Goal: Task Accomplishment & Management: Manage account settings

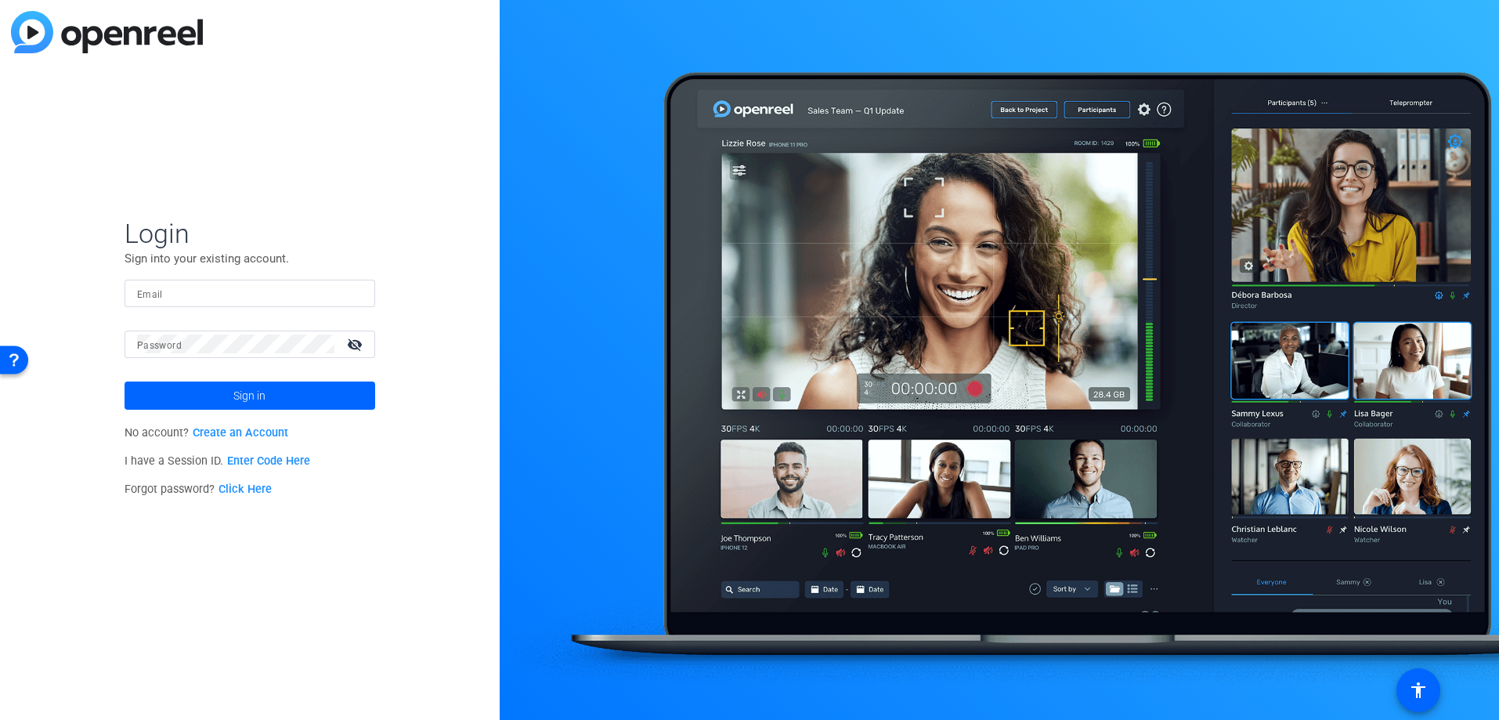
type input "[PERSON_NAME][EMAIL_ADDRESS][DOMAIN_NAME]"
click at [249, 392] on span "Sign in" at bounding box center [249, 395] width 32 height 39
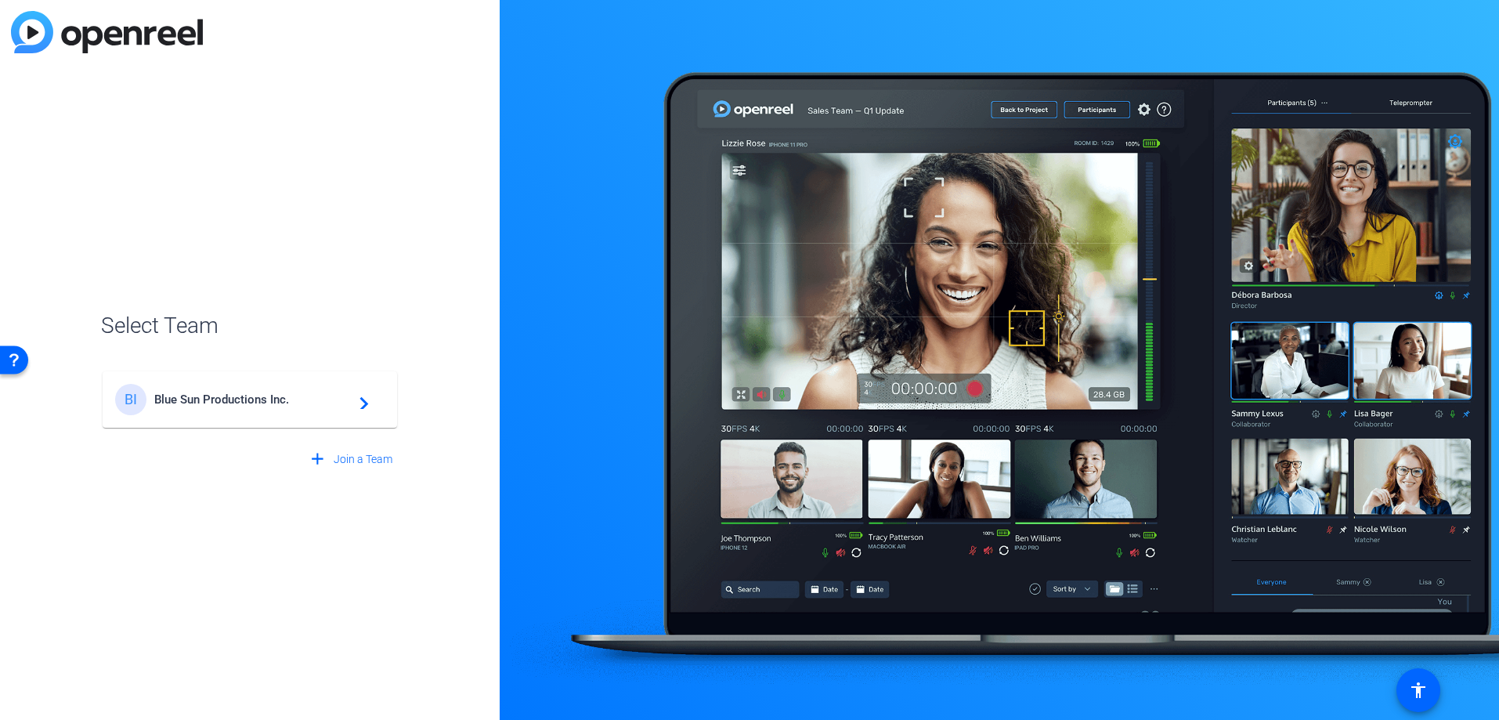
click at [244, 397] on span "Blue Sun Productions Inc." at bounding box center [252, 399] width 196 height 14
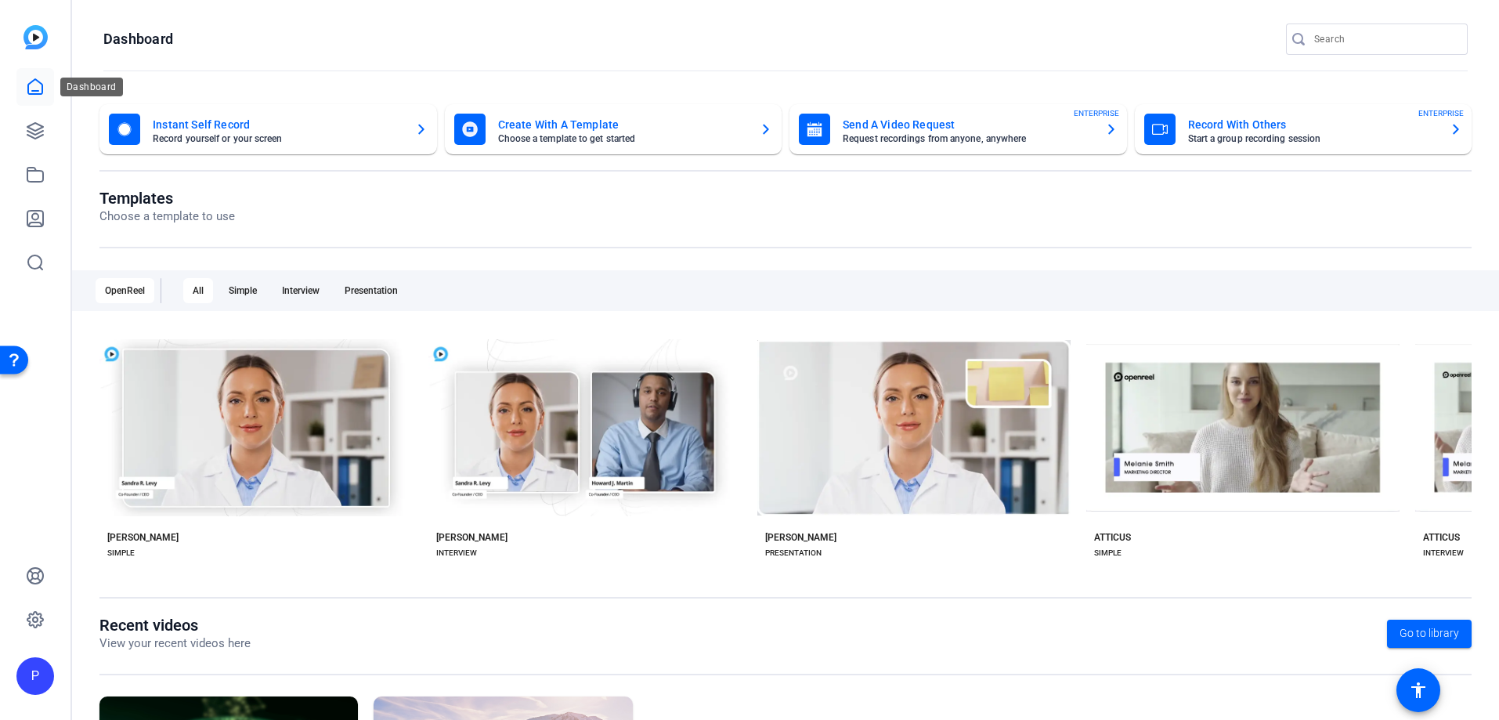
click at [34, 85] on icon at bounding box center [35, 87] width 19 height 19
click at [39, 89] on icon at bounding box center [35, 87] width 19 height 19
click at [33, 124] on icon at bounding box center [35, 131] width 16 height 16
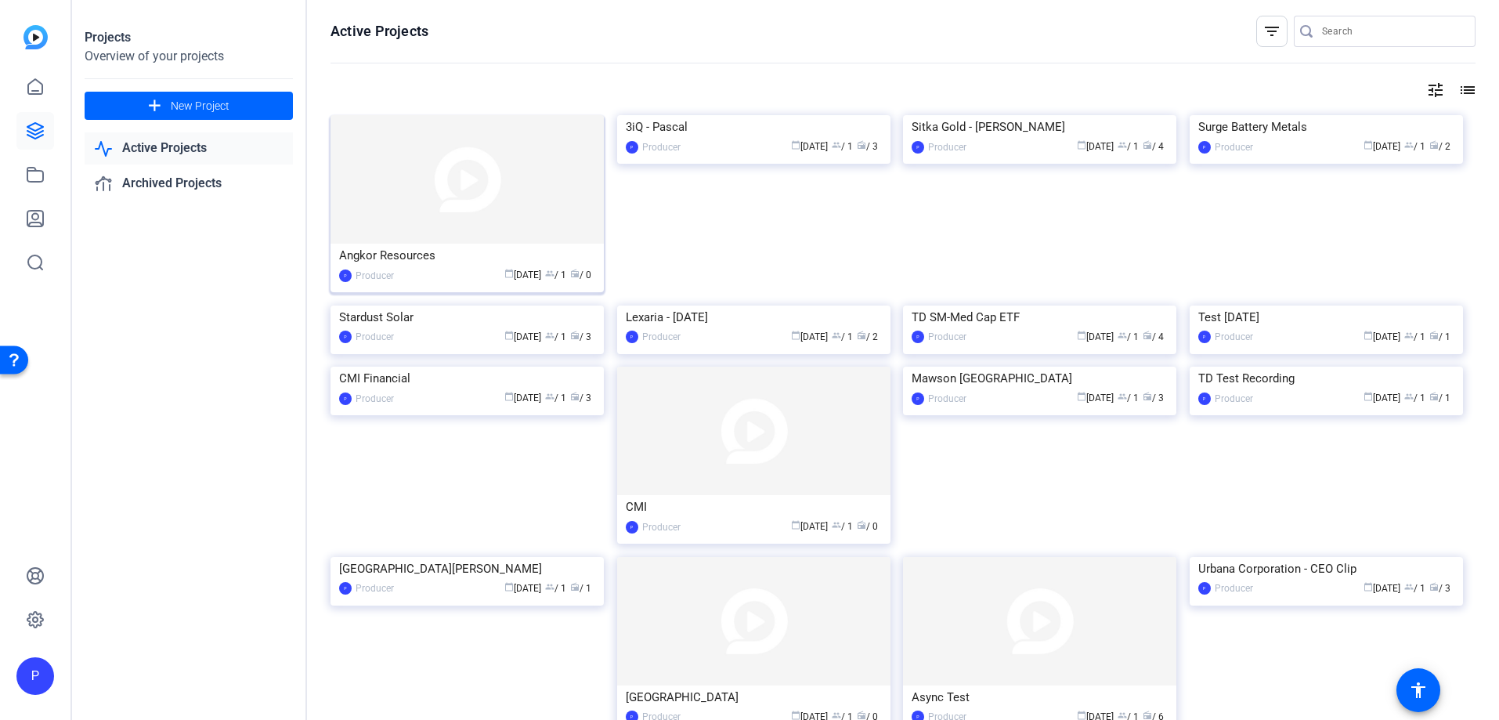
click at [477, 192] on img at bounding box center [467, 179] width 273 height 128
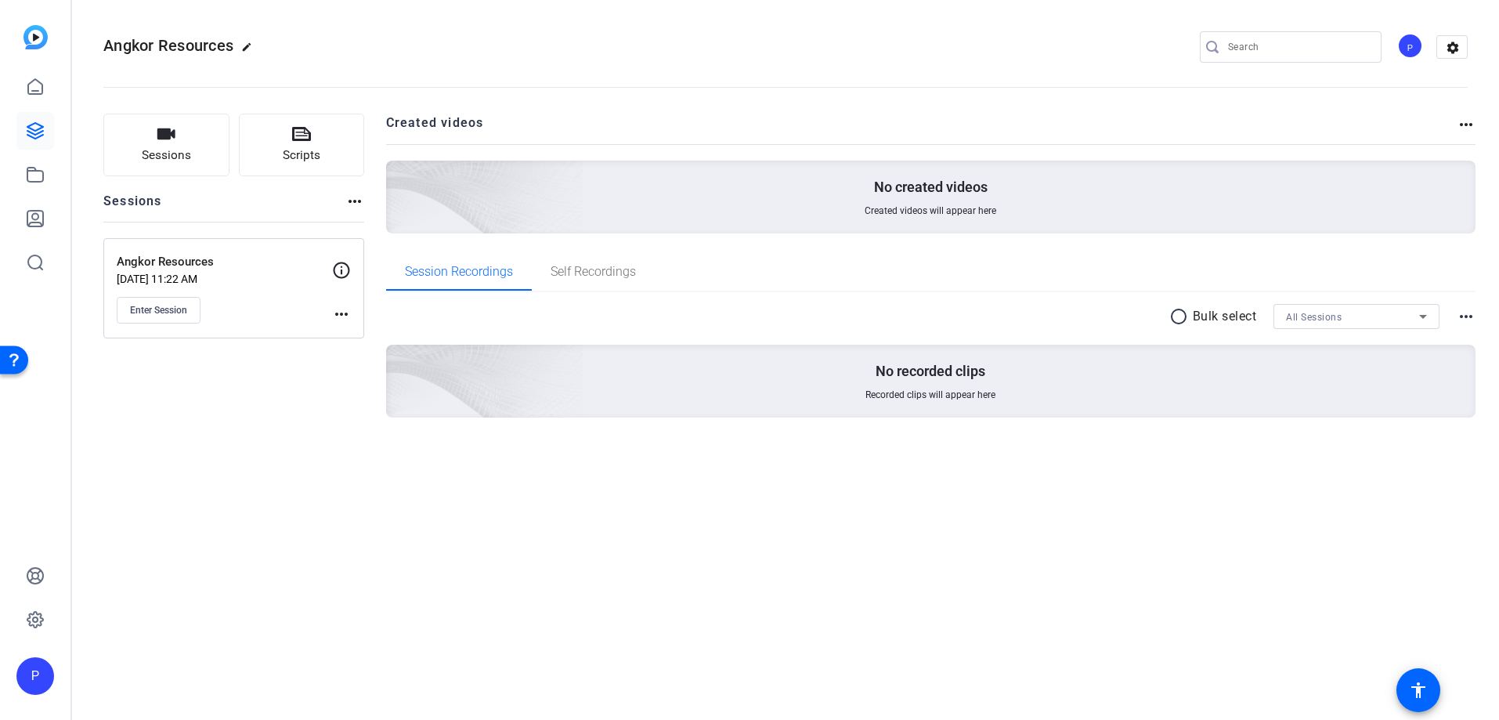
click at [343, 315] on mat-icon "more_horiz" at bounding box center [341, 314] width 19 height 19
click at [360, 333] on span "Edit Session" at bounding box center [380, 336] width 71 height 19
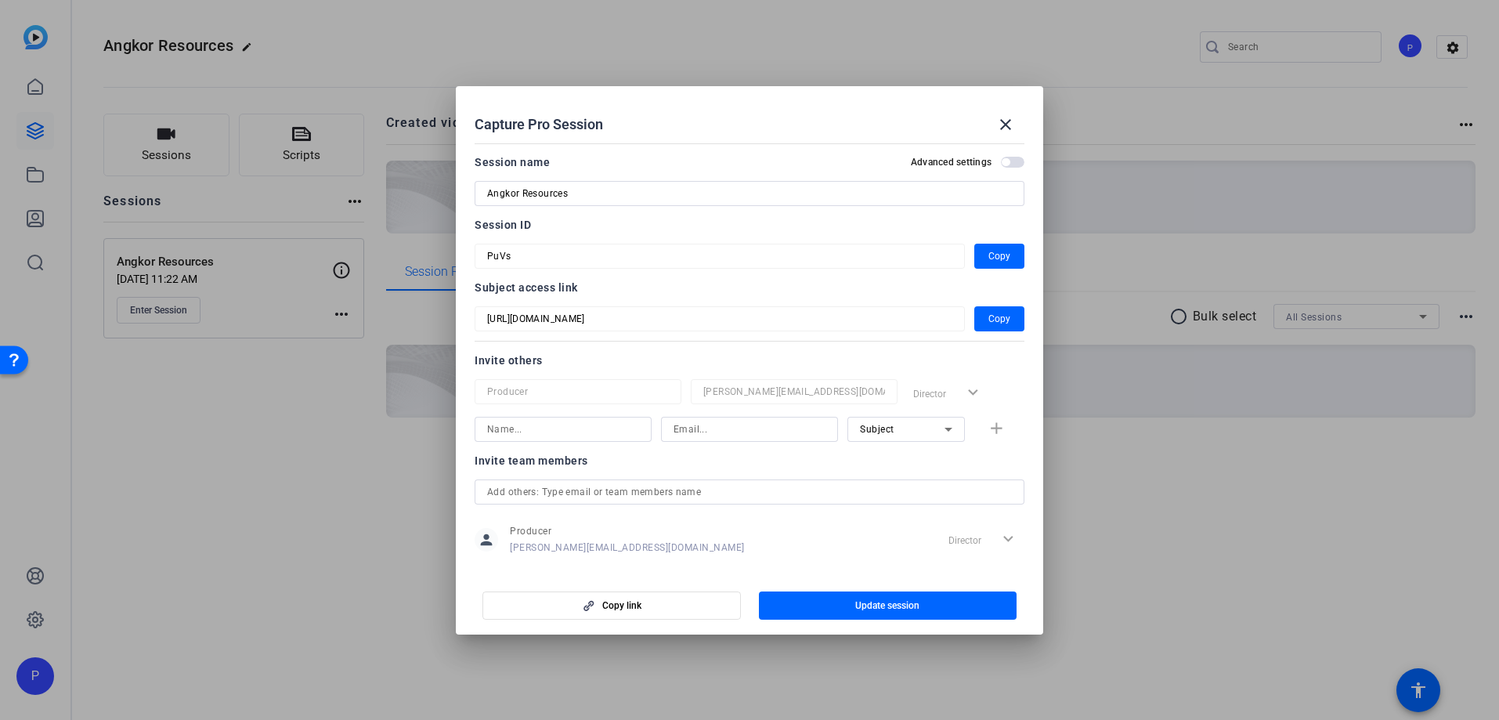
scroll to position [20, 0]
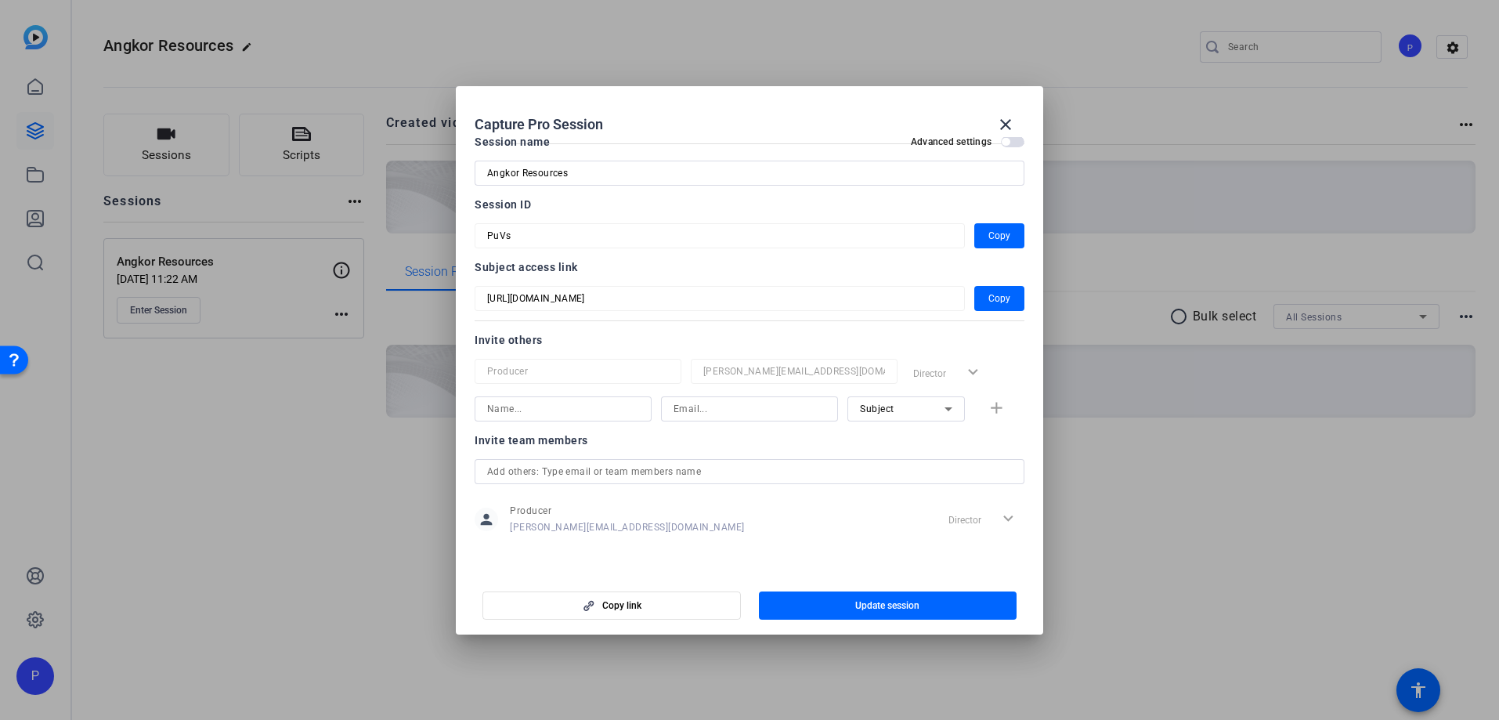
click at [1015, 143] on span "button" at bounding box center [1013, 141] width 24 height 11
click at [1004, 146] on span "button" at bounding box center [1013, 141] width 24 height 11
drag, startPoint x: 750, startPoint y: 107, endPoint x: 1203, endPoint y: 139, distance: 454.8
click at [1205, 139] on div "Capture Pro Session close Session name Advanced settings Angkor Resources Sessi…" at bounding box center [749, 360] width 1499 height 720
click at [973, 372] on div "Director expand_more" at bounding box center [966, 373] width 118 height 28
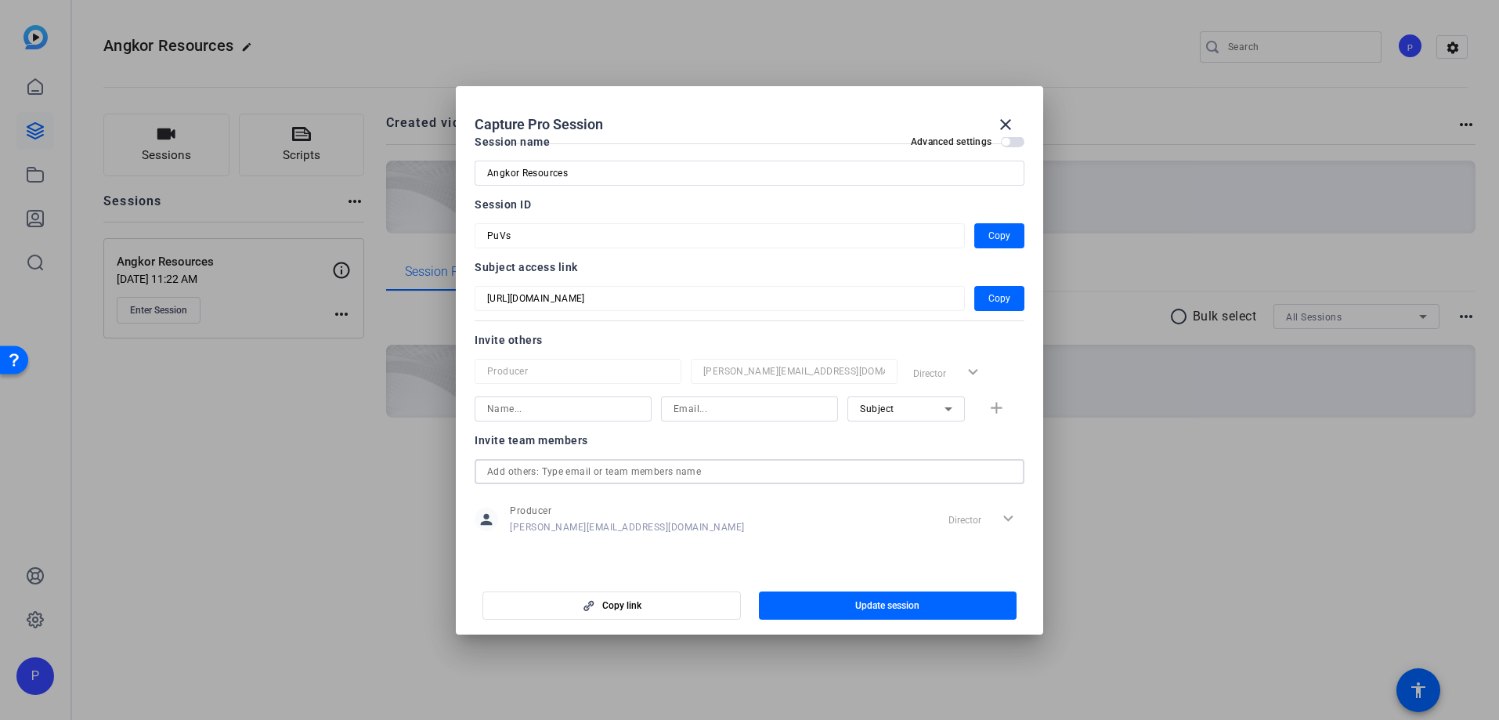
click at [572, 473] on input "text" at bounding box center [749, 471] width 525 height 19
click at [525, 414] on input at bounding box center [563, 409] width 152 height 19
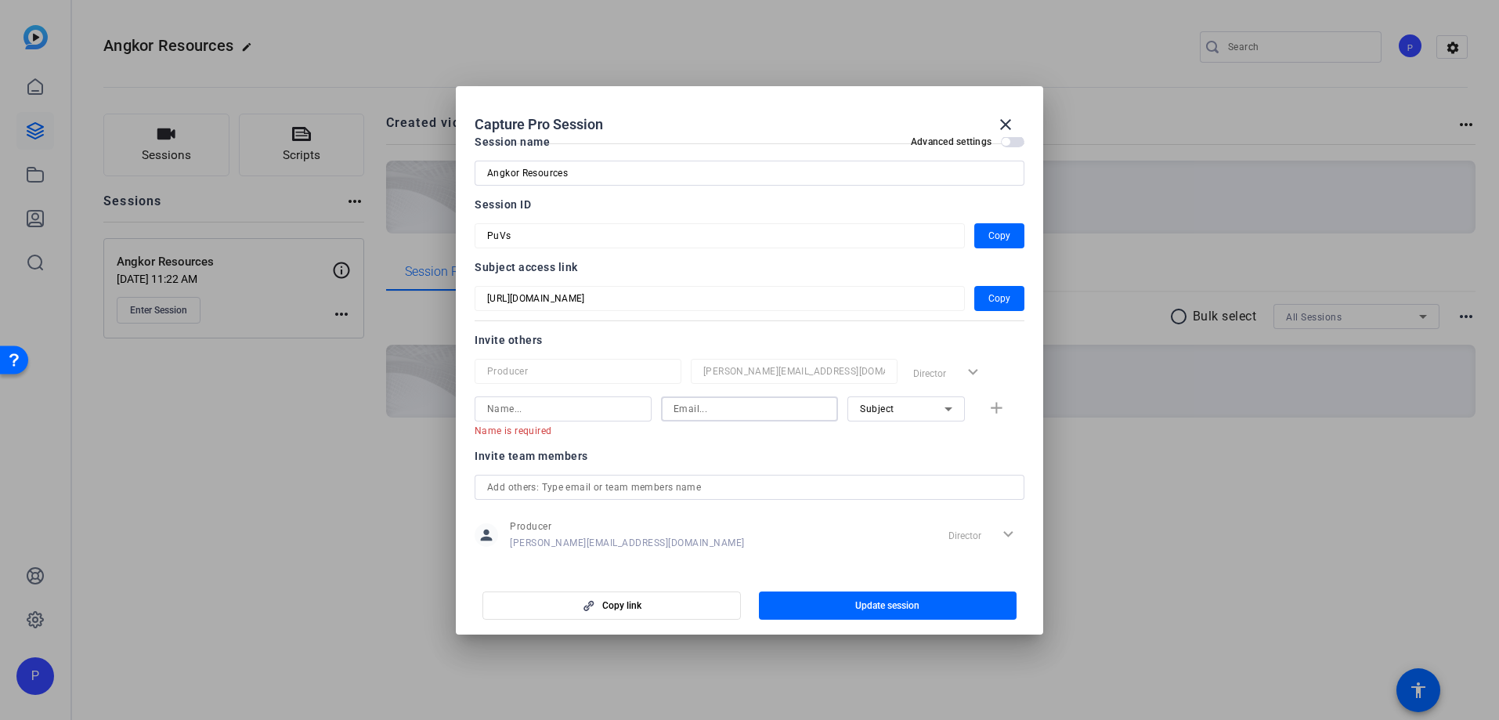
click at [729, 413] on input at bounding box center [750, 409] width 152 height 19
paste input ""[PERSON_NAME]" <[EMAIL_ADDRESS][DOMAIN_NAME]>"
type input ""[PERSON_NAME]" <[EMAIL_ADDRESS][DOMAIN_NAME]>"
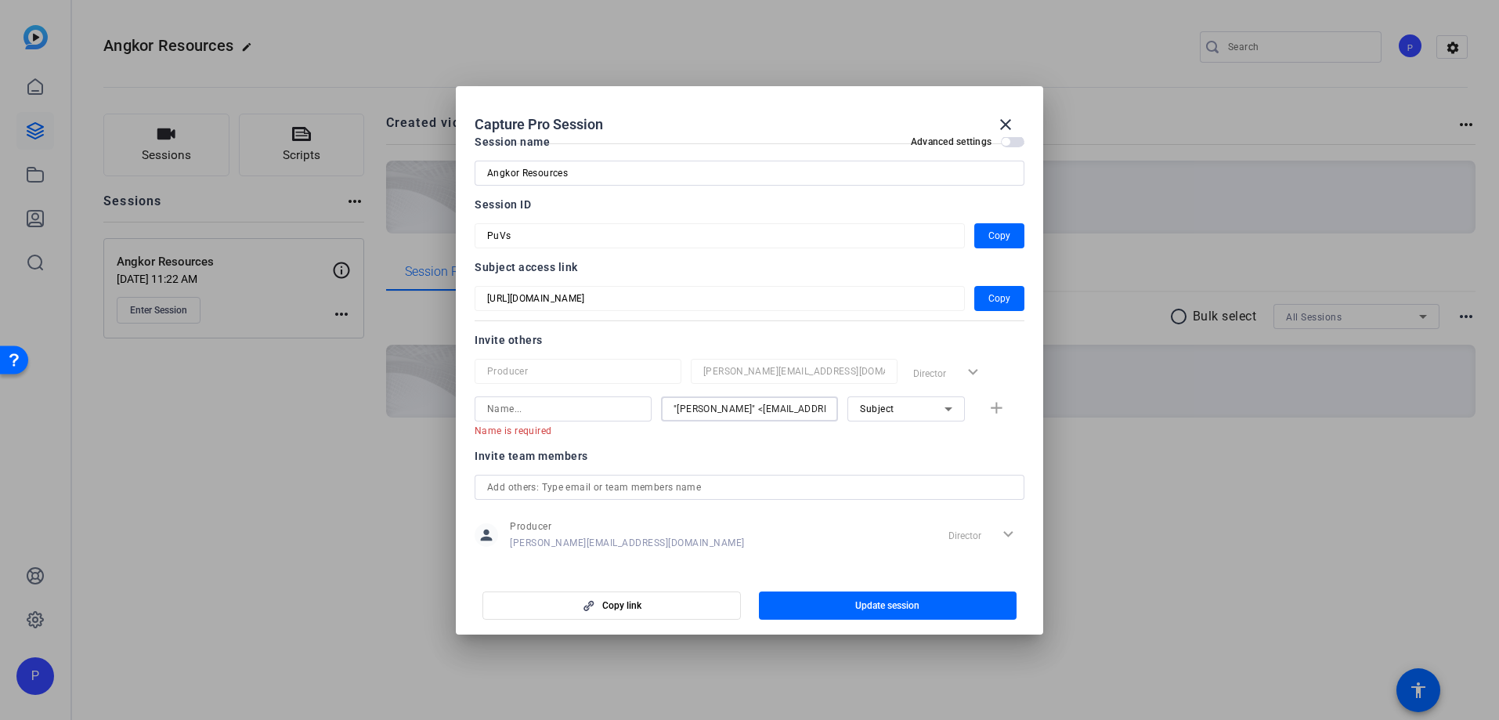
click at [881, 411] on span "Subject" at bounding box center [877, 408] width 34 height 11
click at [881, 411] on div at bounding box center [749, 360] width 1499 height 720
click at [772, 410] on input ""[PERSON_NAME]" <[EMAIL_ADDRESS][DOMAIN_NAME]>" at bounding box center [750, 409] width 152 height 19
drag, startPoint x: 754, startPoint y: 407, endPoint x: 670, endPoint y: 407, distance: 83.8
click at [660, 406] on div "Name is required "[PERSON_NAME]" <[EMAIL_ADDRESS][DOMAIN_NAME]> Email must be a…" at bounding box center [750, 416] width 550 height 41
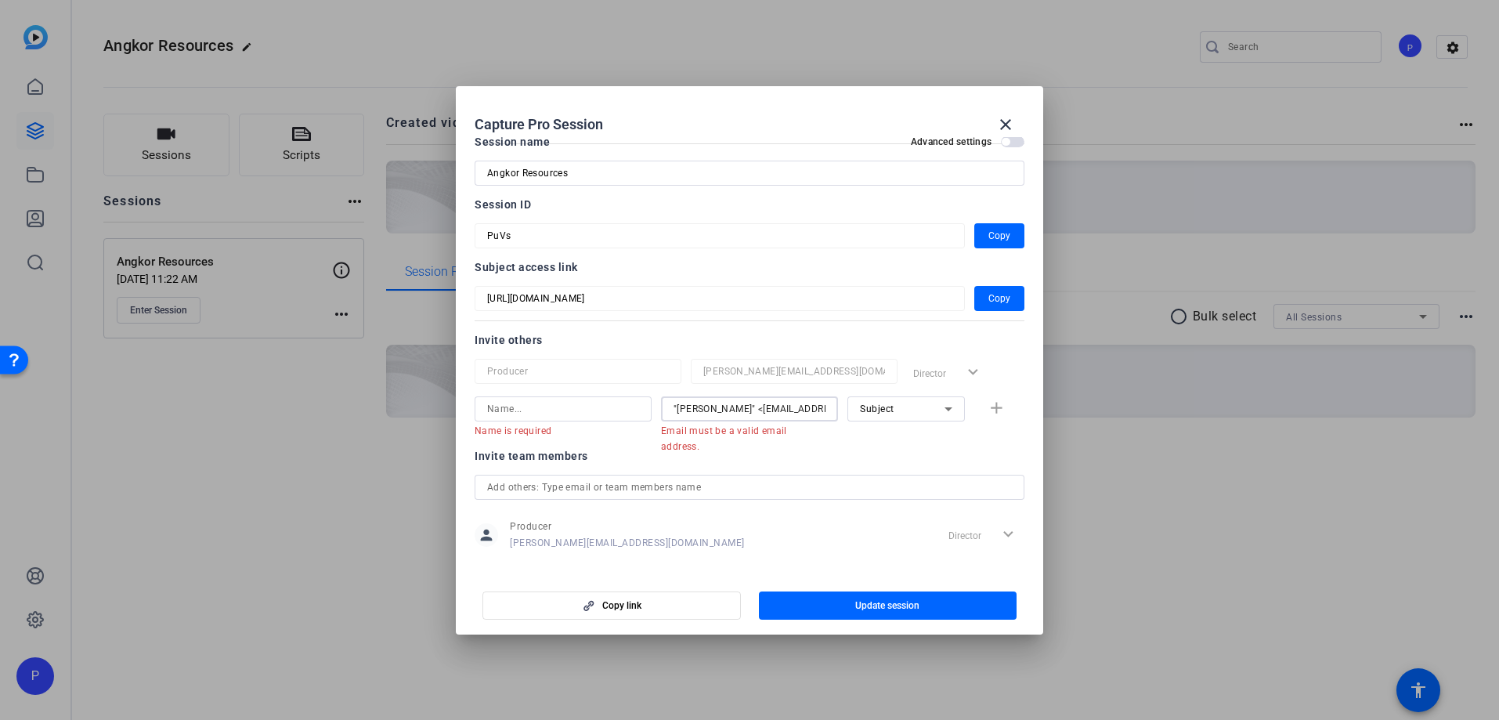
click at [674, 407] on input ""[PERSON_NAME]" <[EMAIL_ADDRESS][DOMAIN_NAME]>" at bounding box center [750, 409] width 152 height 19
drag, startPoint x: 677, startPoint y: 407, endPoint x: 742, endPoint y: 406, distance: 65.0
click at [742, 406] on input ""[PERSON_NAME]" <[EMAIL_ADDRESS][DOMAIN_NAME]>" at bounding box center [750, 409] width 152 height 19
click at [583, 410] on input at bounding box center [563, 409] width 152 height 19
paste input "[PERSON_NAME]"
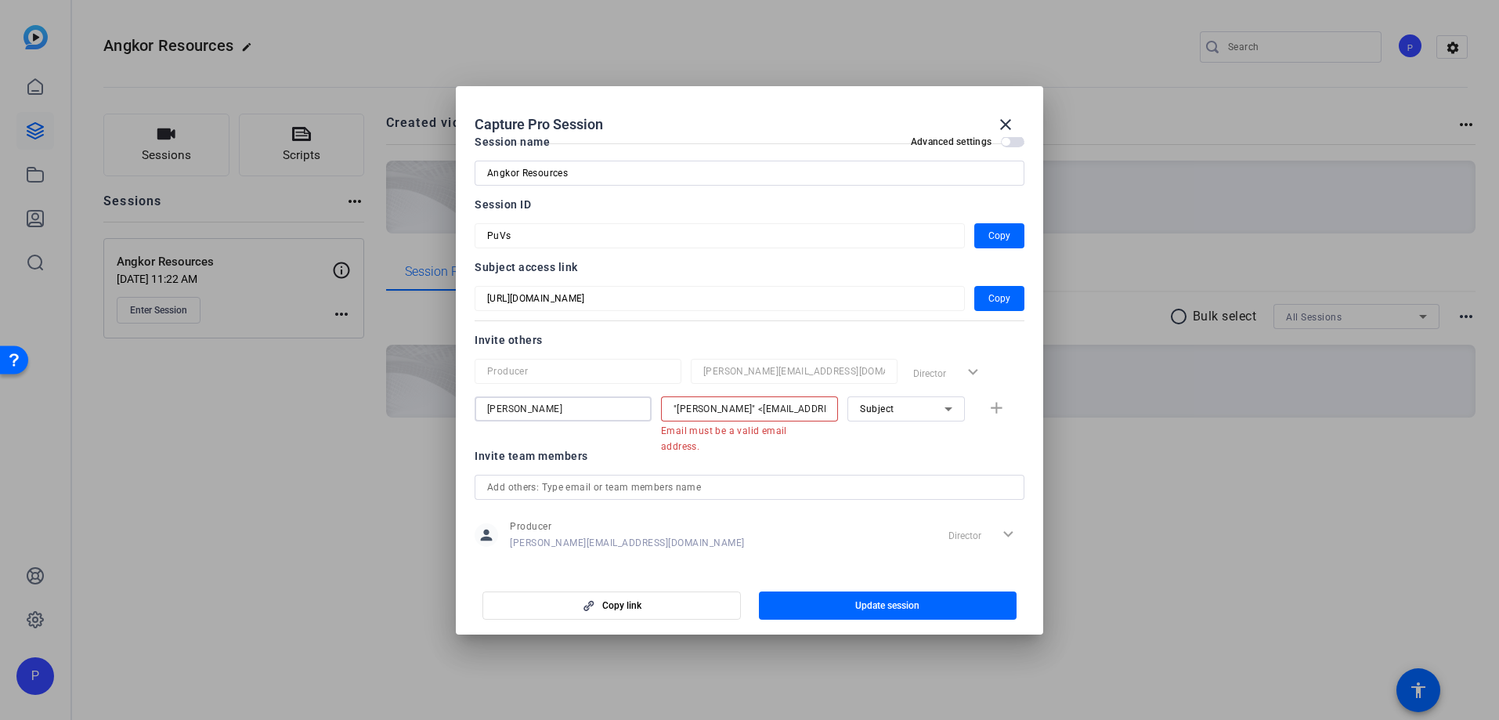
type input "[PERSON_NAME]"
drag, startPoint x: 746, startPoint y: 410, endPoint x: 642, endPoint y: 408, distance: 103.4
click at [642, 408] on div "[PERSON_NAME] "[PERSON_NAME]" <[EMAIL_ADDRESS][DOMAIN_NAME]> Email must be a va…" at bounding box center [750, 416] width 550 height 41
click at [805, 410] on input "[EMAIL_ADDRESS][DOMAIN_NAME]>" at bounding box center [750, 409] width 152 height 19
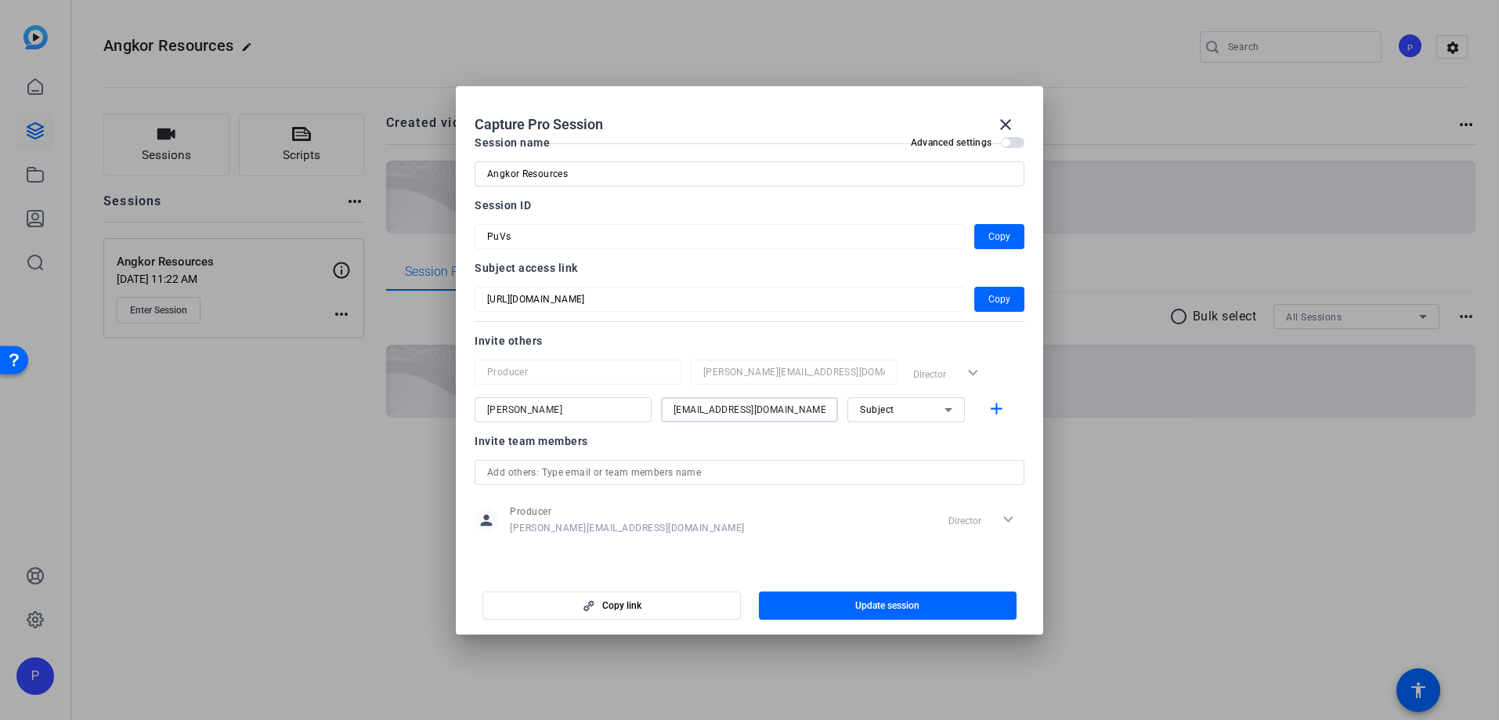
scroll to position [20, 0]
type input "[EMAIL_ADDRESS][DOMAIN_NAME]"
click at [965, 516] on div "Director expand_more" at bounding box center [983, 519] width 82 height 28
click at [965, 518] on div "Director expand_more" at bounding box center [983, 519] width 82 height 28
click at [1006, 124] on mat-icon "close" at bounding box center [1005, 124] width 19 height 19
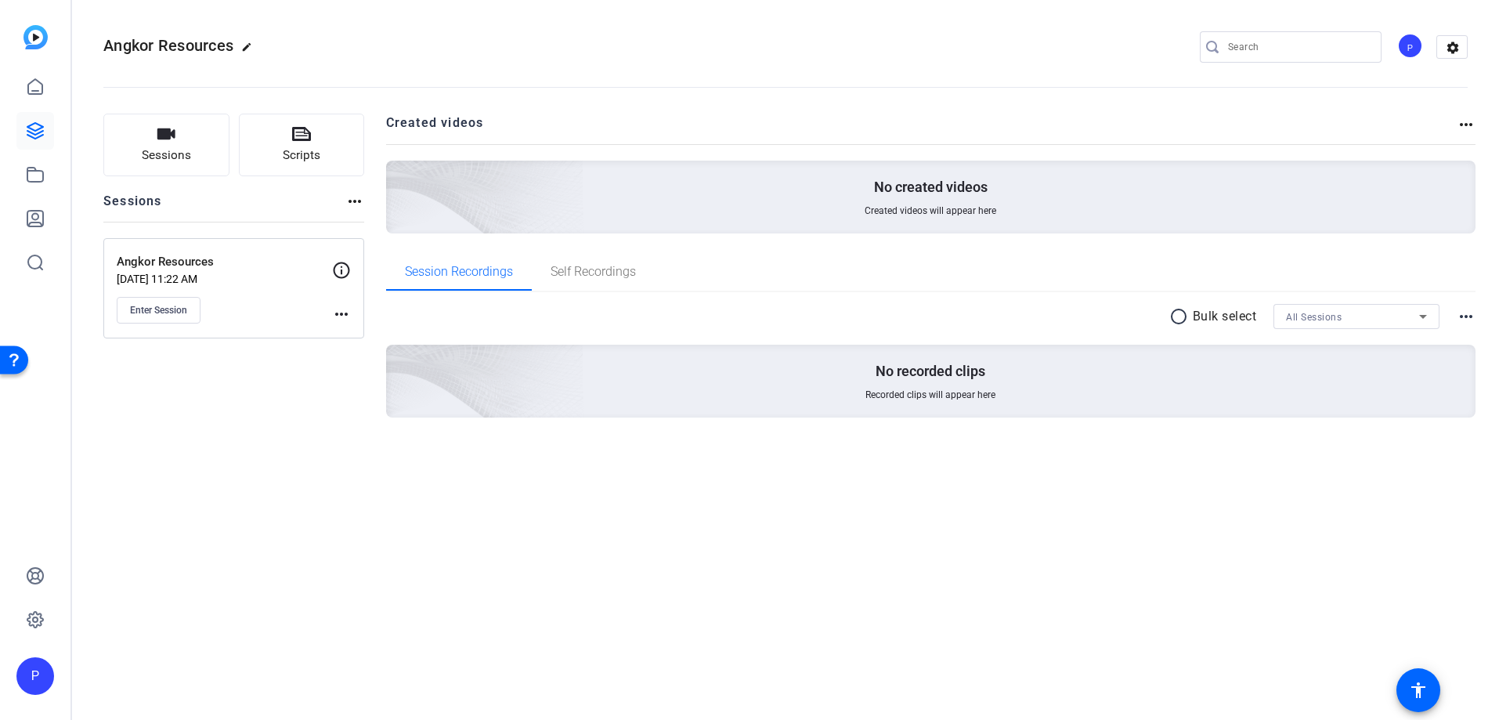
click at [222, 271] on div "Angkor Resources [DATE] 11:22 AM Enter Session" at bounding box center [224, 288] width 215 height 71
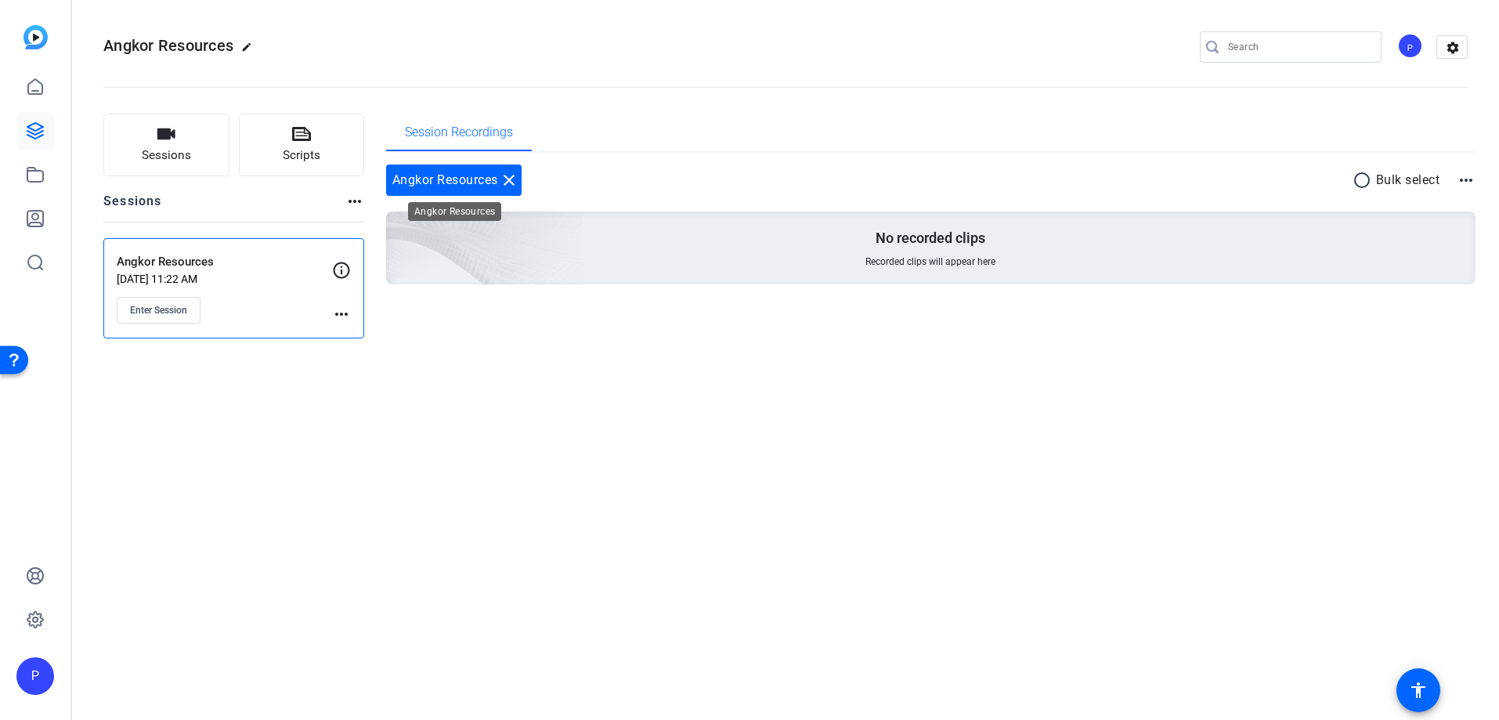
click at [510, 181] on mat-icon "close" at bounding box center [509, 180] width 19 height 19
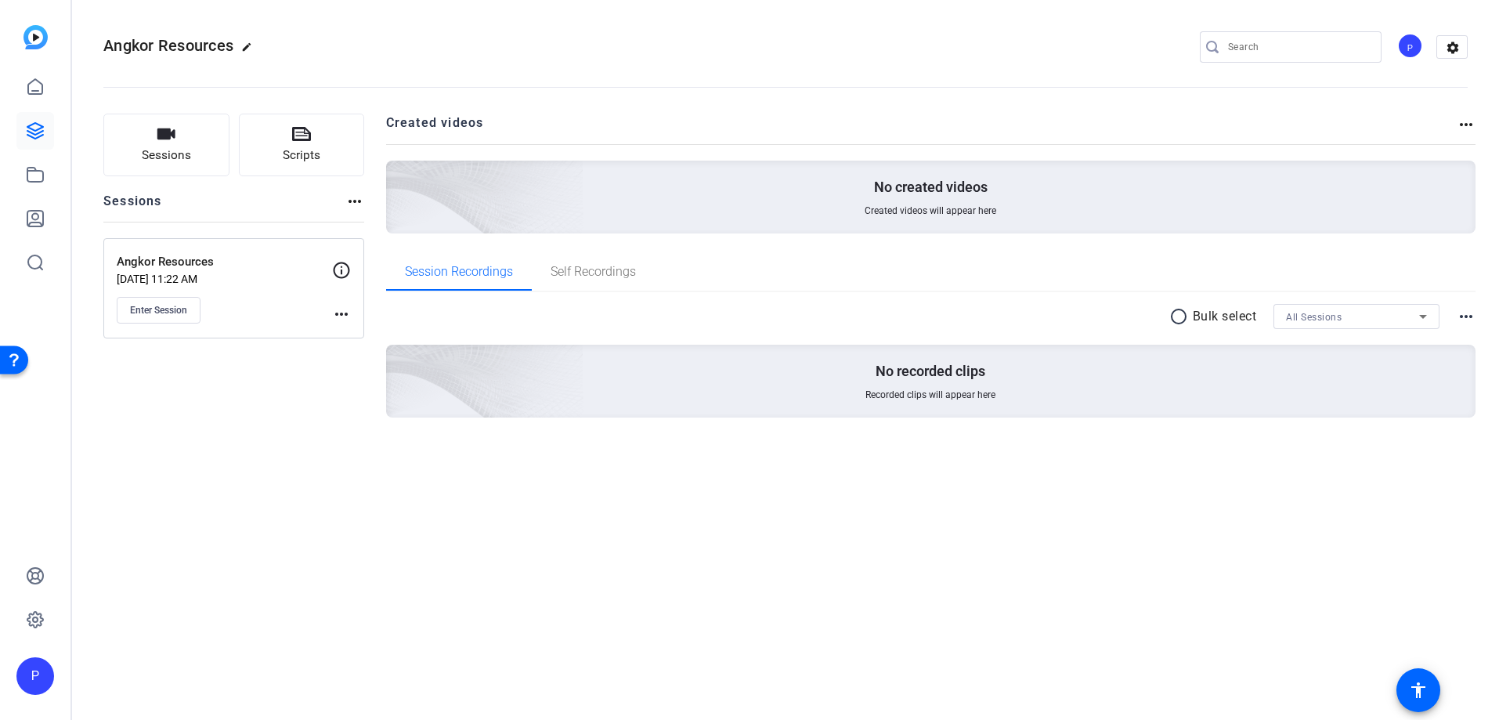
click at [340, 312] on mat-icon "more_horiz" at bounding box center [341, 314] width 19 height 19
click at [299, 284] on div at bounding box center [749, 360] width 1499 height 720
click at [341, 313] on mat-icon "more_horiz" at bounding box center [341, 314] width 19 height 19
click at [357, 331] on span "Edit Session" at bounding box center [380, 336] width 71 height 19
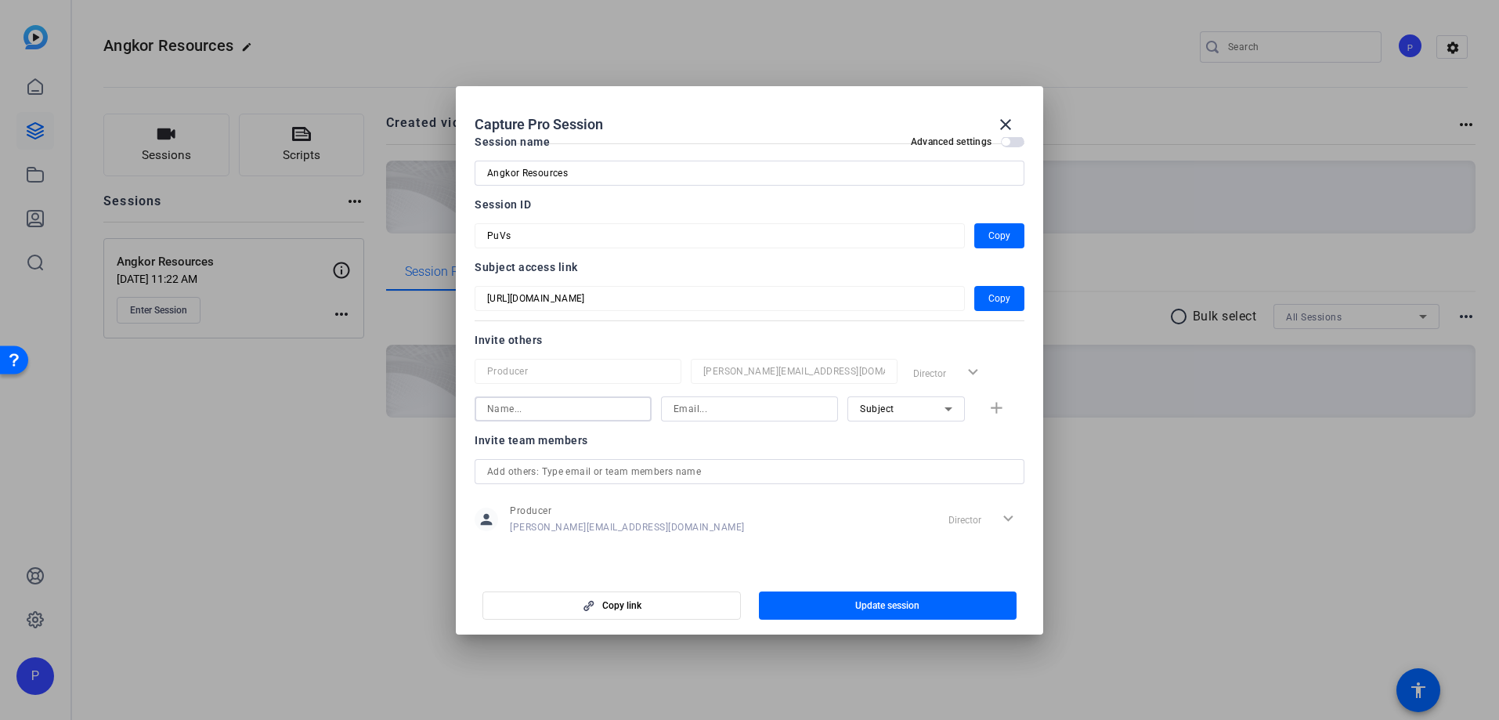
click at [613, 410] on input at bounding box center [563, 409] width 152 height 19
click at [705, 406] on input at bounding box center [750, 409] width 152 height 19
paste input "[PERSON_NAME]"
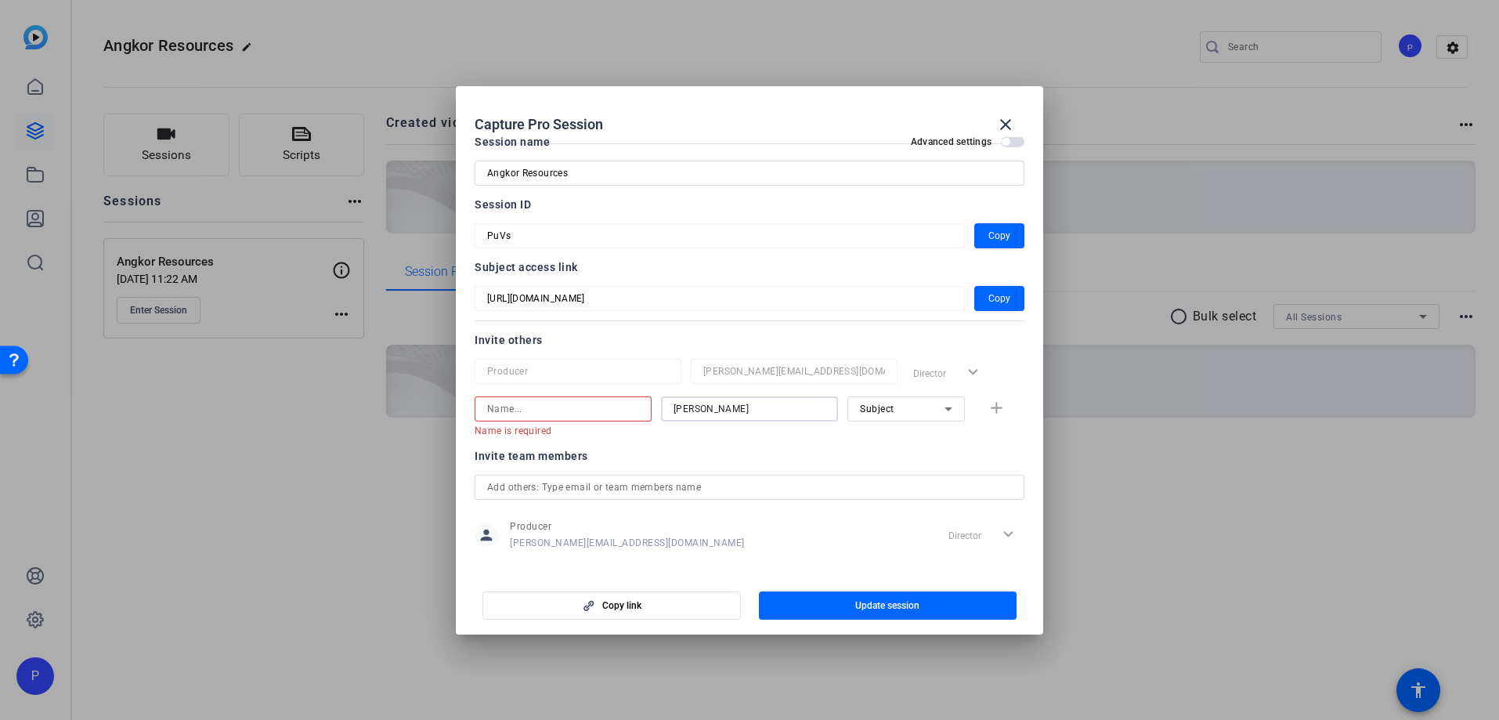
drag, startPoint x: 749, startPoint y: 407, endPoint x: 625, endPoint y: 409, distance: 123.8
click at [625, 409] on div "Name is required [PERSON_NAME] Subject add" at bounding box center [750, 416] width 550 height 41
type input "[PERSON_NAME]"
click at [602, 408] on input at bounding box center [563, 409] width 152 height 19
paste input "[PERSON_NAME]"
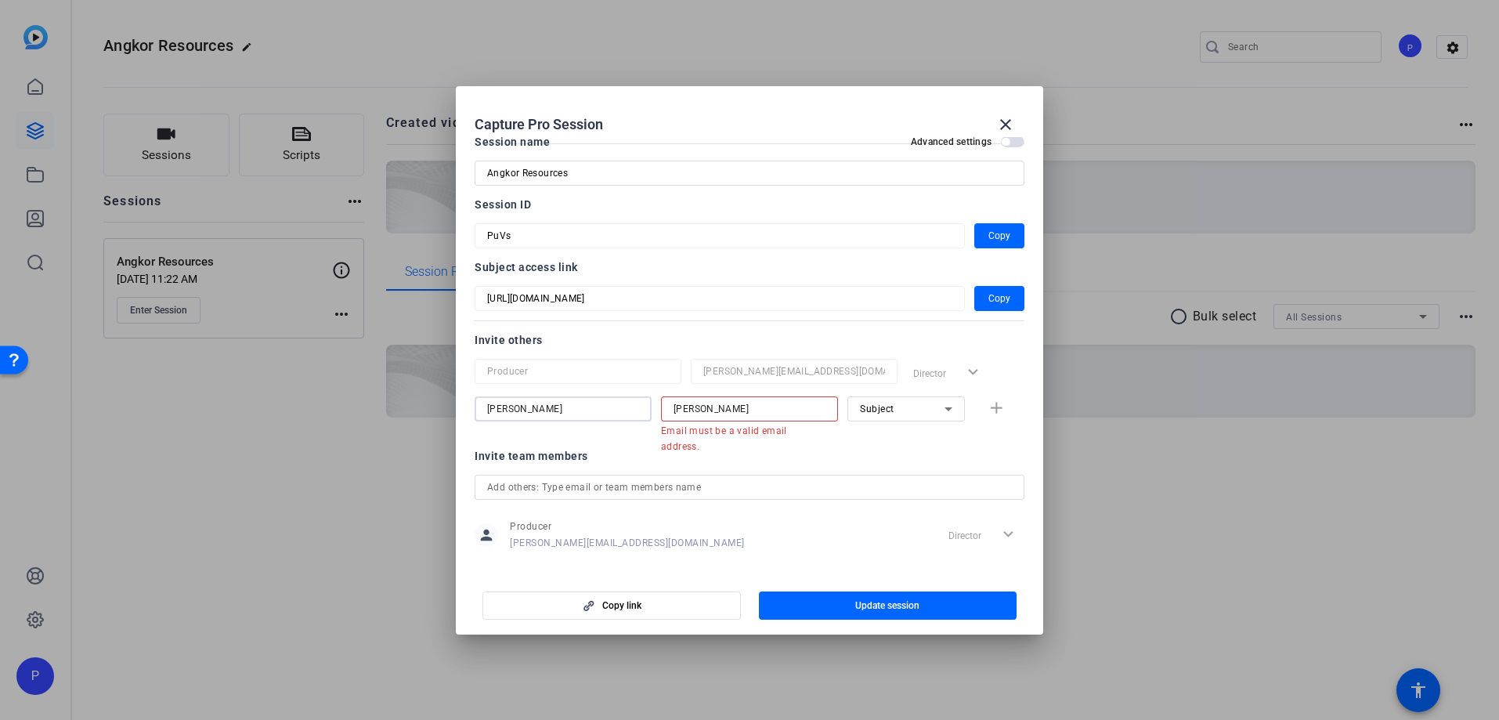
type input "[PERSON_NAME]"
drag, startPoint x: 711, startPoint y: 407, endPoint x: 671, endPoint y: 403, distance: 40.1
click at [672, 403] on div "[PERSON_NAME]" at bounding box center [749, 408] width 177 height 25
click at [750, 415] on input "[PERSON_NAME]" at bounding box center [750, 409] width 152 height 19
drag, startPoint x: 753, startPoint y: 412, endPoint x: 609, endPoint y: 404, distance: 144.4
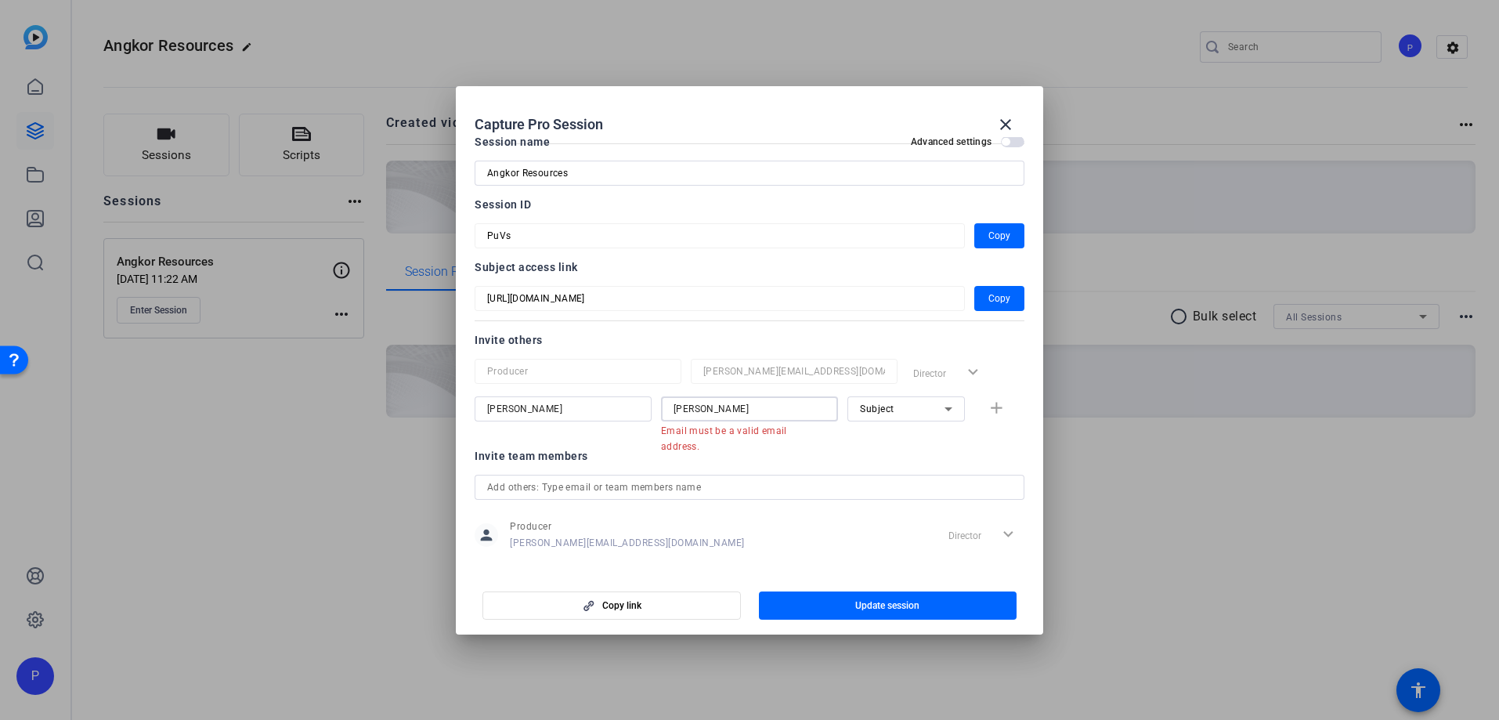
click at [609, 404] on div "[PERSON_NAME] [PERSON_NAME] Email must be a valid email address. Subject add" at bounding box center [750, 416] width 550 height 41
paste input "[EMAIL_ADDRESS][DOMAIN_NAME]"
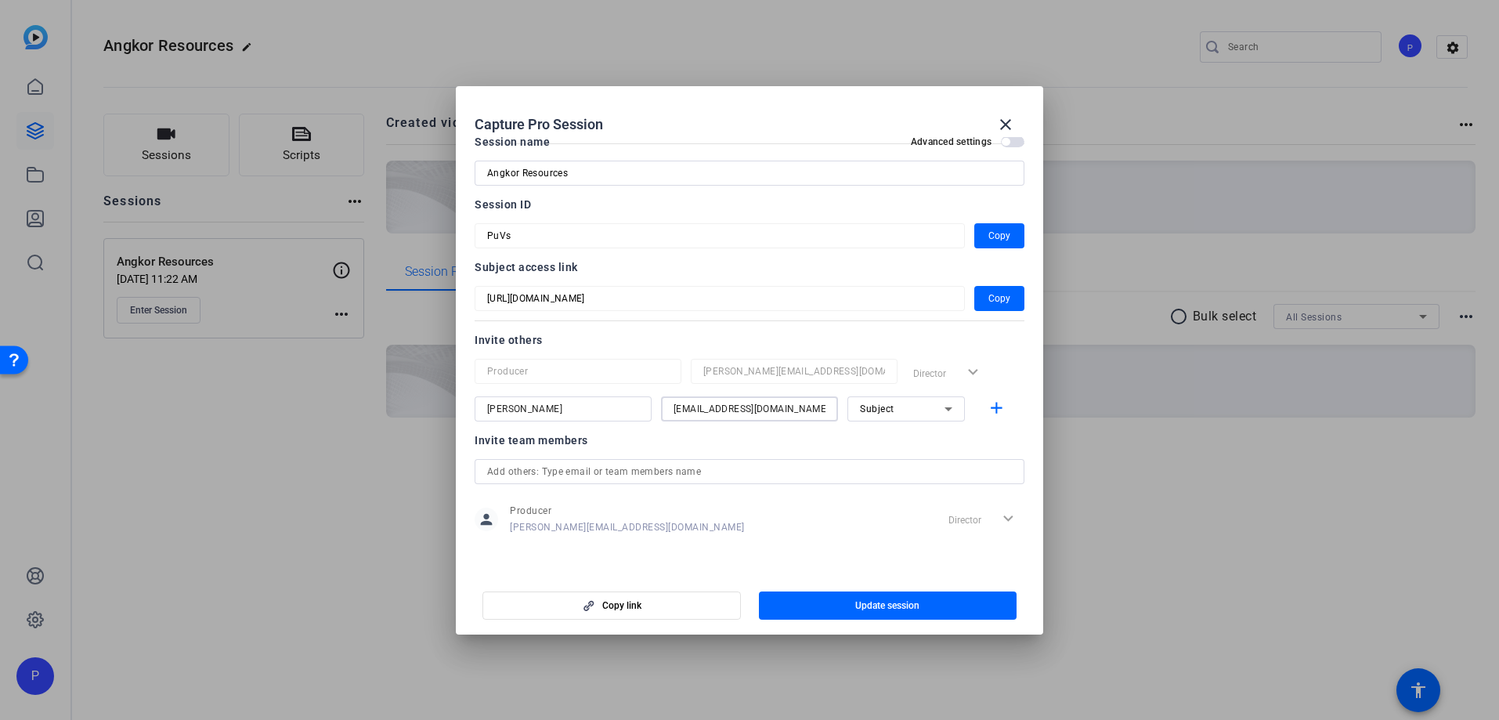
type input "[EMAIL_ADDRESS][DOMAIN_NAME]"
click at [1016, 144] on span "button" at bounding box center [1013, 141] width 24 height 11
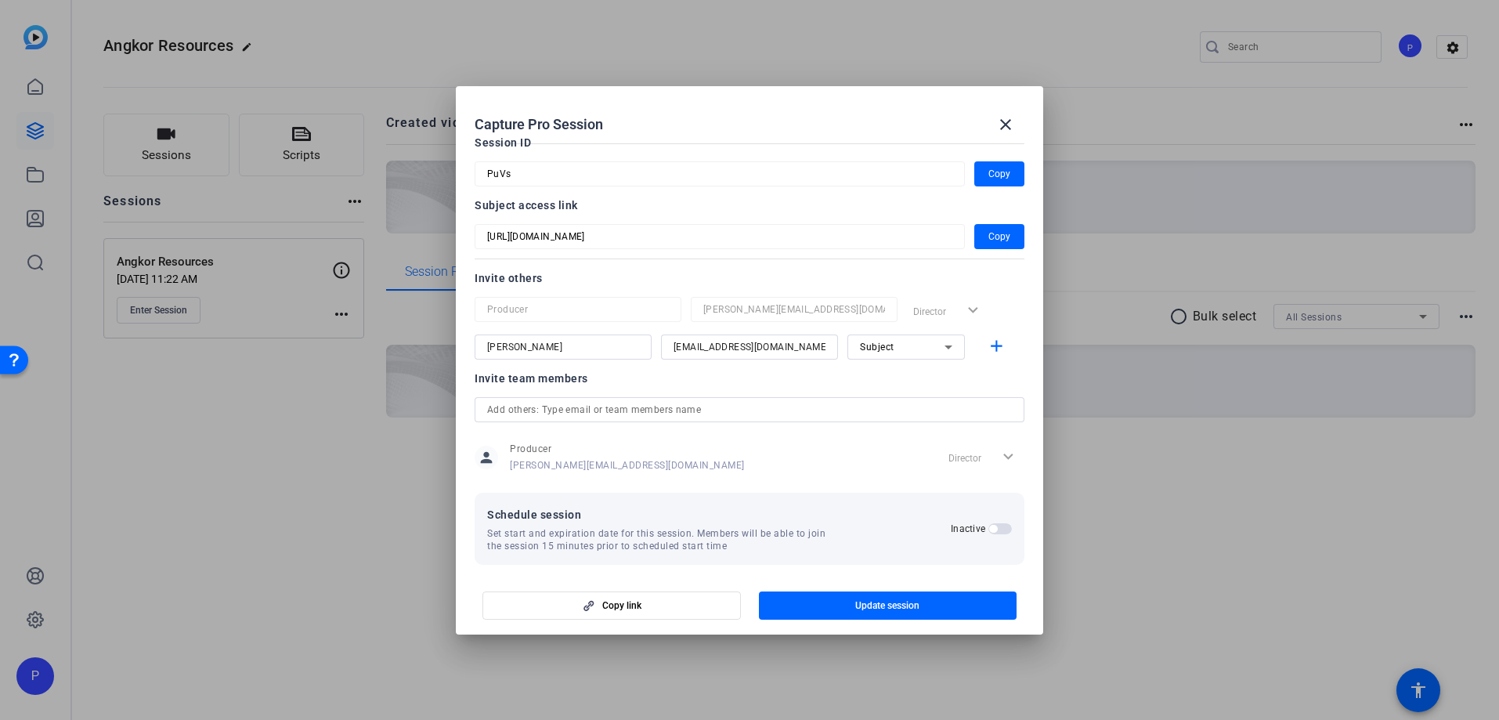
scroll to position [92, 0]
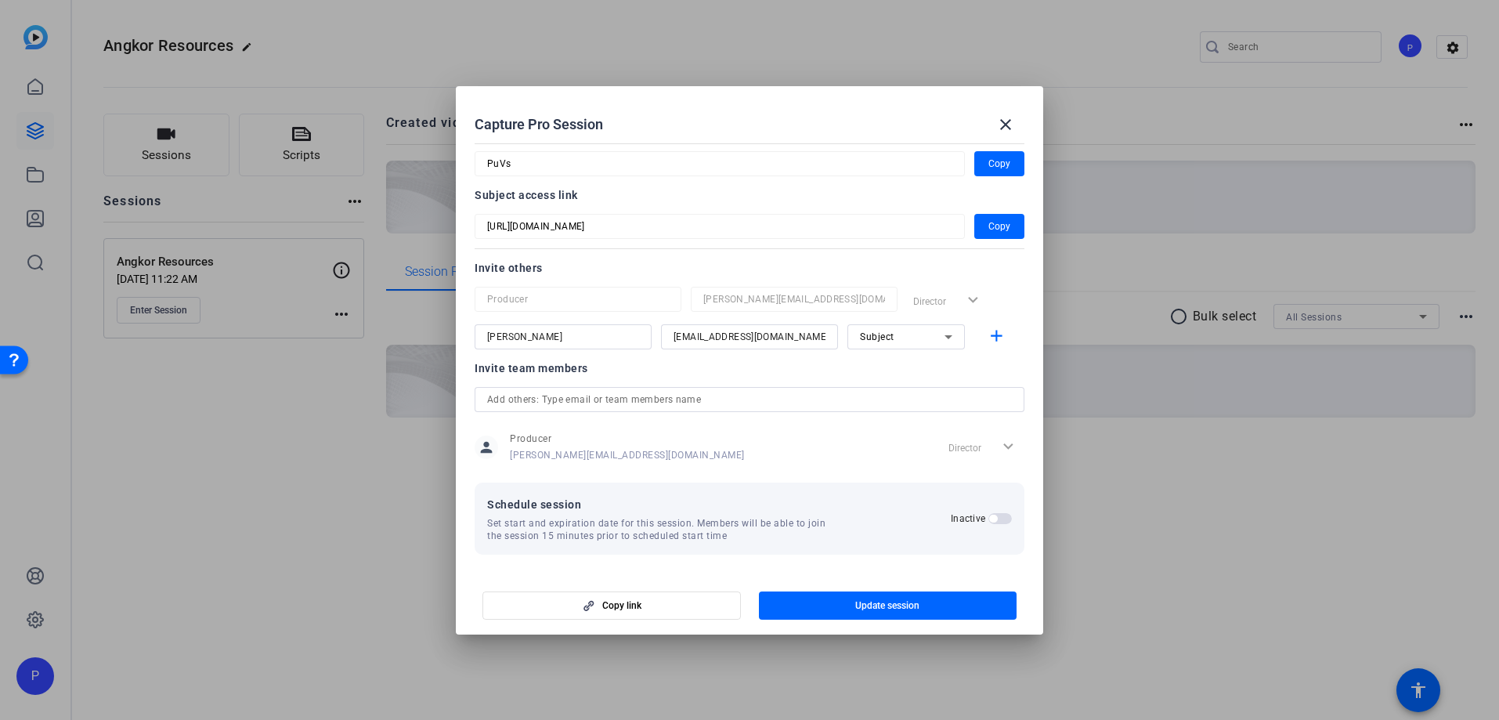
click at [1001, 520] on span "button" at bounding box center [1001, 518] width 24 height 11
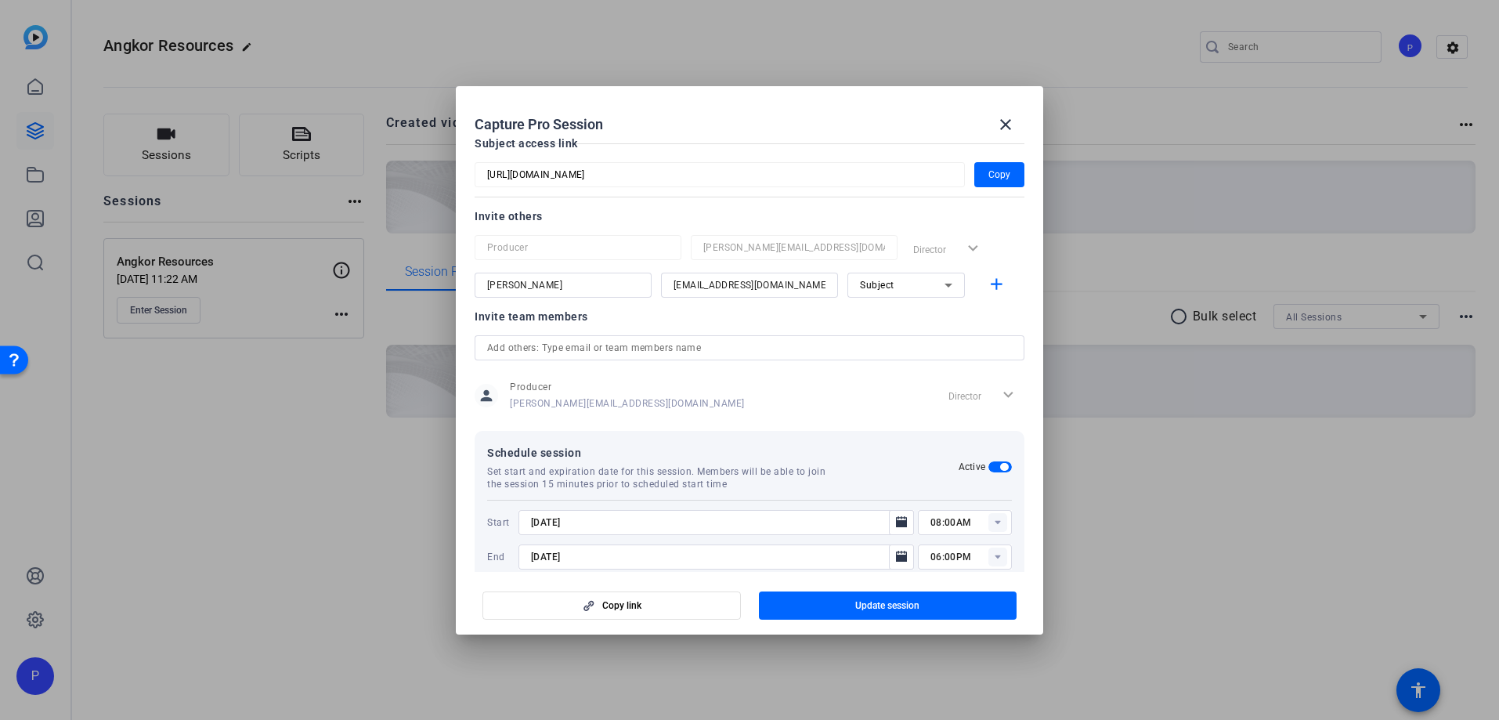
scroll to position [172, 0]
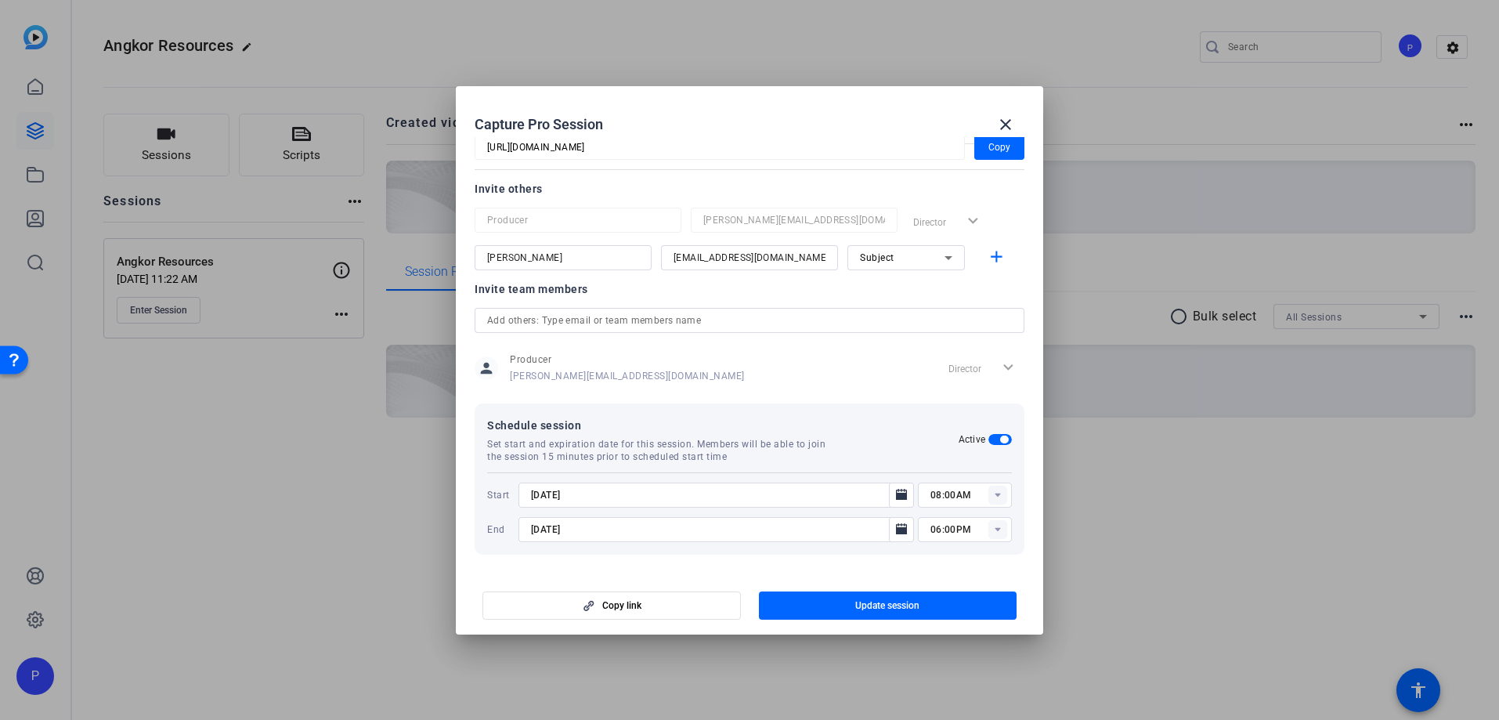
click at [648, 499] on input "[DATE]" at bounding box center [708, 495] width 355 height 19
click at [899, 498] on icon "Open calendar" at bounding box center [901, 494] width 11 height 11
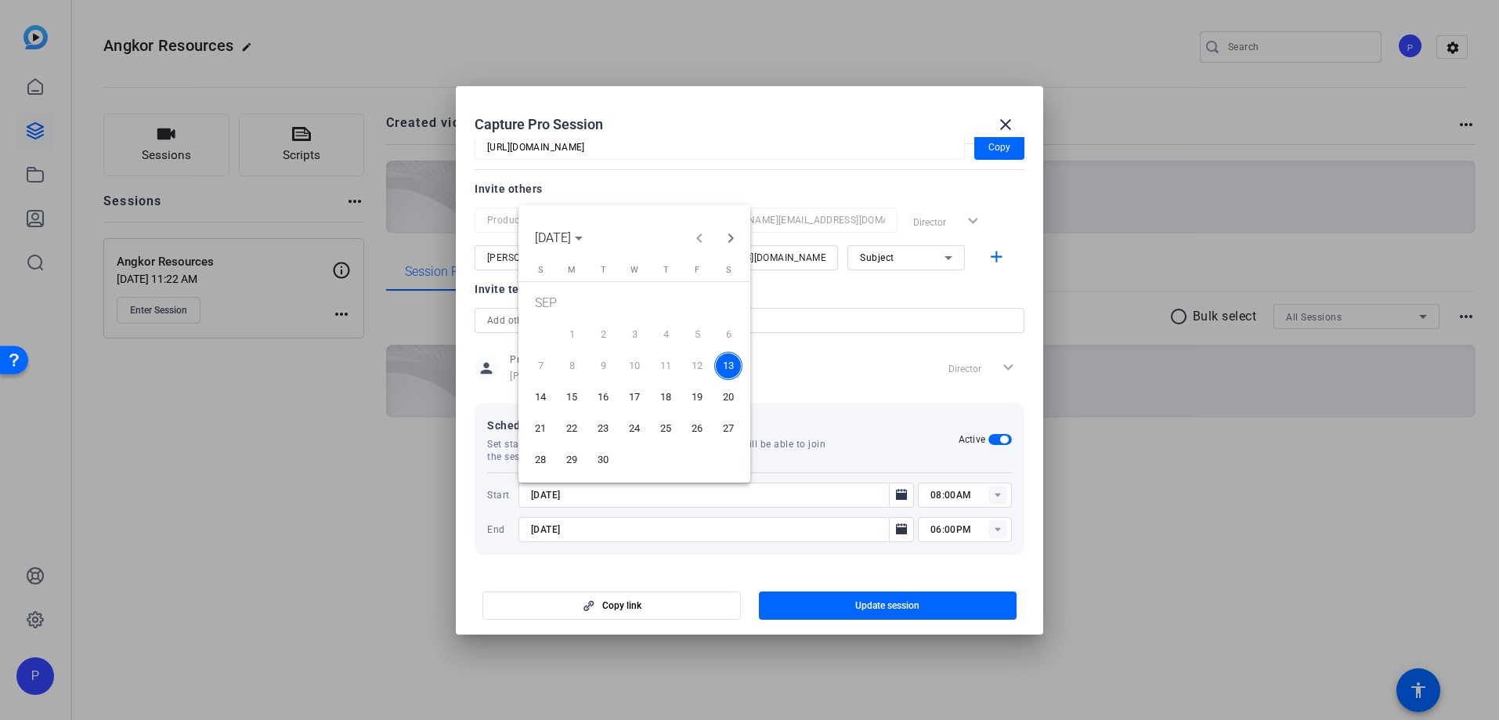
click at [577, 398] on span "15" at bounding box center [572, 397] width 28 height 28
type input "[DATE]"
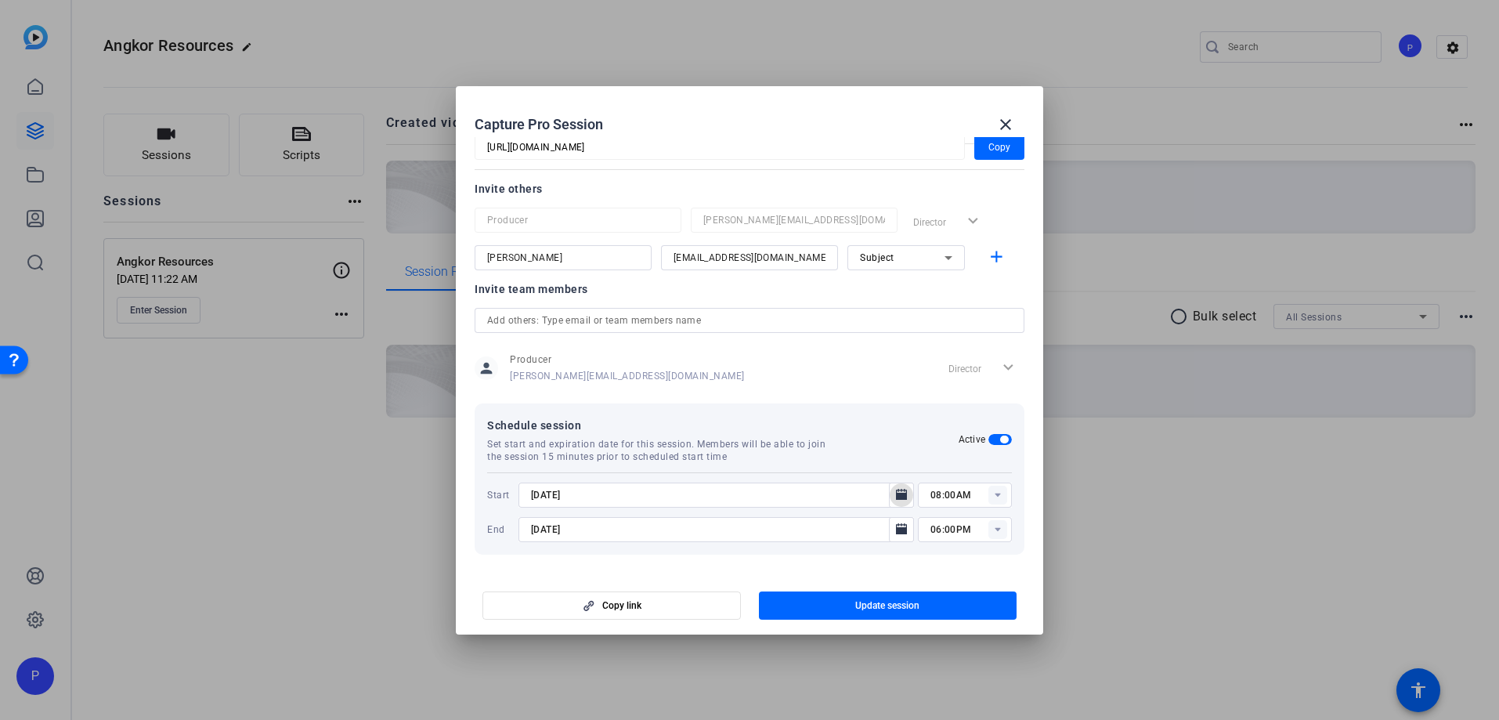
click at [1002, 492] on rect at bounding box center [998, 495] width 19 height 19
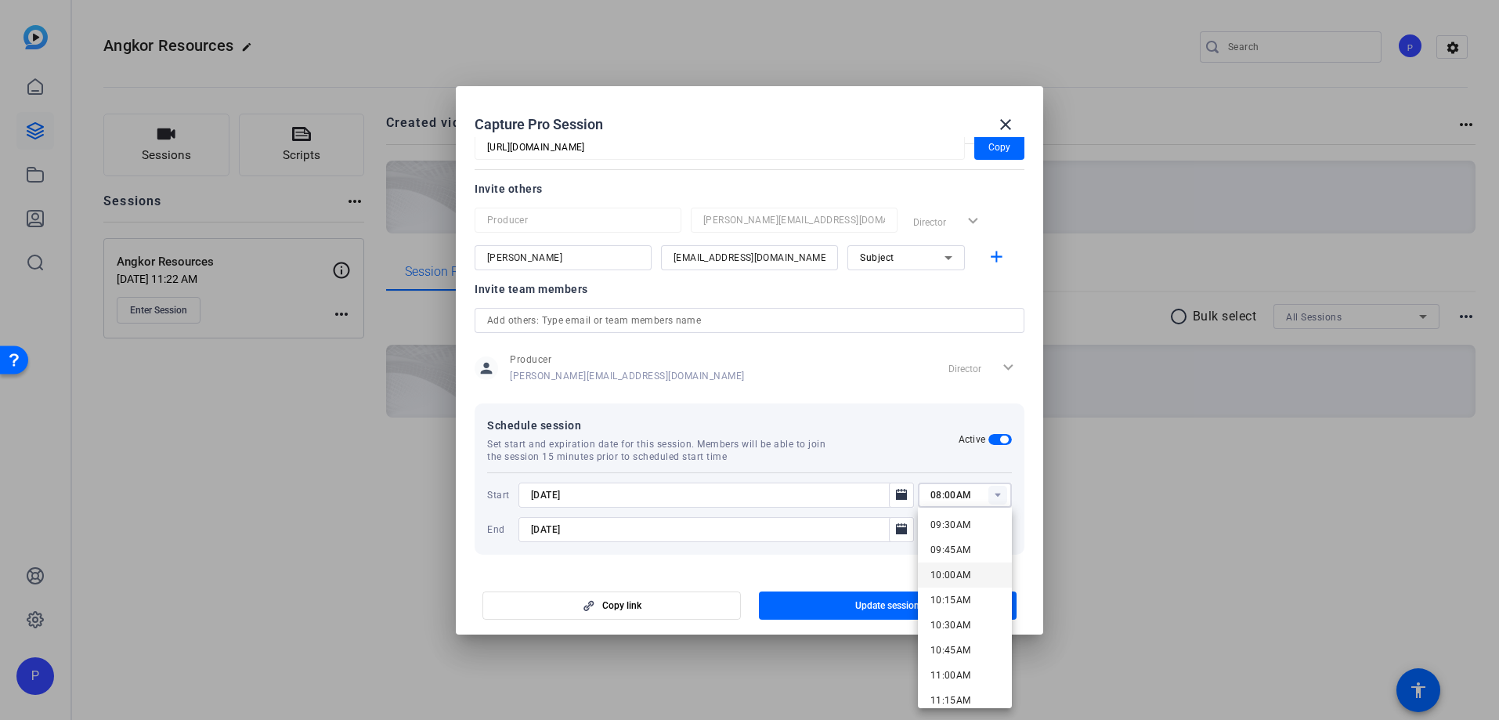
scroll to position [956, 0]
click at [958, 573] on span "10:00AM" at bounding box center [951, 572] width 41 height 11
type input "10:00AM"
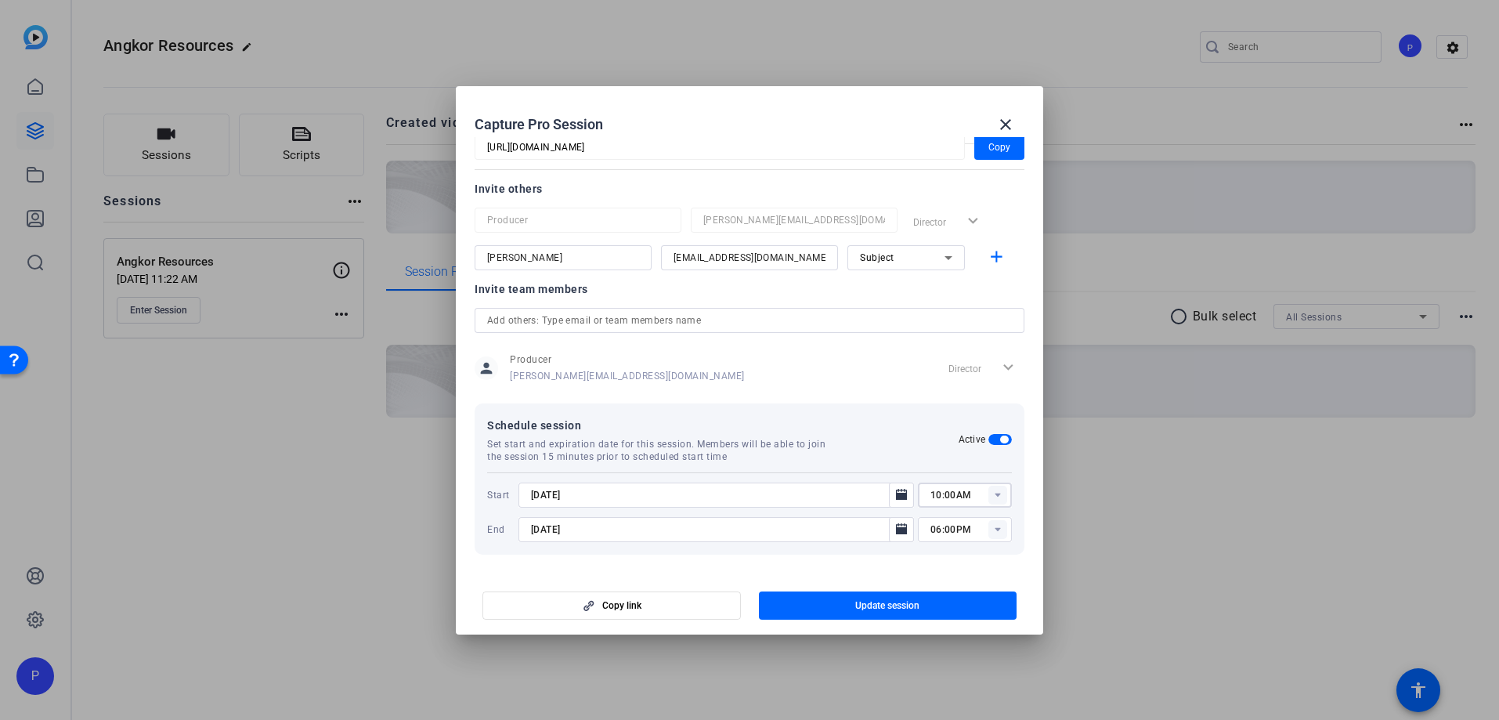
click at [688, 533] on input "[DATE]" at bounding box center [708, 529] width 355 height 19
click at [900, 528] on icon "Open calendar" at bounding box center [901, 528] width 11 height 11
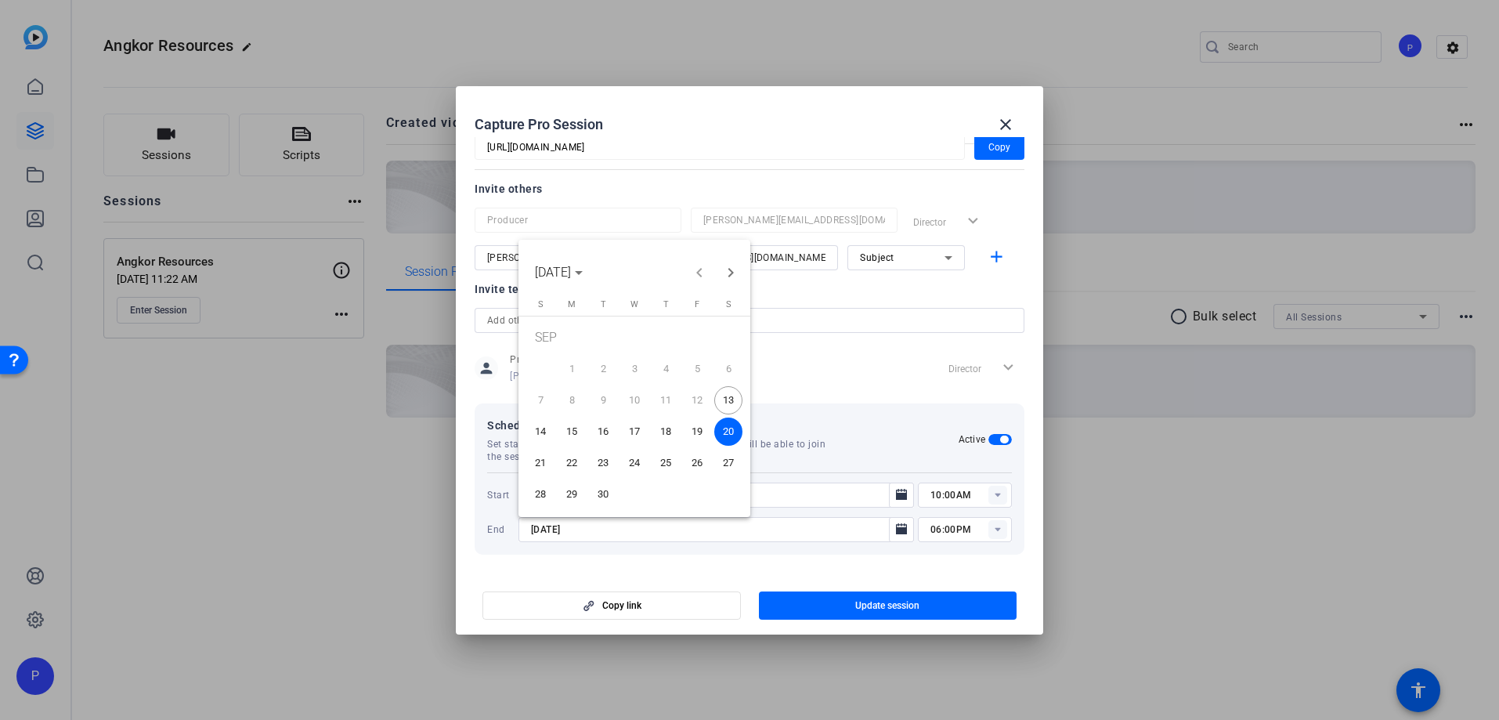
drag, startPoint x: 573, startPoint y: 430, endPoint x: 583, endPoint y: 430, distance: 9.4
click at [573, 430] on span "15" at bounding box center [572, 432] width 28 height 28
type input "[DATE]"
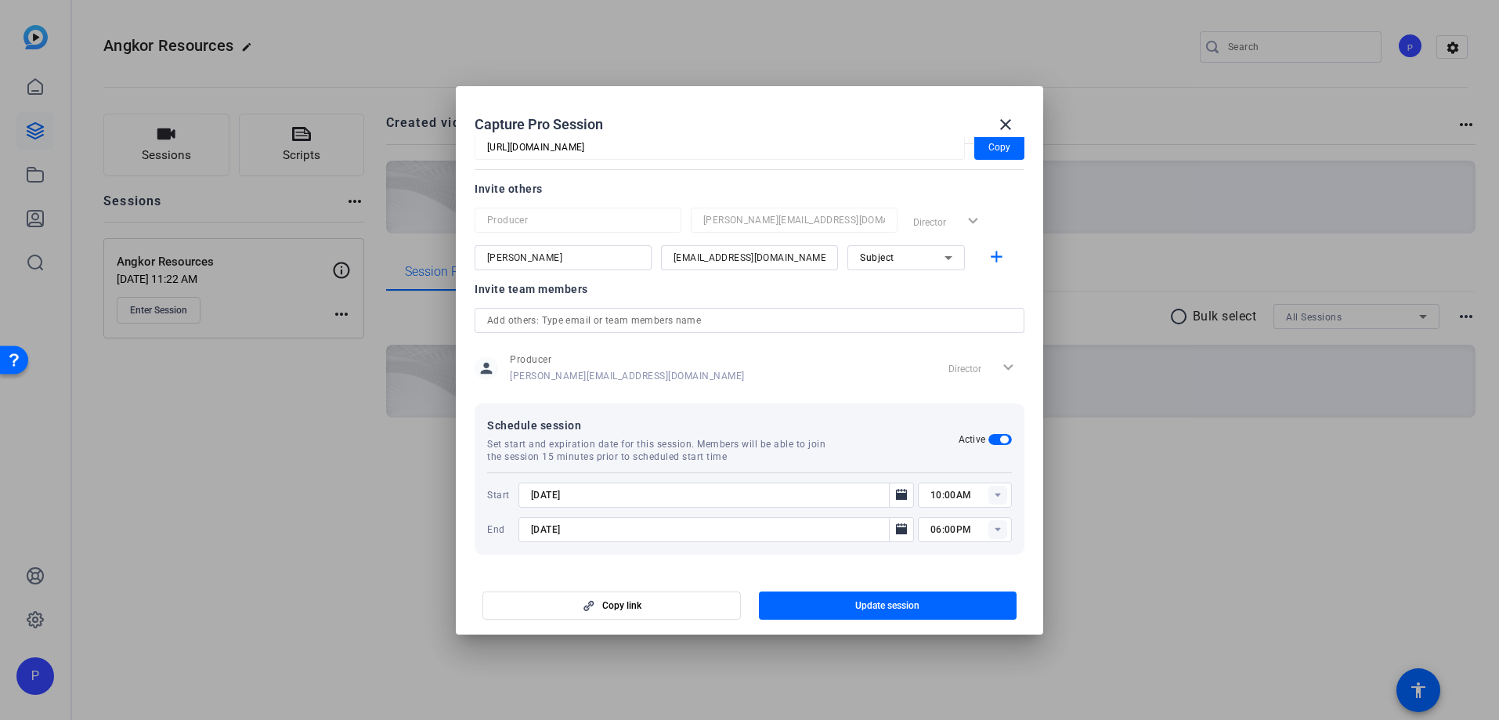
click at [997, 532] on rect at bounding box center [998, 529] width 19 height 19
click at [957, 477] on span "01:00PM" at bounding box center [951, 481] width 41 height 11
type input "01:00PM"
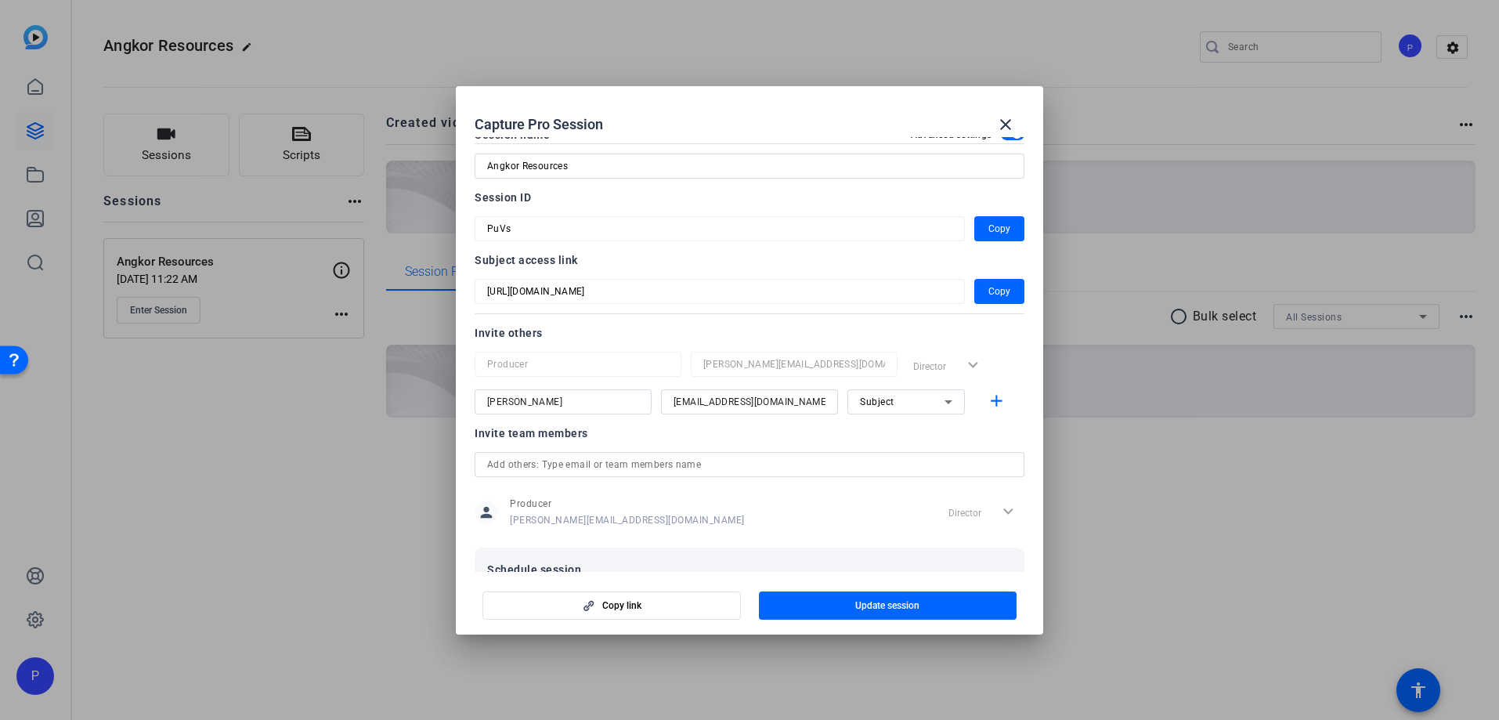
scroll to position [29, 0]
click at [814, 121] on div "Capture Pro Session close" at bounding box center [750, 125] width 550 height 38
click at [990, 228] on span "Copy" at bounding box center [1000, 227] width 22 height 19
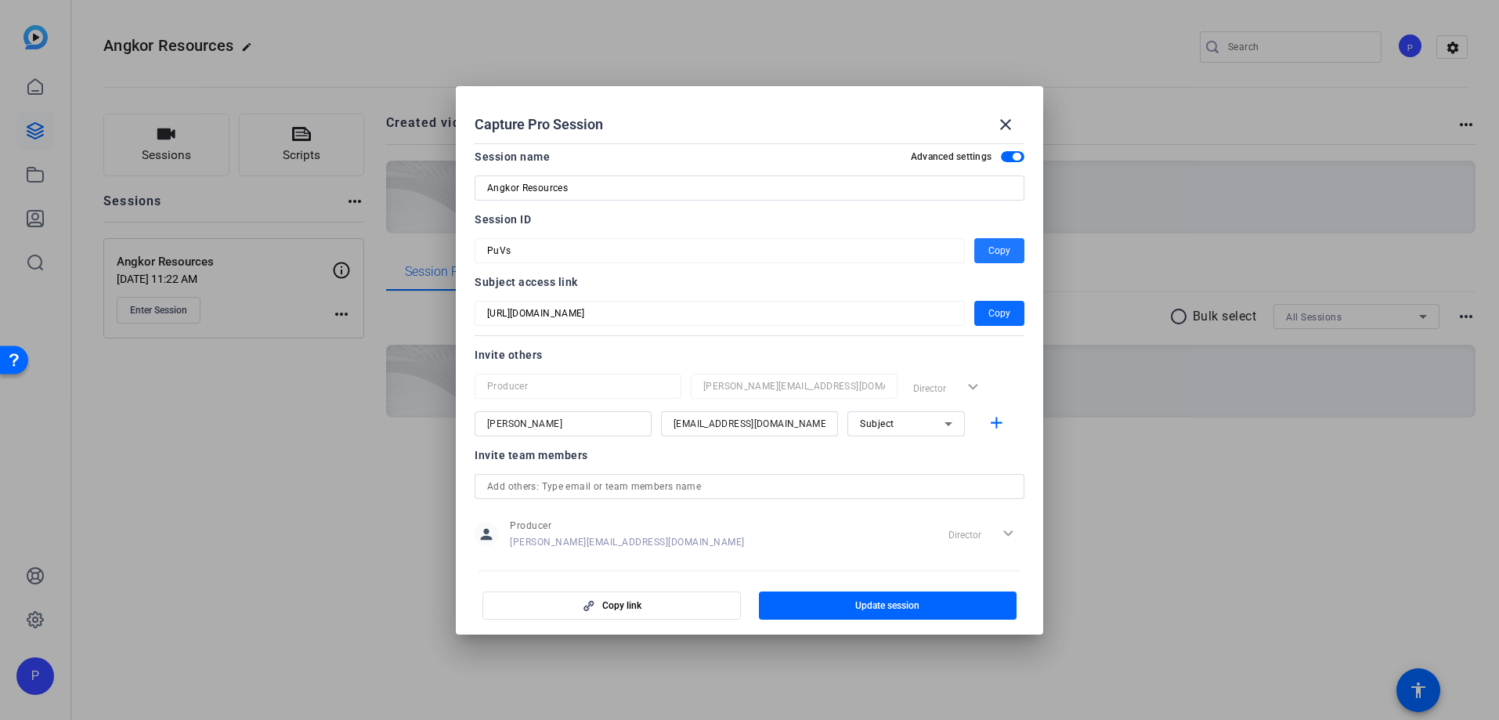
scroll to position [7, 0]
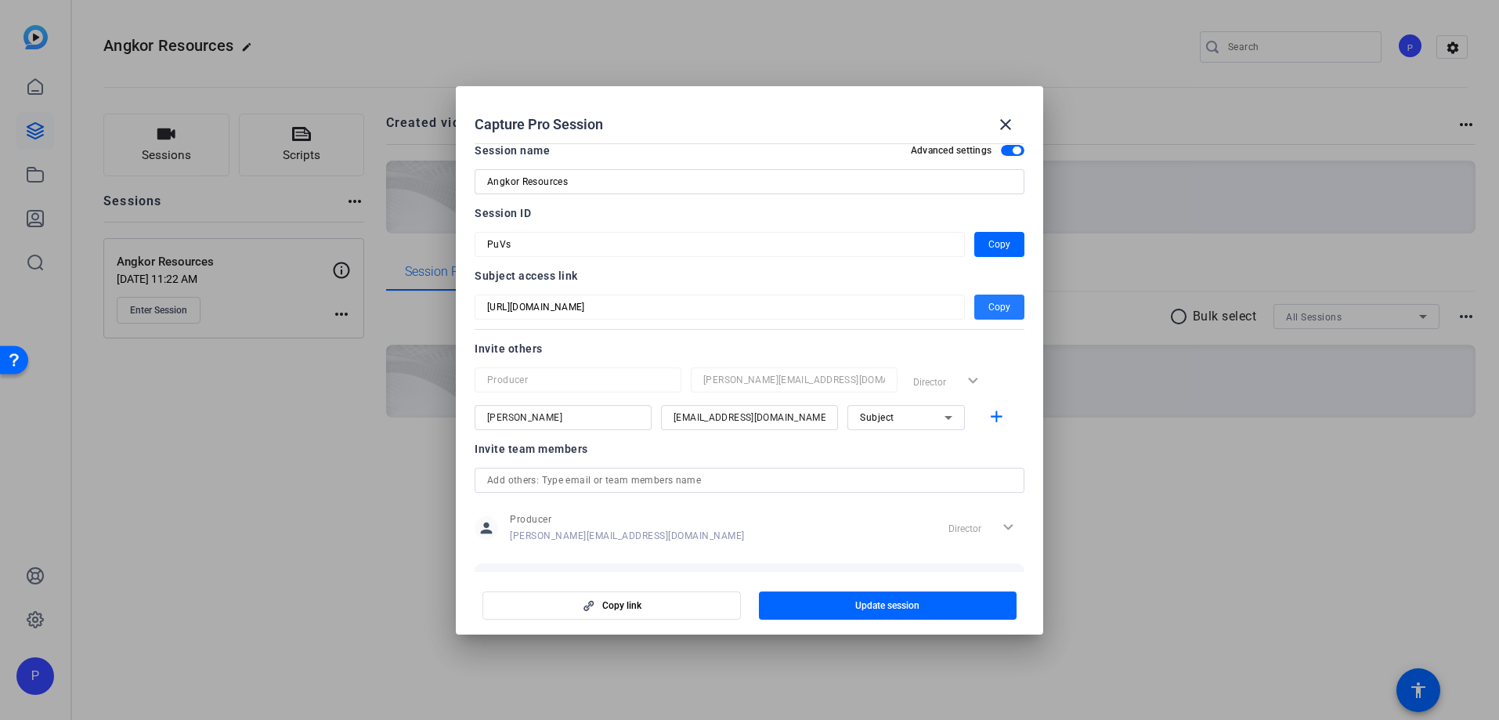
click at [995, 311] on span "Copy" at bounding box center [1000, 307] width 22 height 19
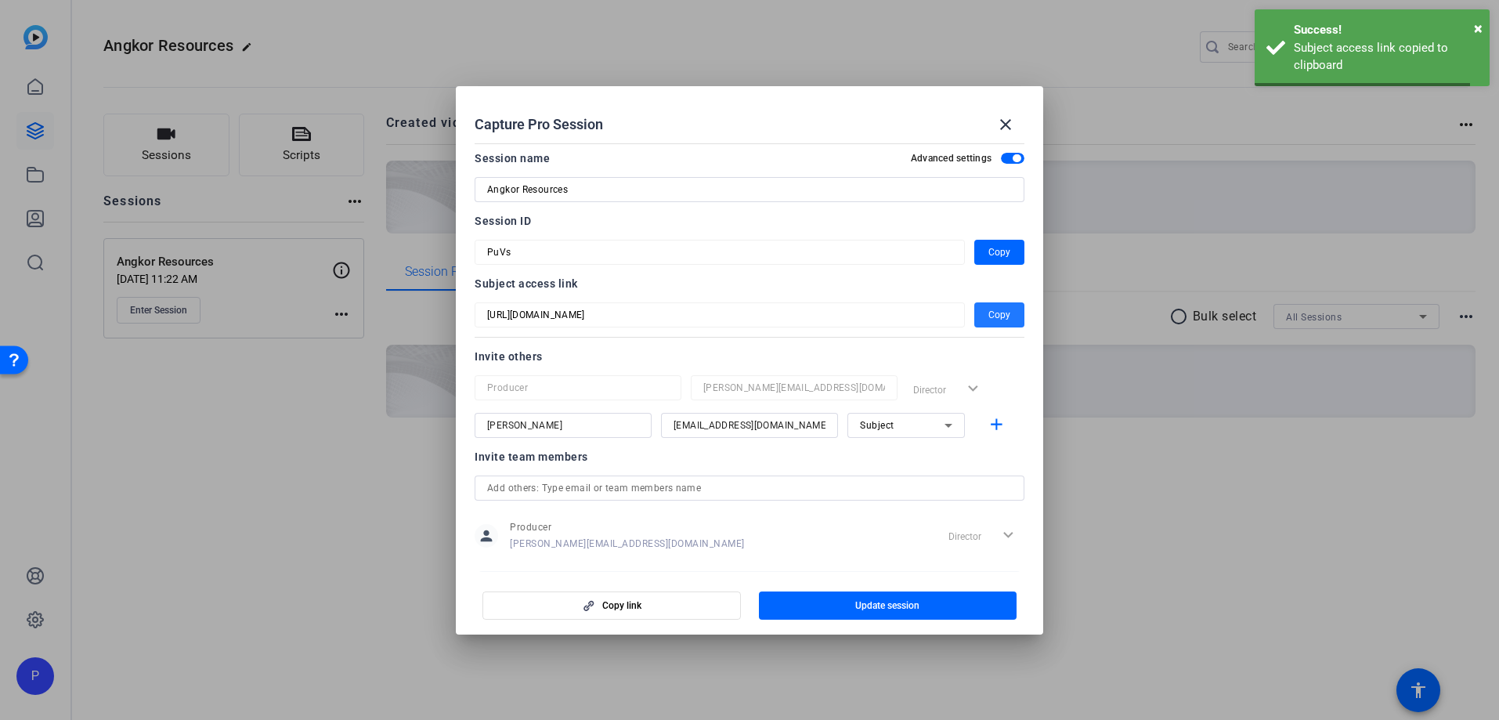
scroll to position [3, 0]
click at [1127, 367] on div at bounding box center [749, 360] width 1499 height 720
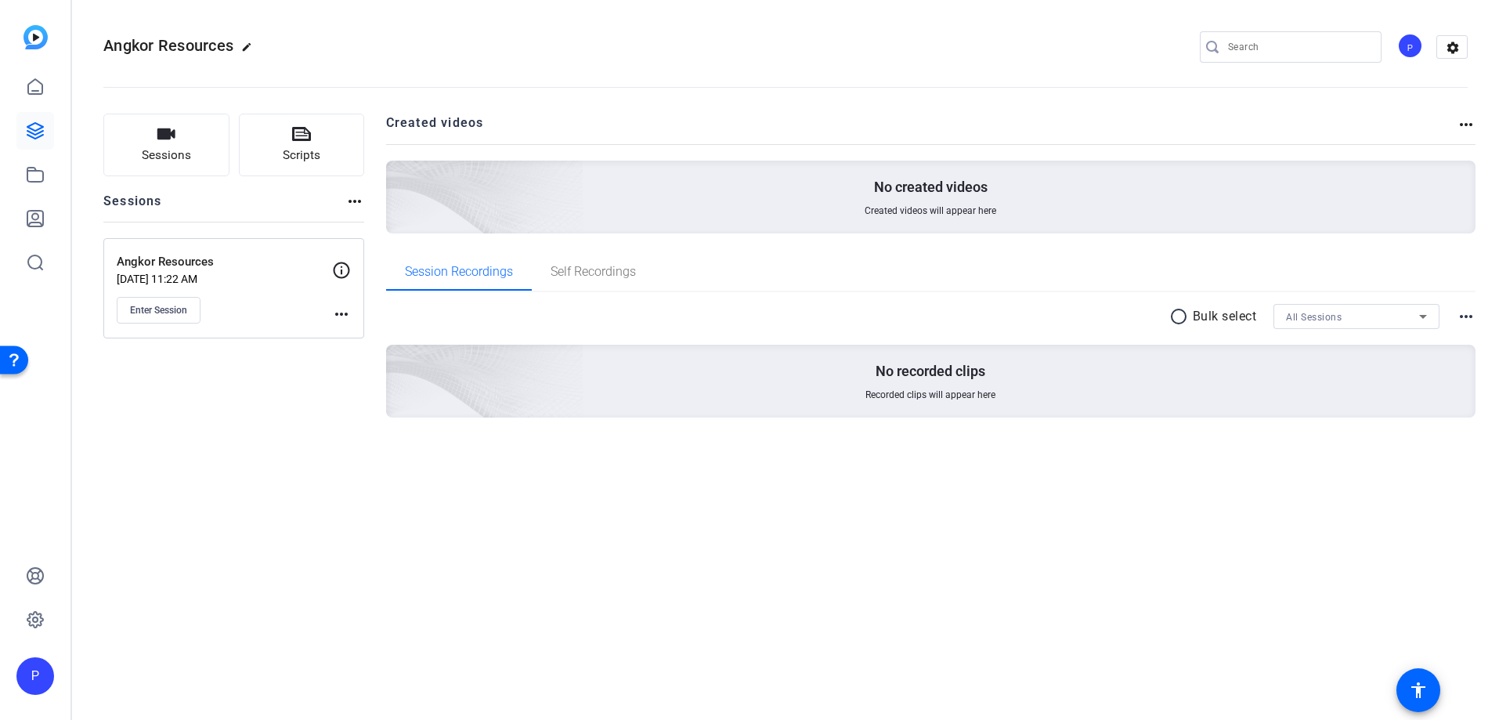
click at [341, 312] on mat-icon "more_horiz" at bounding box center [341, 314] width 19 height 19
click at [356, 334] on span "Edit Session" at bounding box center [380, 336] width 71 height 19
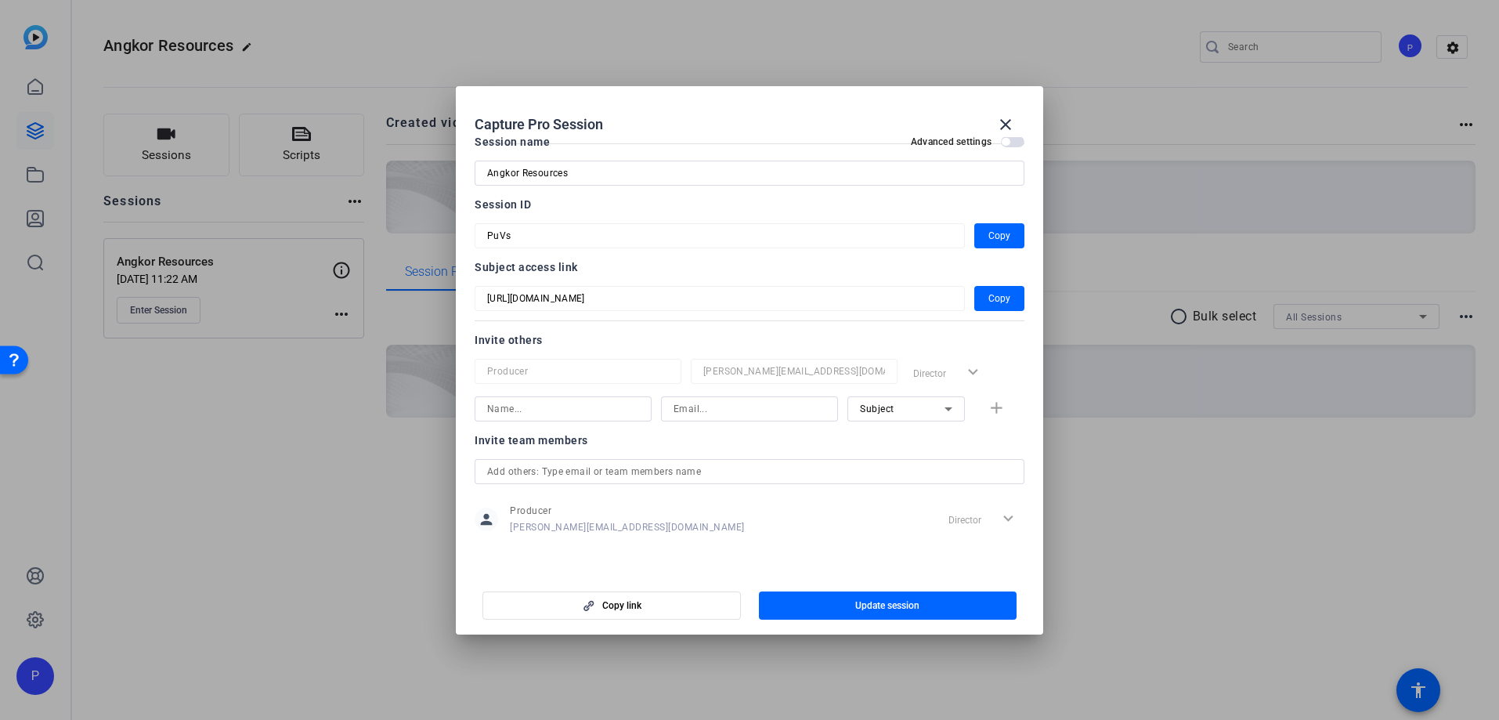
scroll to position [0, 0]
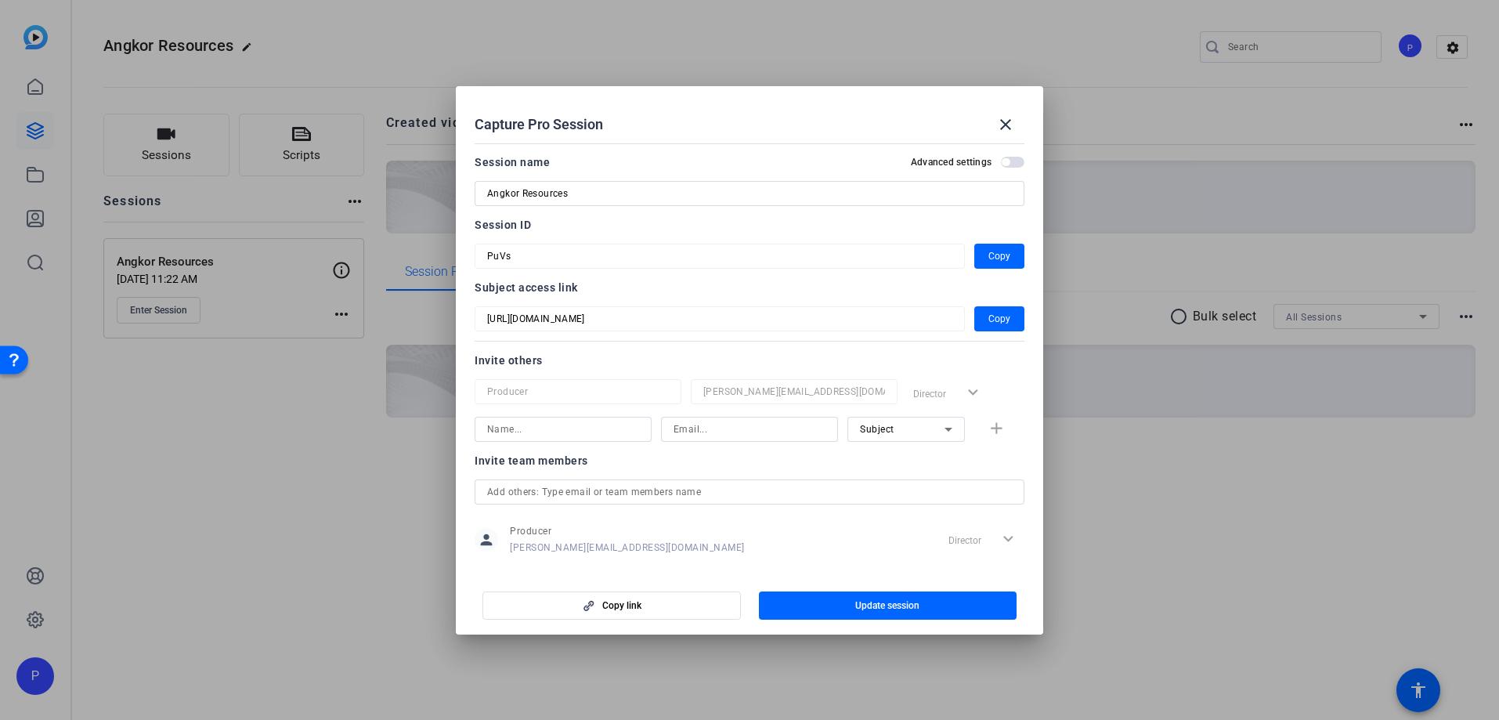
click at [1014, 164] on span "button" at bounding box center [1013, 162] width 24 height 11
click at [692, 426] on input at bounding box center [750, 429] width 152 height 19
paste input "[URL][DOMAIN_NAME]"
type input "[URL][DOMAIN_NAME]"
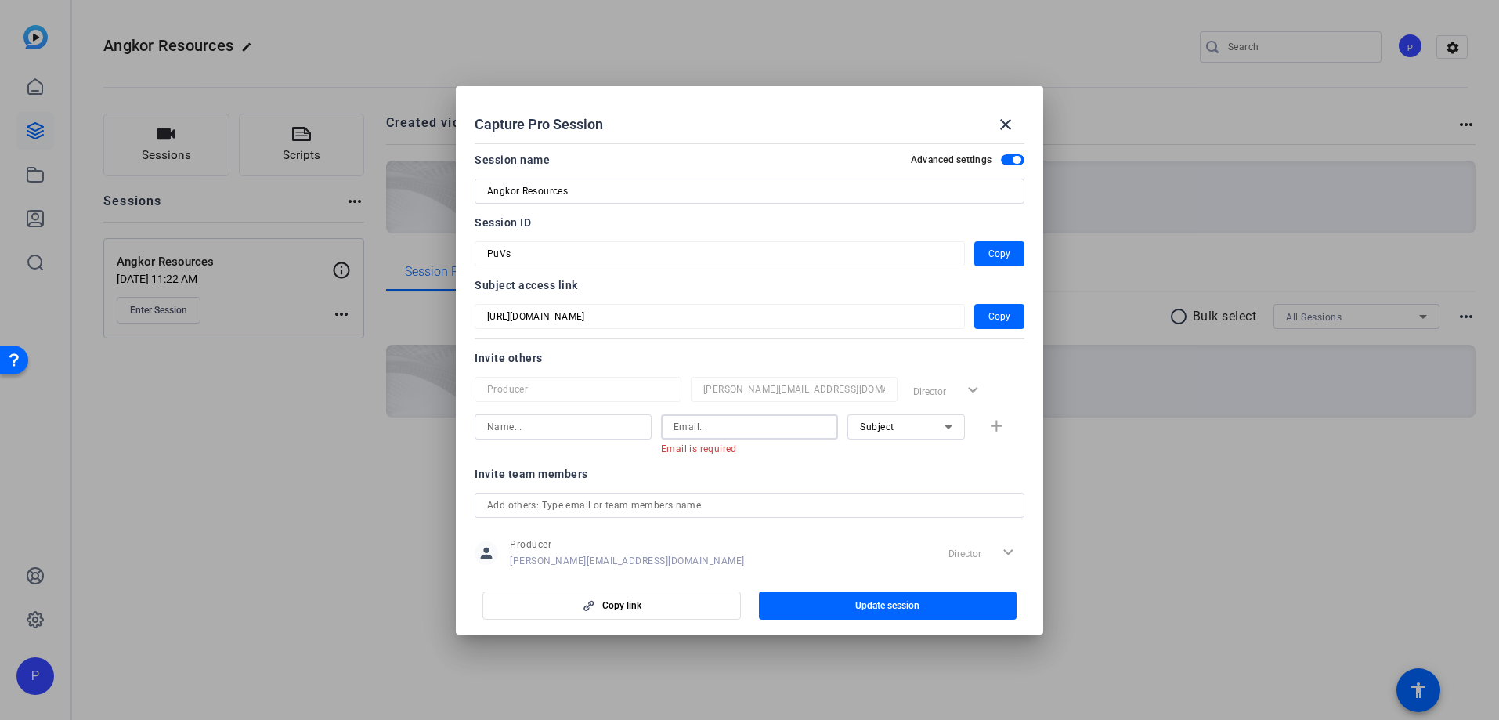
click at [538, 426] on input at bounding box center [563, 427] width 152 height 19
type input "[PERSON_NAME]"
click at [708, 425] on input at bounding box center [750, 427] width 152 height 19
paste input "[EMAIL_ADDRESS][DOMAIN_NAME]"
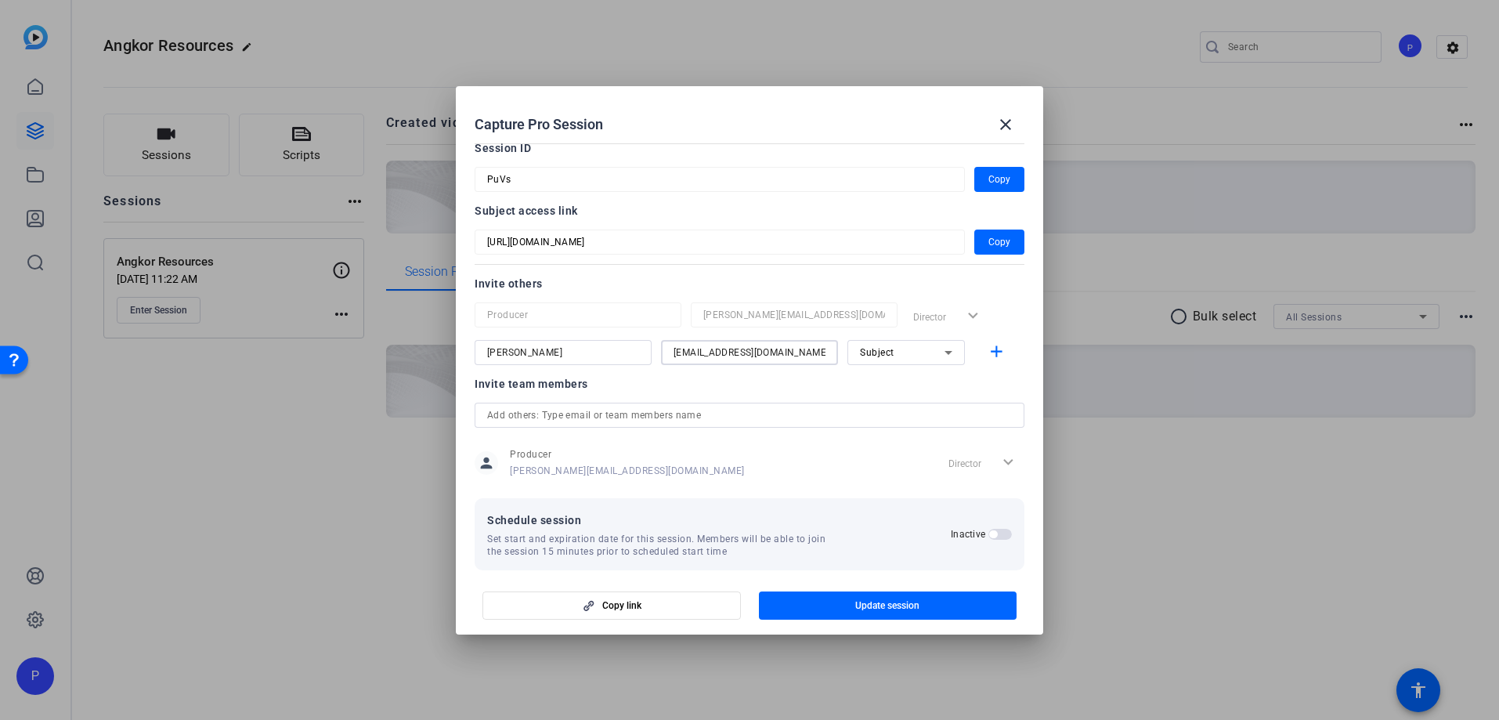
scroll to position [92, 0]
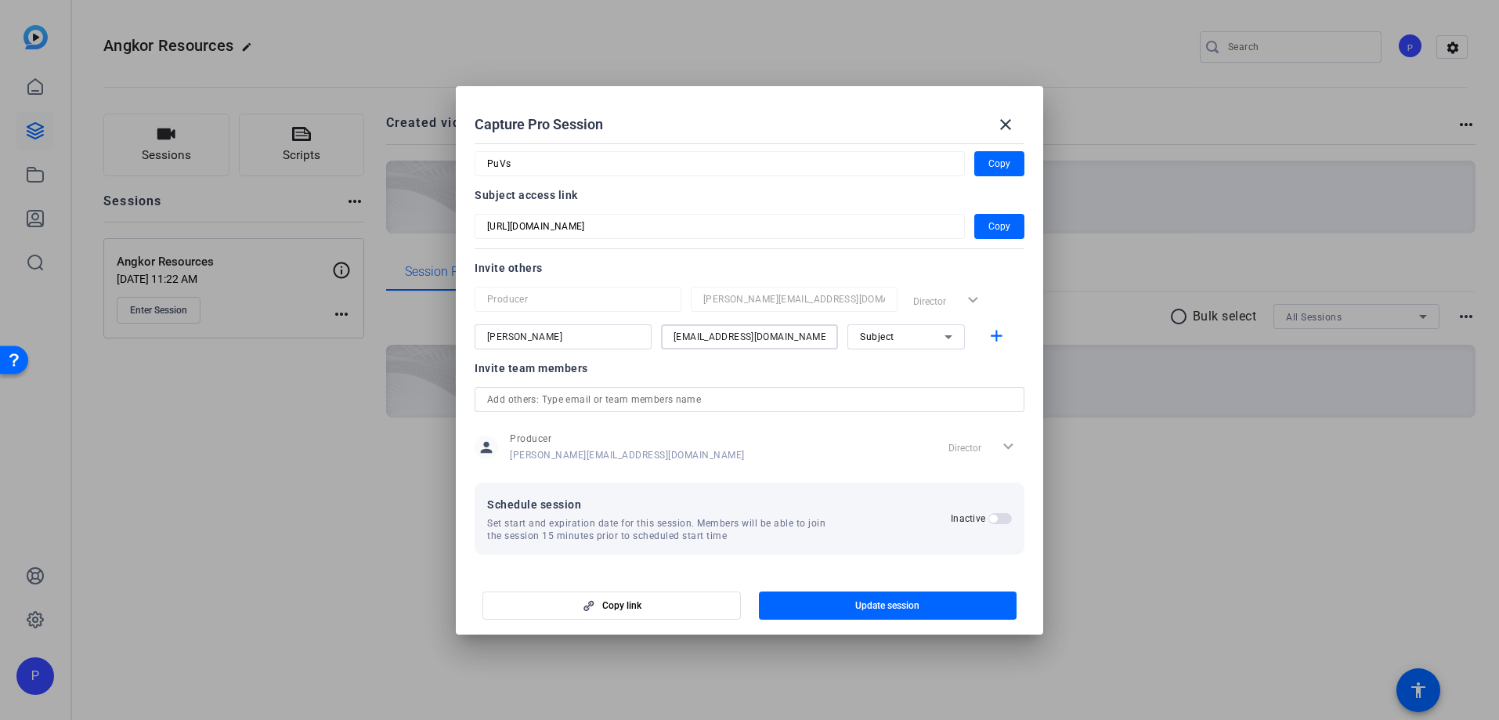
type input "[EMAIL_ADDRESS][DOMAIN_NAME]"
click at [1003, 518] on span "button" at bounding box center [1001, 518] width 24 height 11
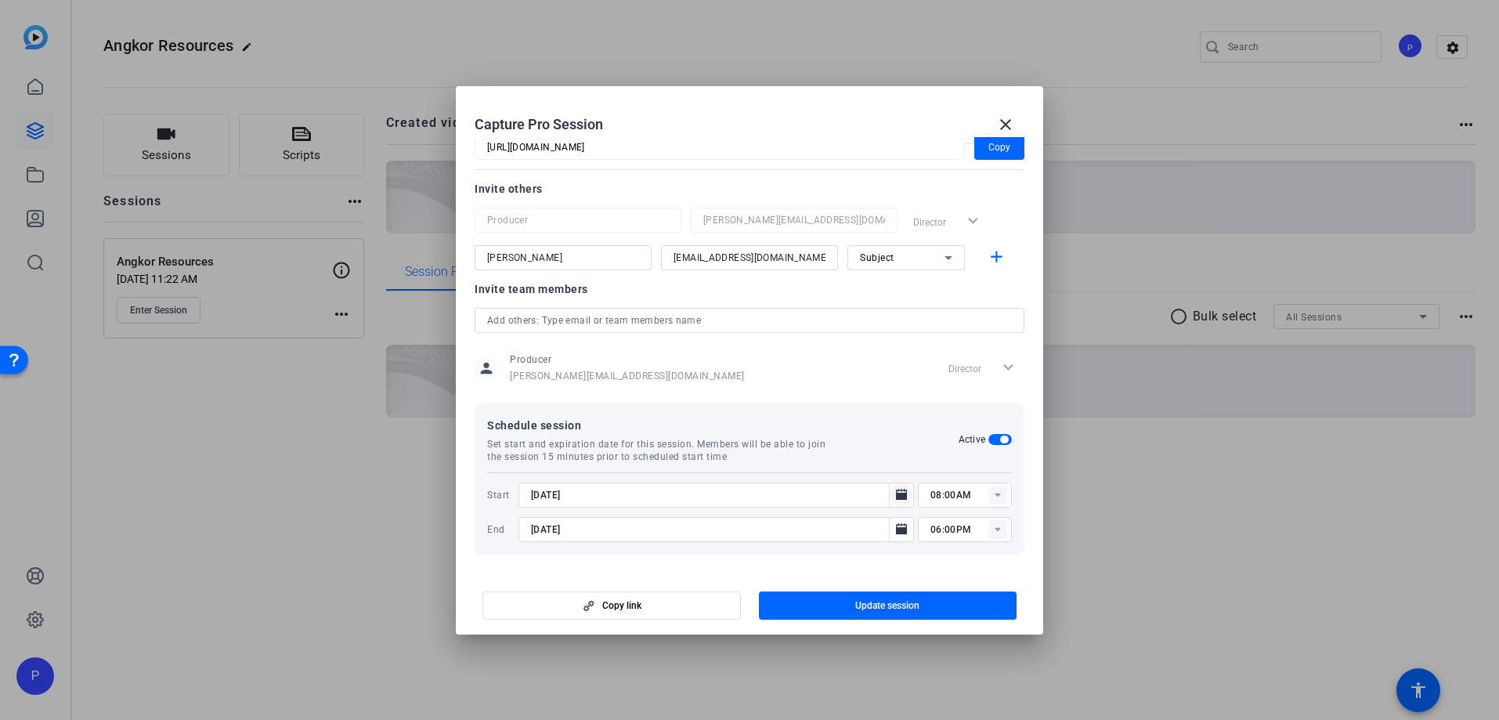
click at [895, 497] on icon "Open calendar" at bounding box center [901, 495] width 13 height 19
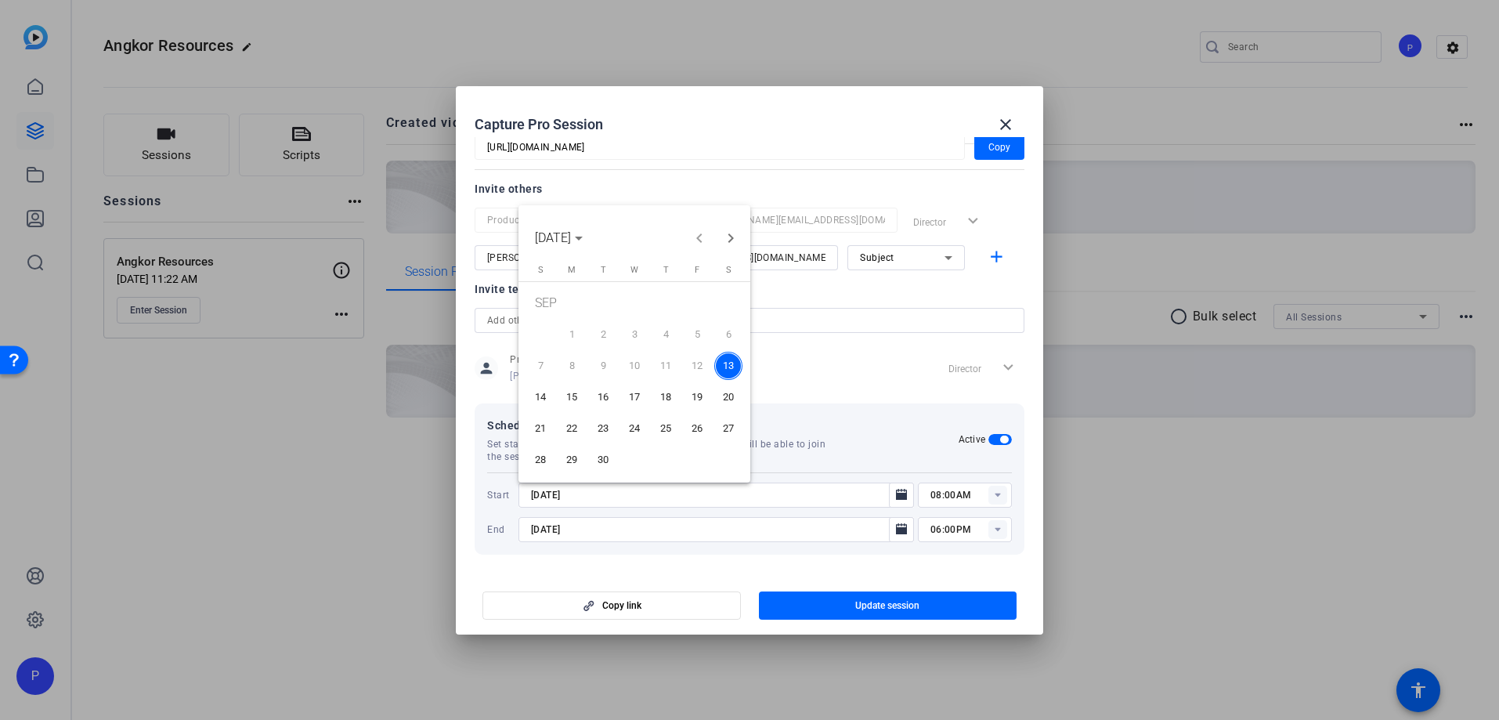
click at [567, 393] on span "15" at bounding box center [572, 397] width 28 height 28
type input "[DATE]"
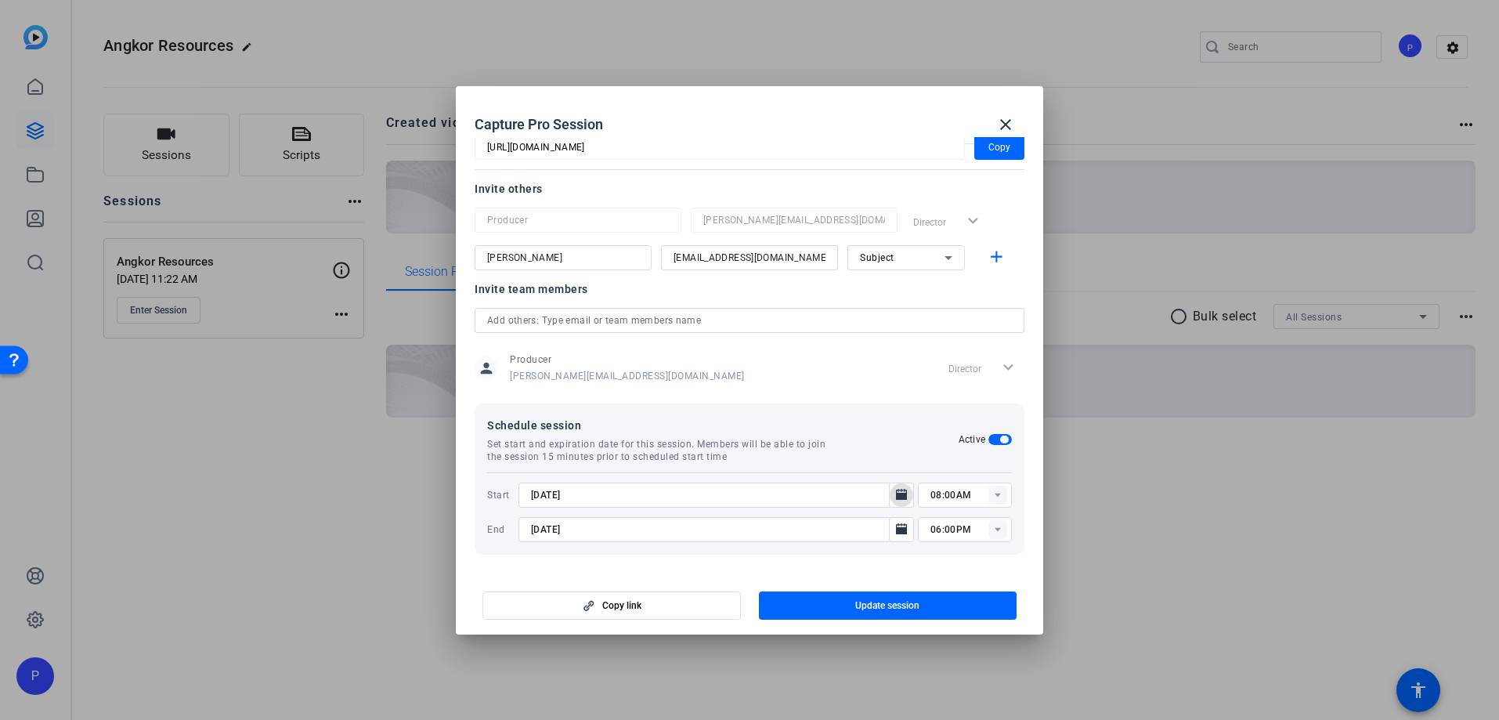
click at [996, 495] on rect at bounding box center [998, 495] width 19 height 19
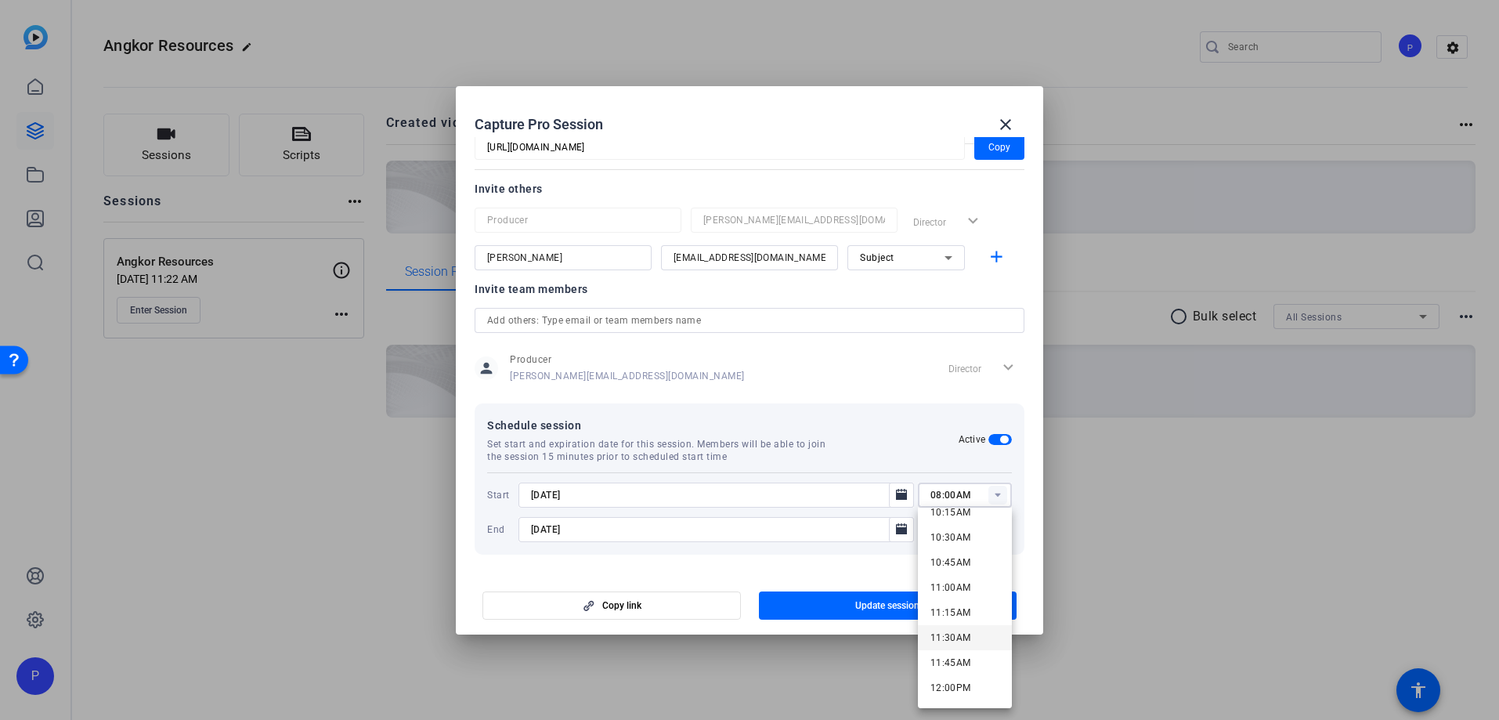
scroll to position [985, 0]
click at [960, 546] on span "10:00AM" at bounding box center [951, 544] width 41 height 11
type input "10:00AM"
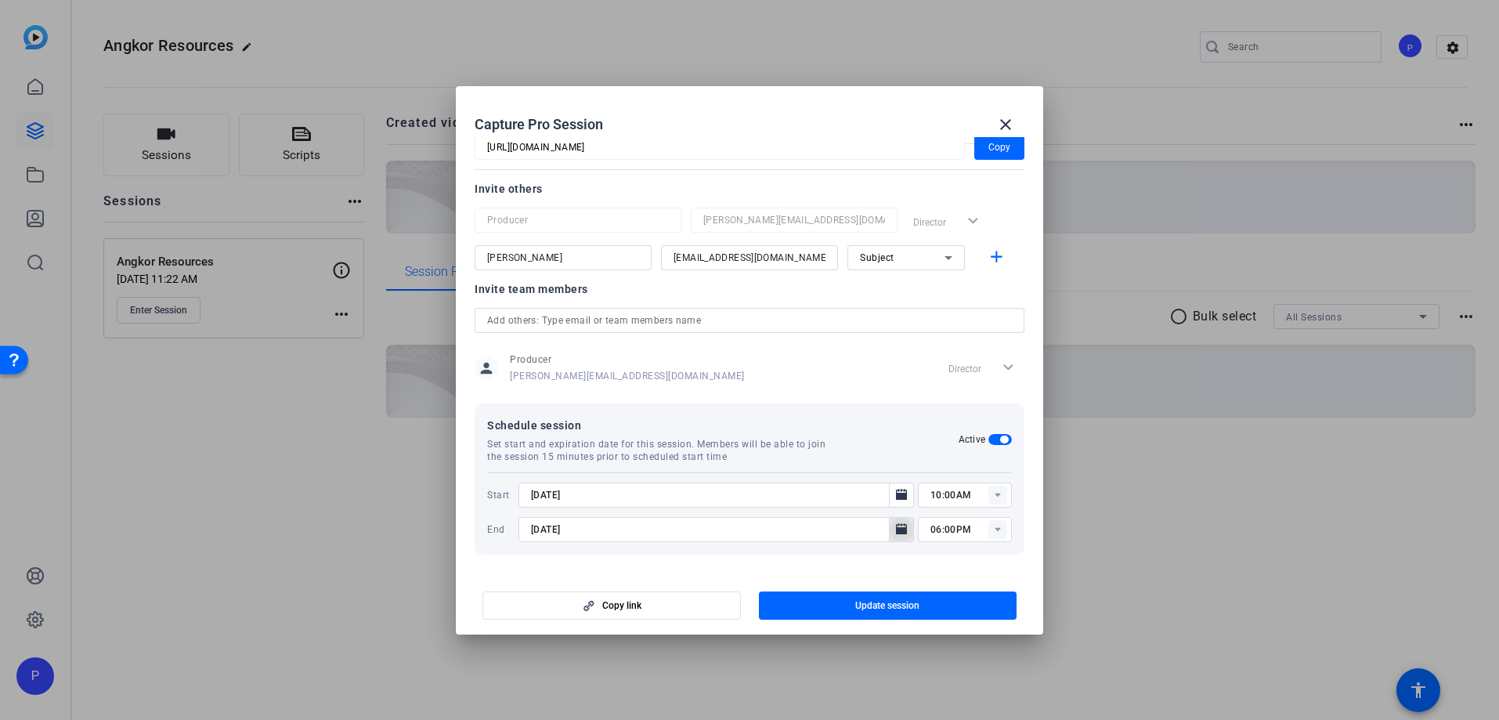
click at [900, 530] on icon "Open calendar" at bounding box center [901, 528] width 11 height 11
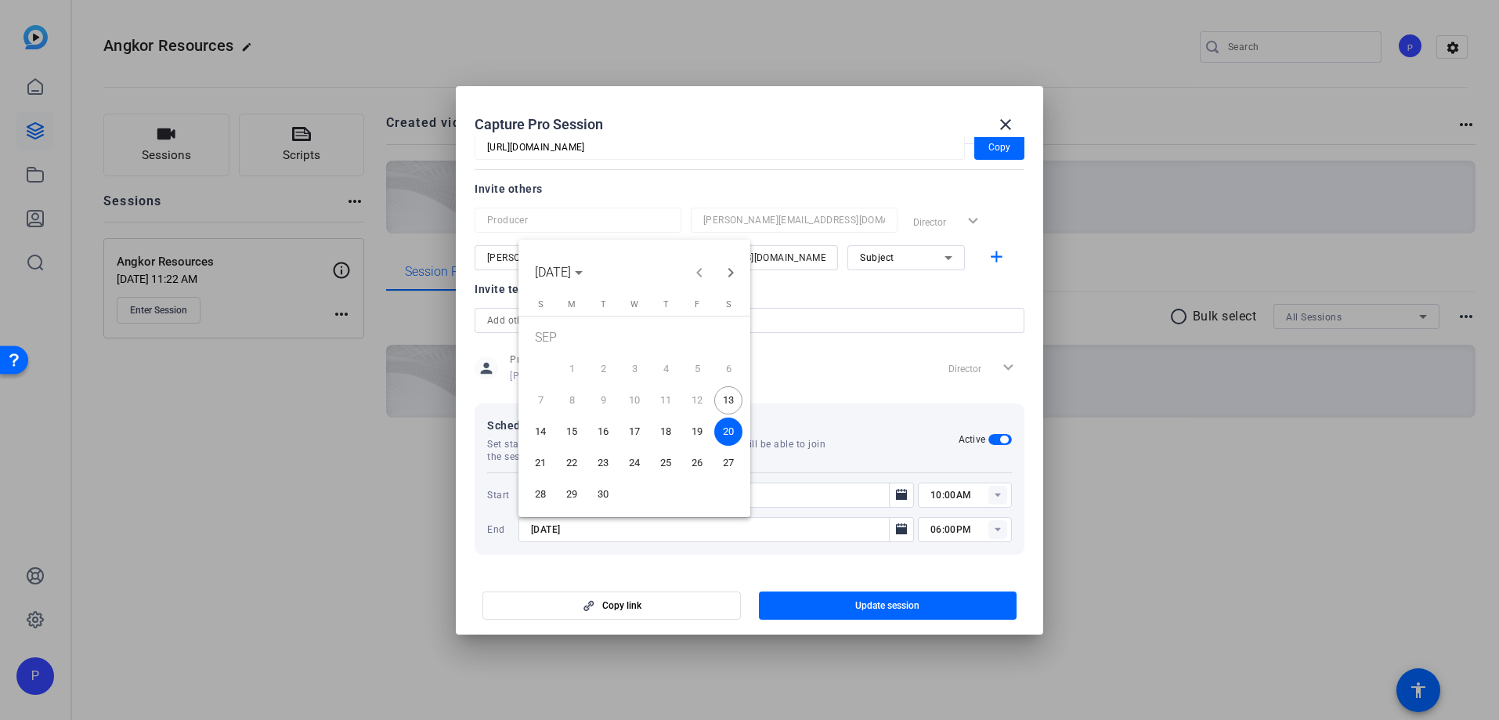
click at [571, 436] on span "15" at bounding box center [572, 432] width 28 height 28
type input "[DATE]"
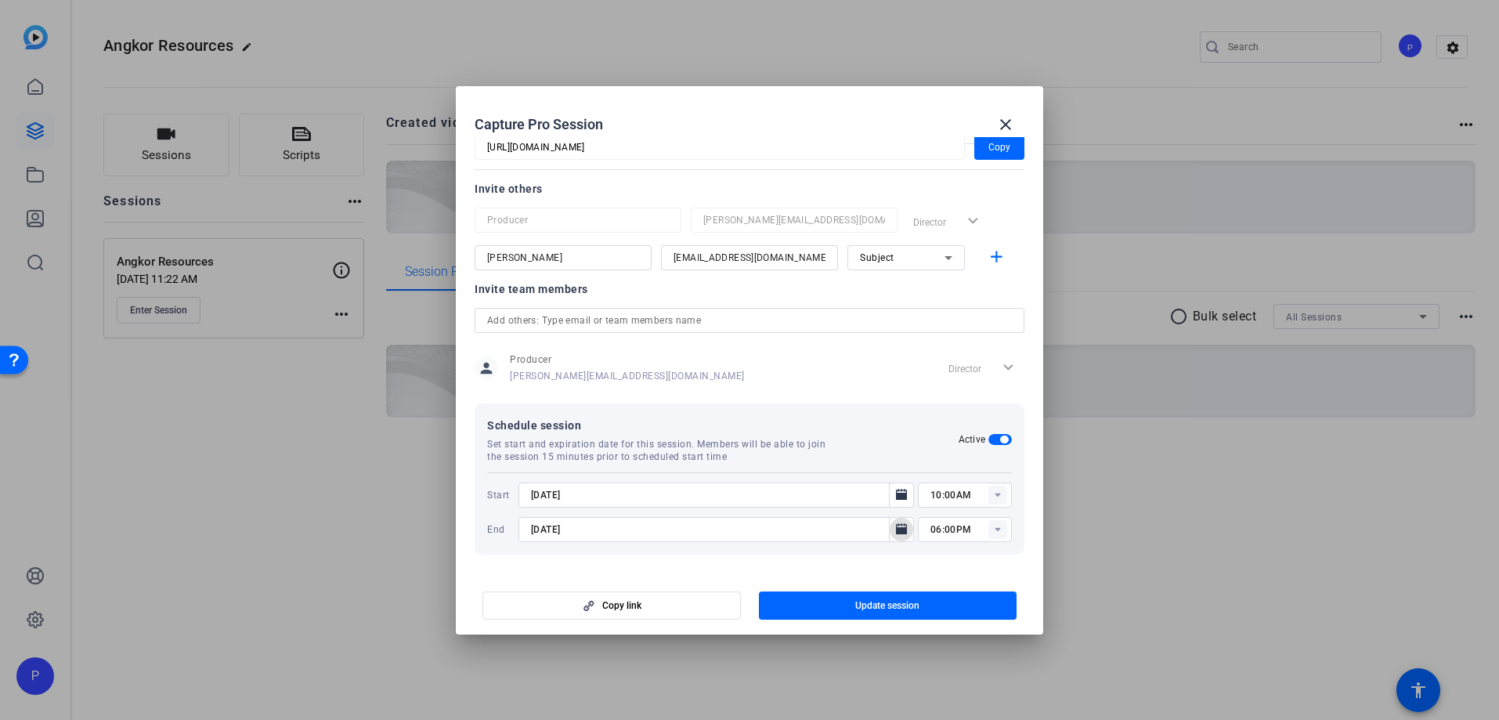
click at [996, 525] on rect at bounding box center [998, 529] width 19 height 19
click at [956, 432] on span "01:00PM" at bounding box center [951, 433] width 41 height 11
type input "01:00PM"
click at [1090, 512] on div at bounding box center [749, 360] width 1499 height 720
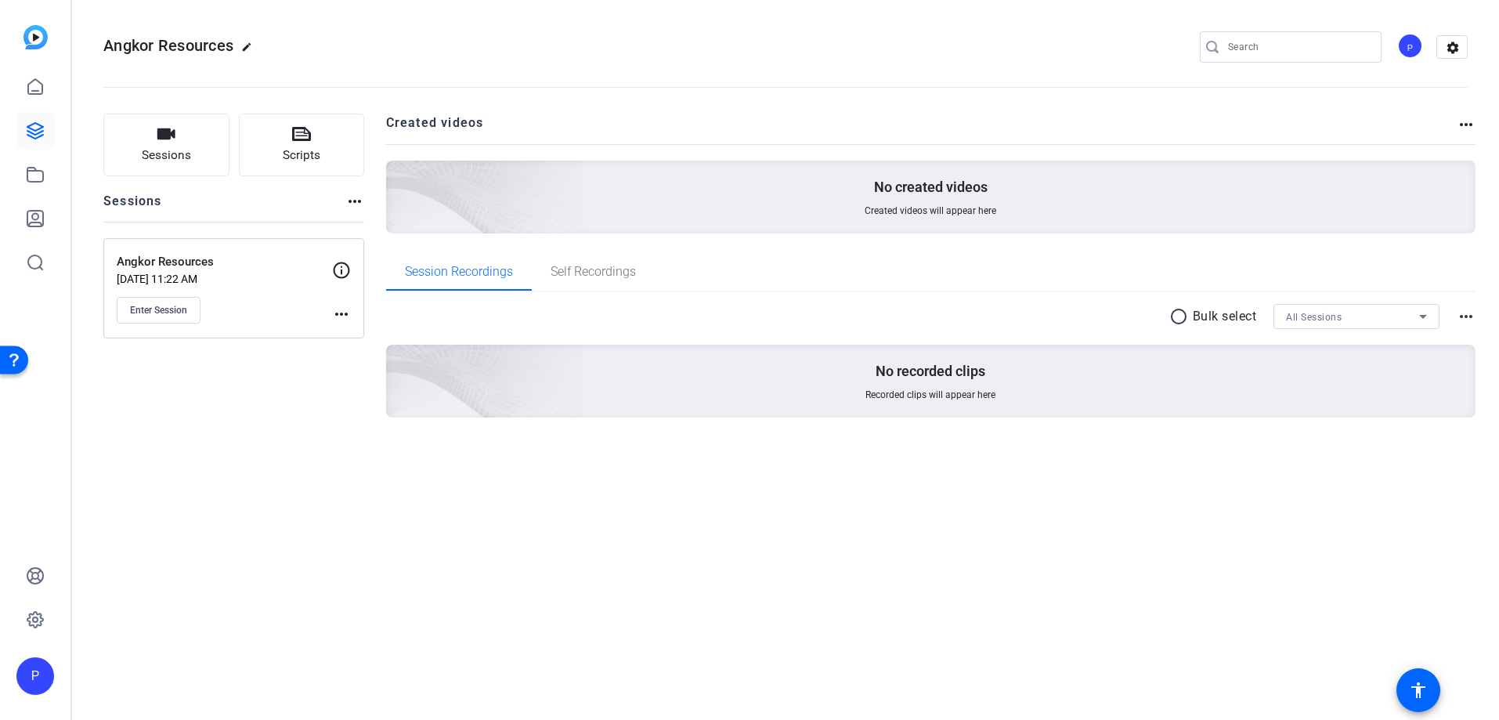
click at [345, 312] on mat-icon "more_horiz" at bounding box center [341, 314] width 19 height 19
click at [368, 341] on span "Edit Session" at bounding box center [380, 336] width 71 height 19
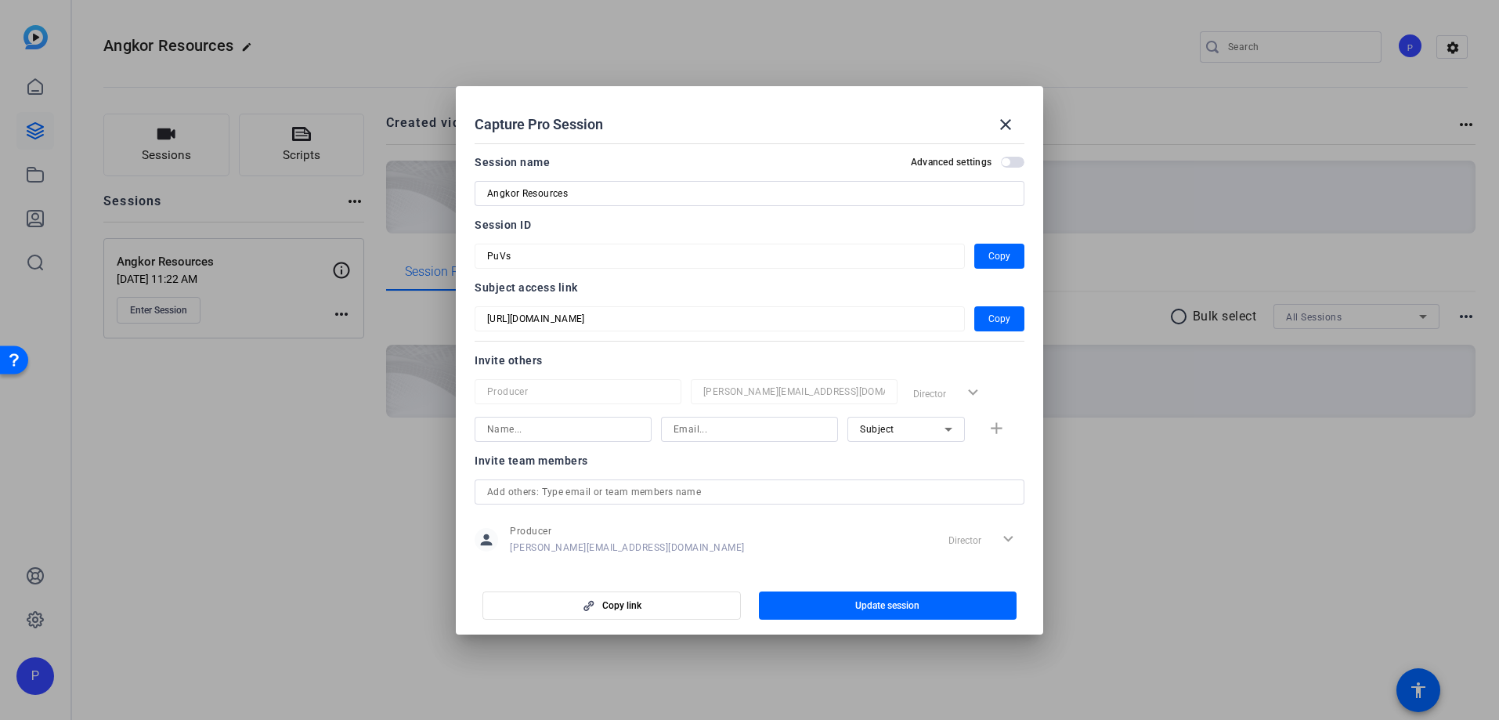
scroll to position [20, 0]
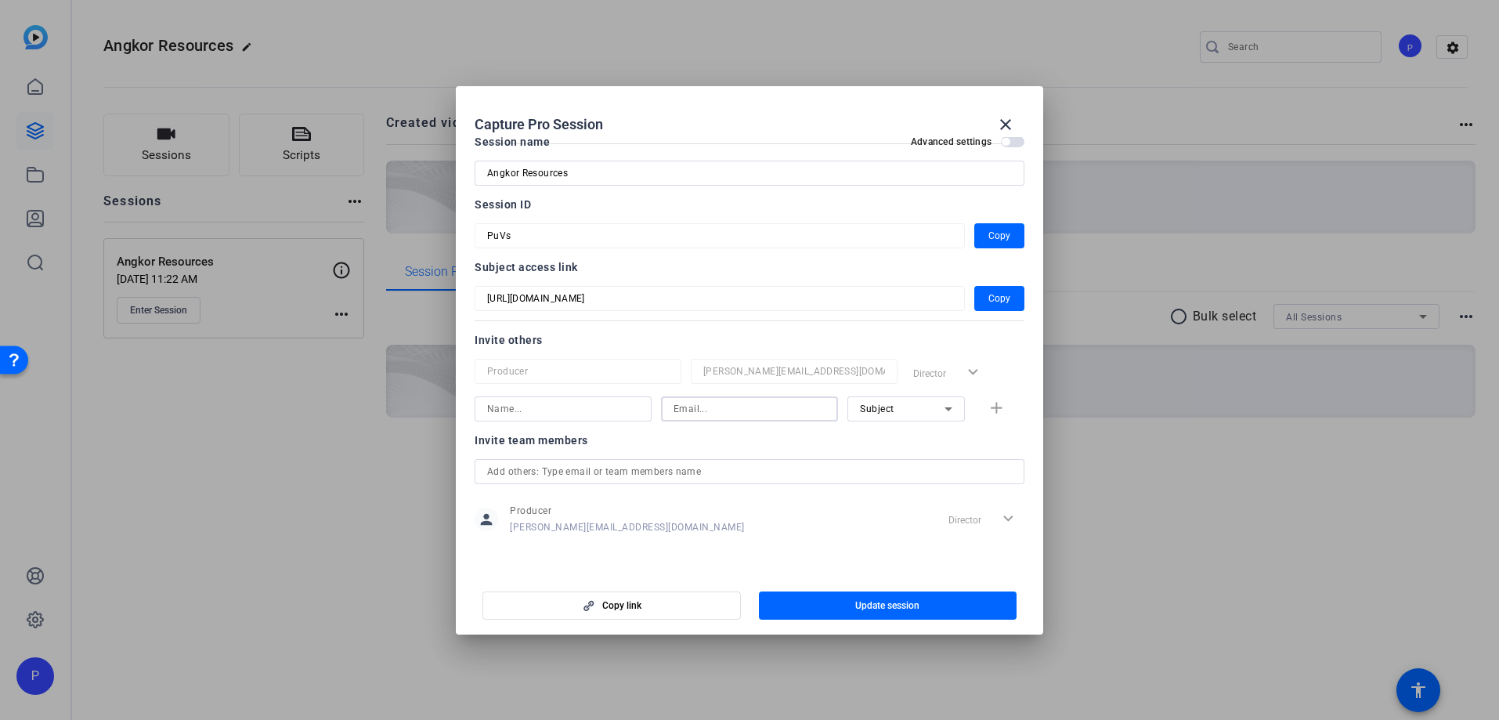
click at [692, 414] on input at bounding box center [750, 409] width 152 height 19
paste input "[EMAIL_ADDRESS][DOMAIN_NAME]"
type input "[EMAIL_ADDRESS][DOMAIN_NAME]"
click at [602, 410] on input at bounding box center [563, 409] width 152 height 19
type input "[PERSON_NAME]"
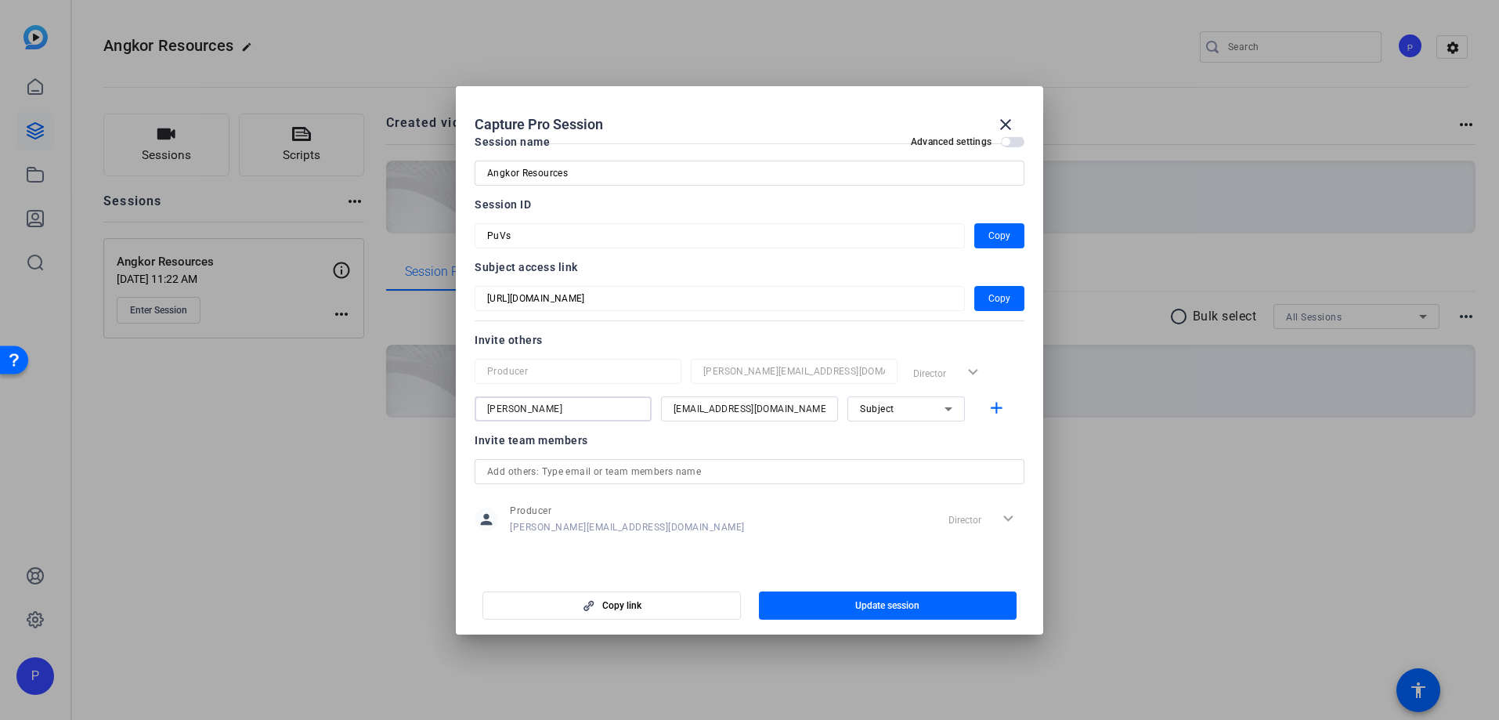
click at [1020, 142] on span "button" at bounding box center [1013, 141] width 24 height 11
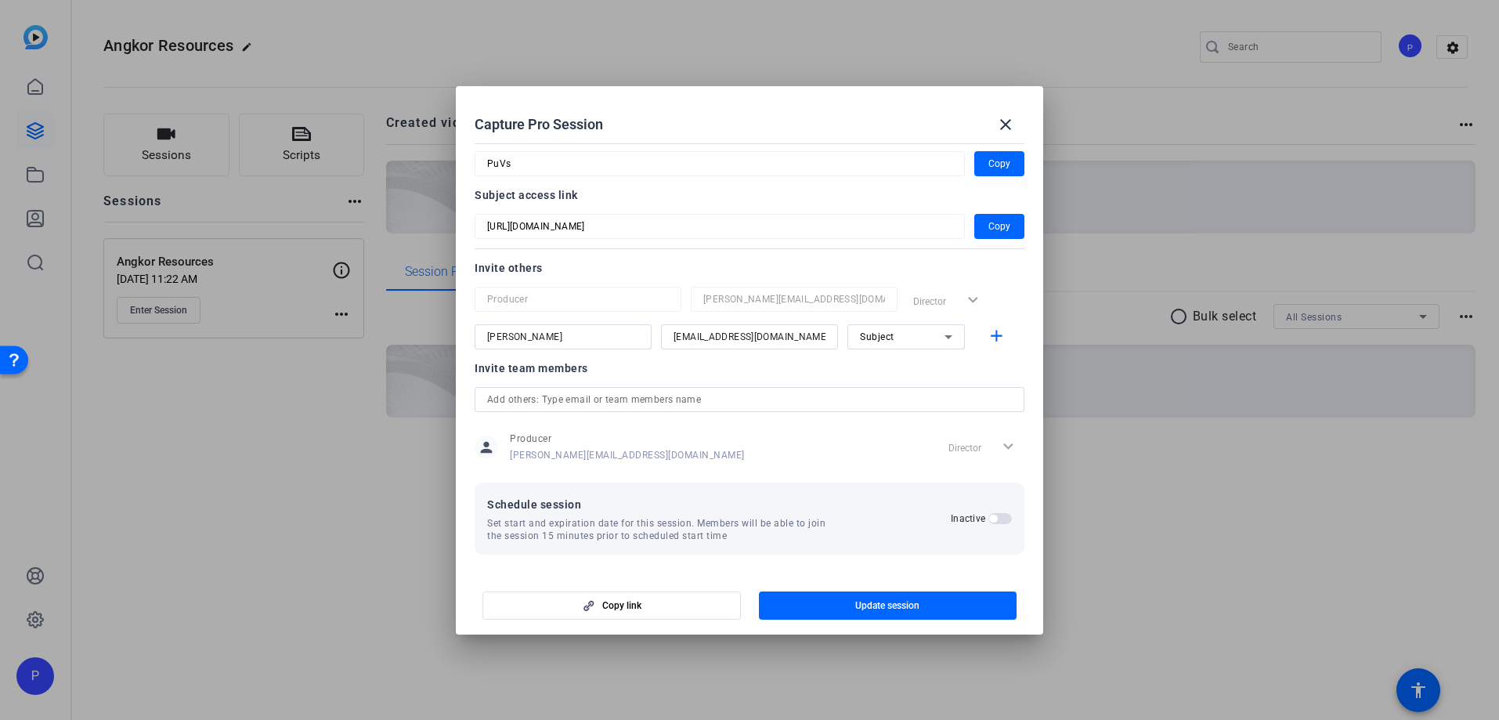
click at [1006, 515] on span "button" at bounding box center [1001, 518] width 24 height 11
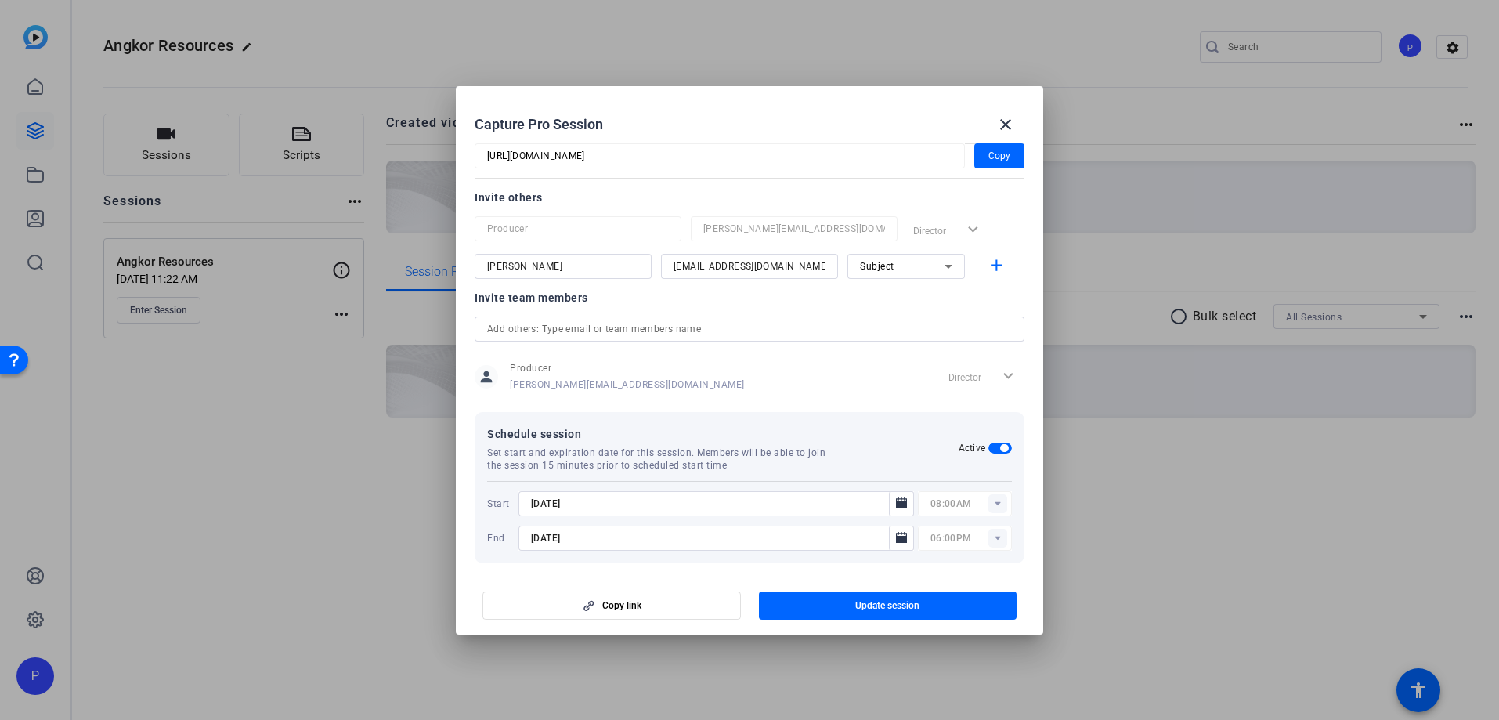
scroll to position [172, 0]
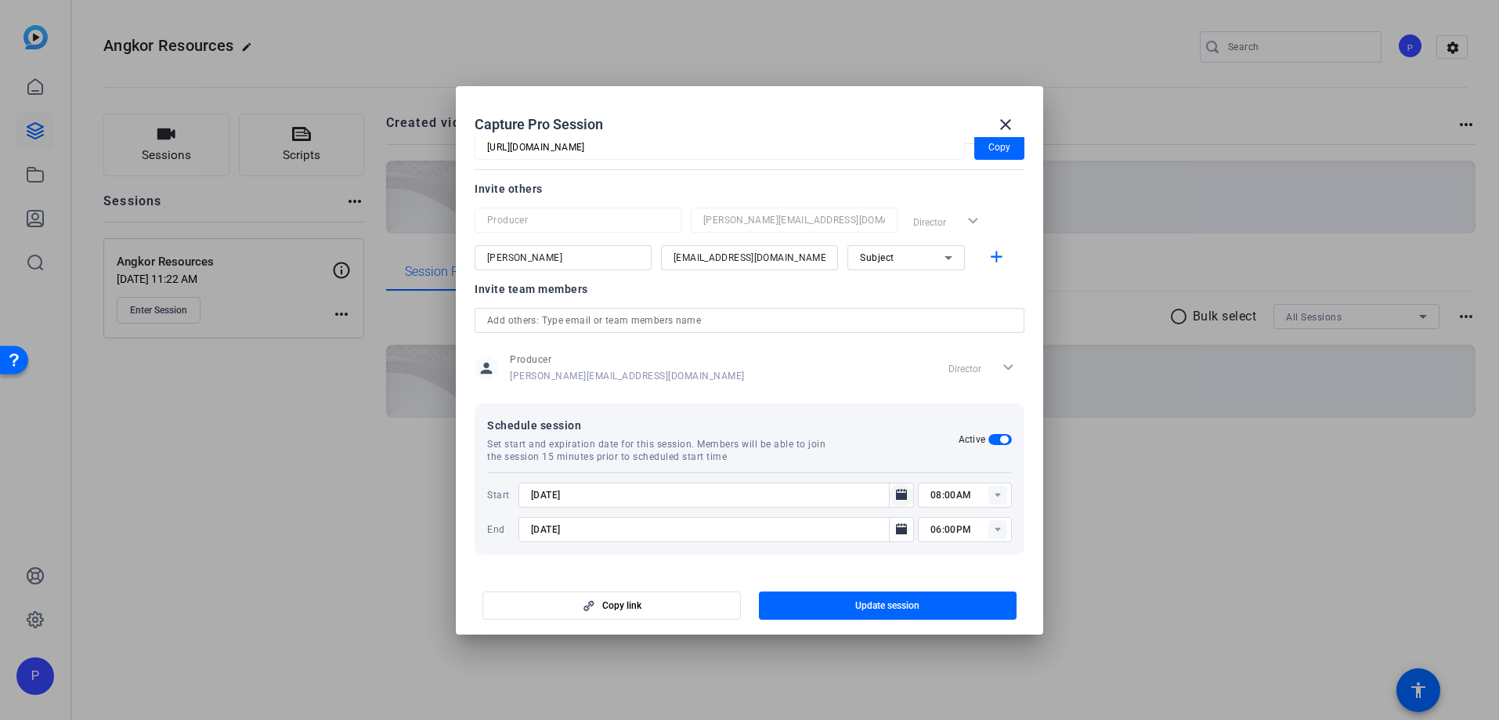
click at [899, 493] on icon "Open calendar" at bounding box center [901, 494] width 11 height 11
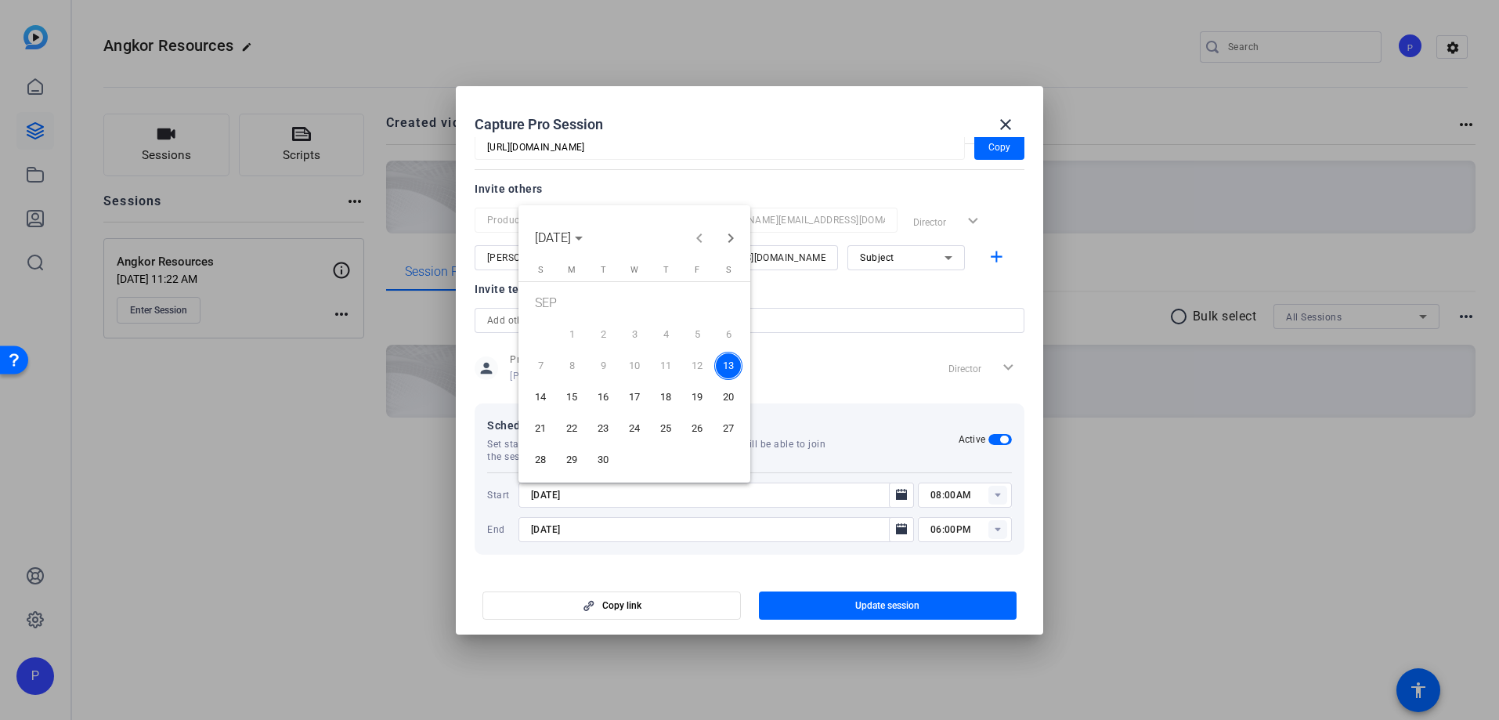
click at [574, 399] on span "15" at bounding box center [572, 397] width 28 height 28
type input "[DATE]"
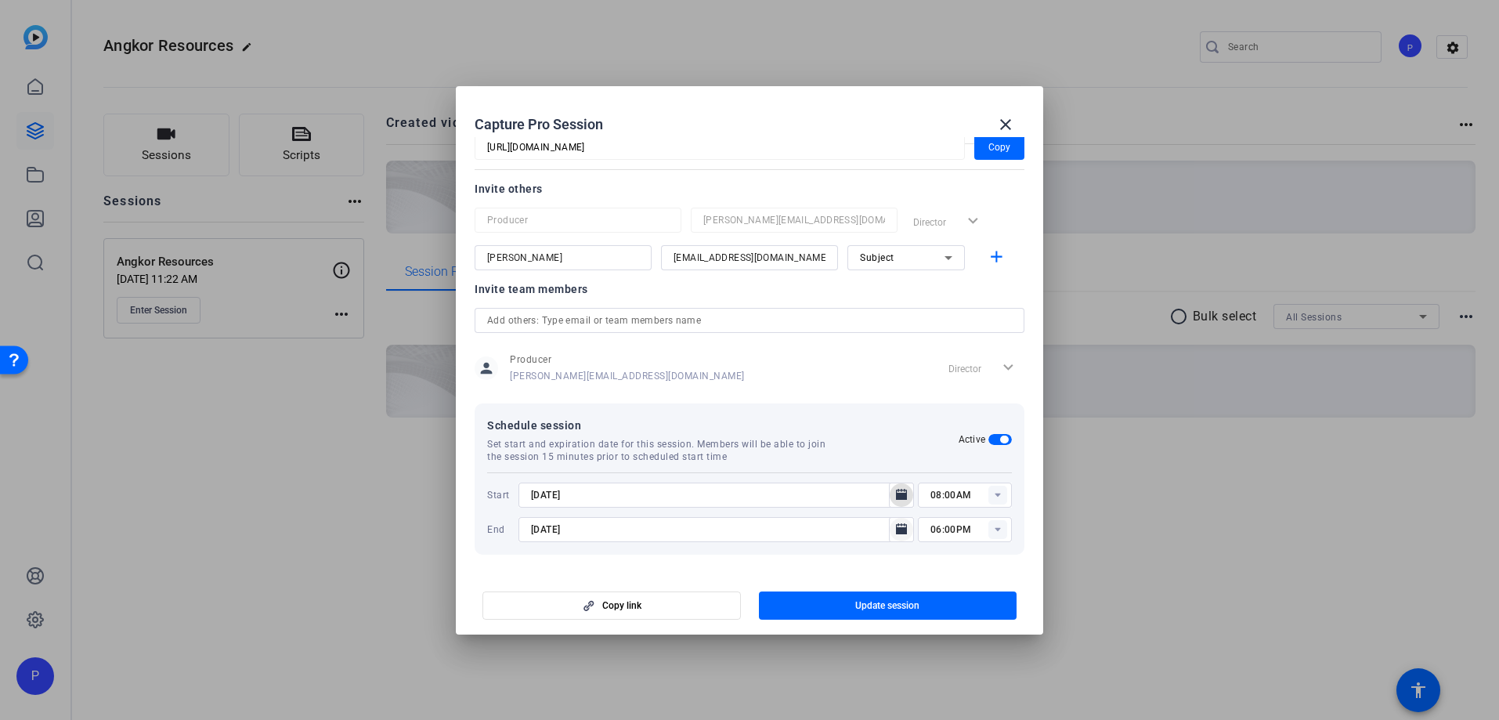
click at [903, 533] on icon "Open calendar" at bounding box center [901, 528] width 11 height 11
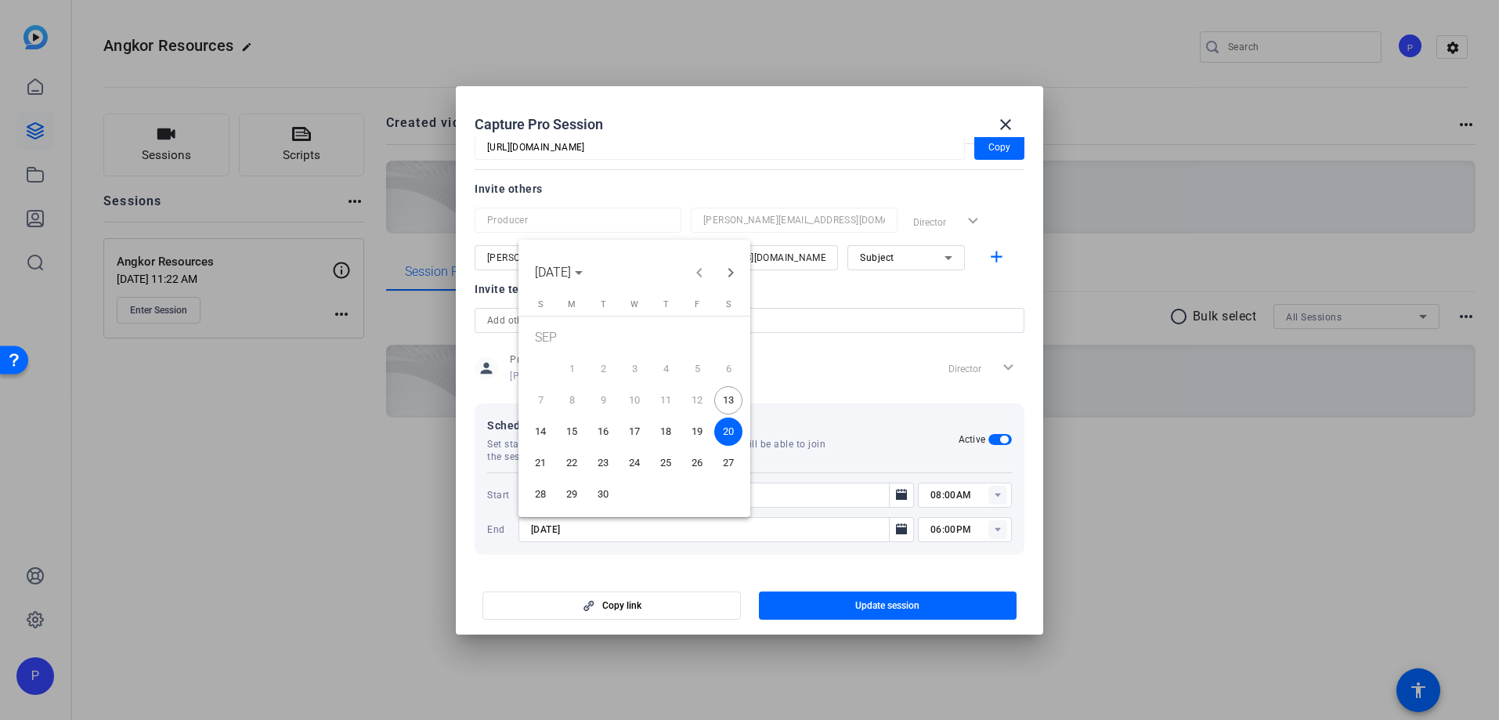
click at [573, 432] on span "15" at bounding box center [572, 432] width 28 height 28
type input "[DATE]"
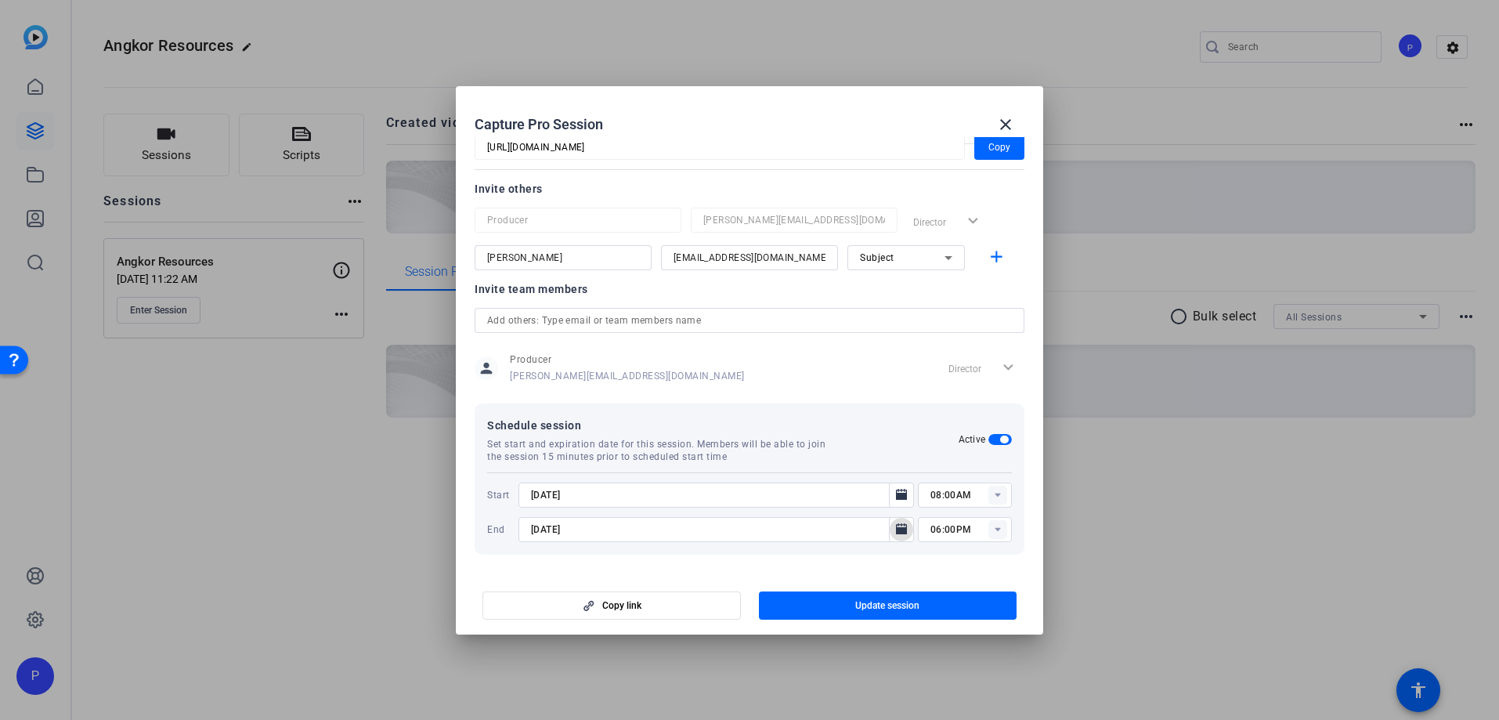
click at [995, 492] on rect at bounding box center [998, 495] width 19 height 19
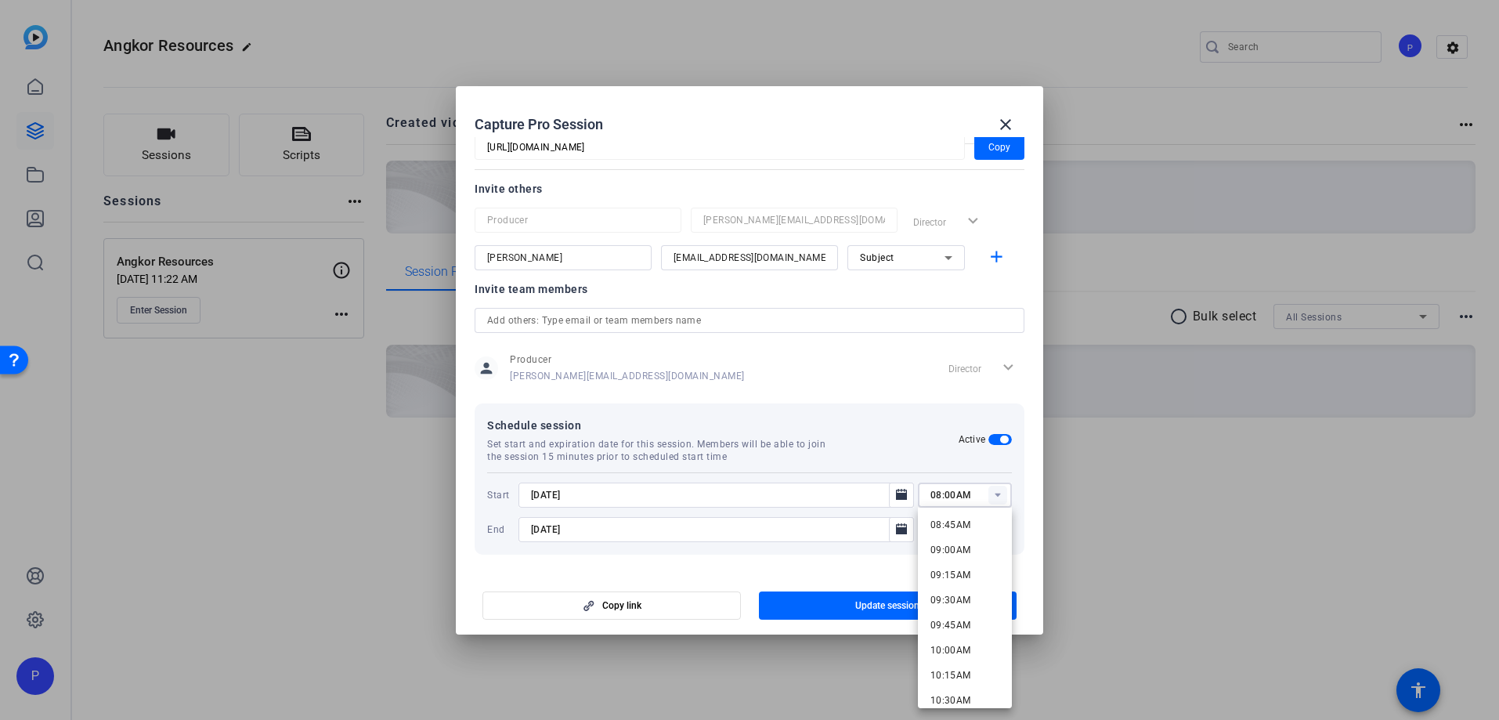
scroll to position [923, 0]
click at [958, 605] on span "10:00AM" at bounding box center [951, 606] width 41 height 11
type input "10:00AM"
click at [994, 526] on rect at bounding box center [998, 529] width 19 height 19
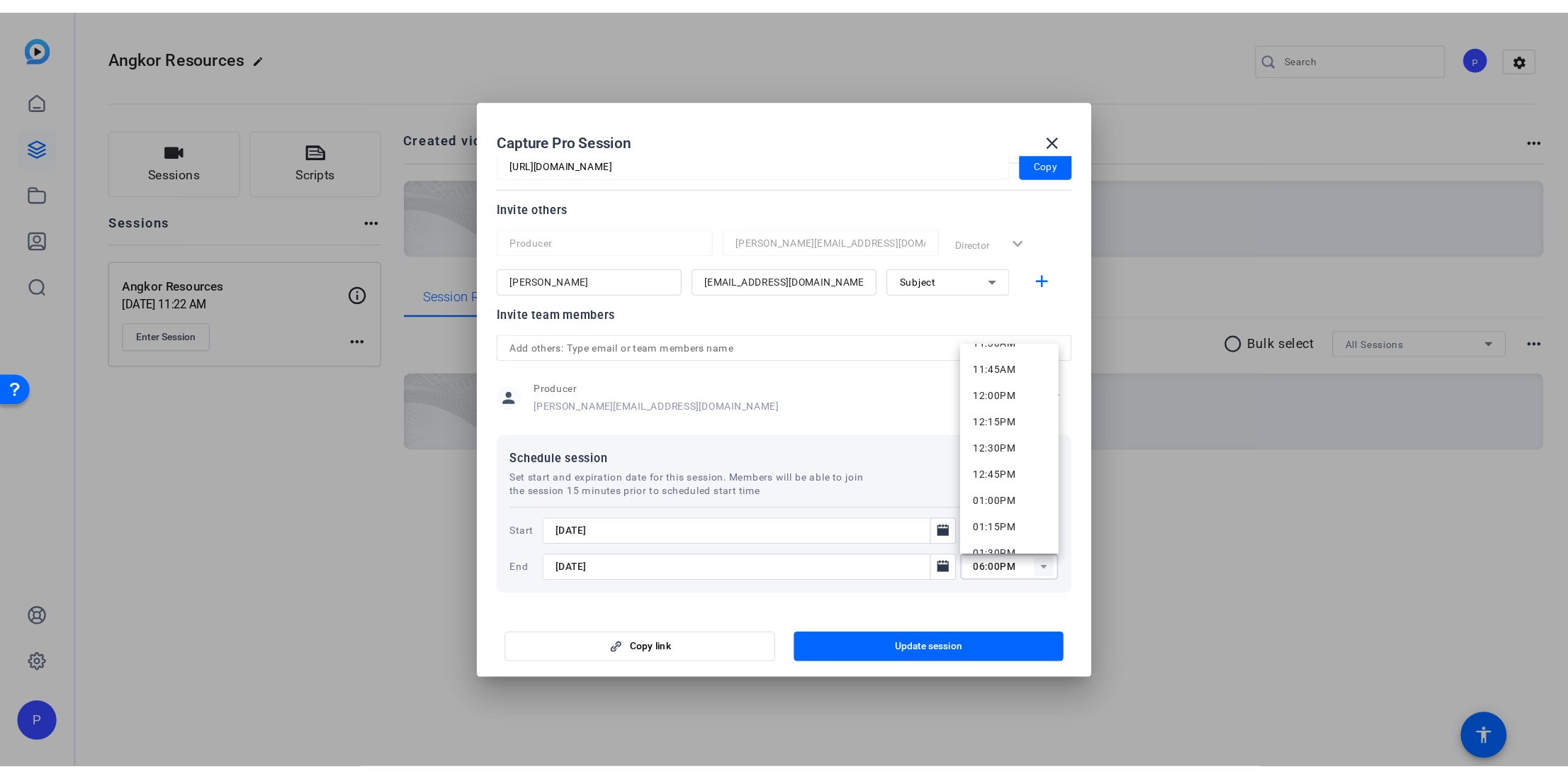
scroll to position [1064, 0]
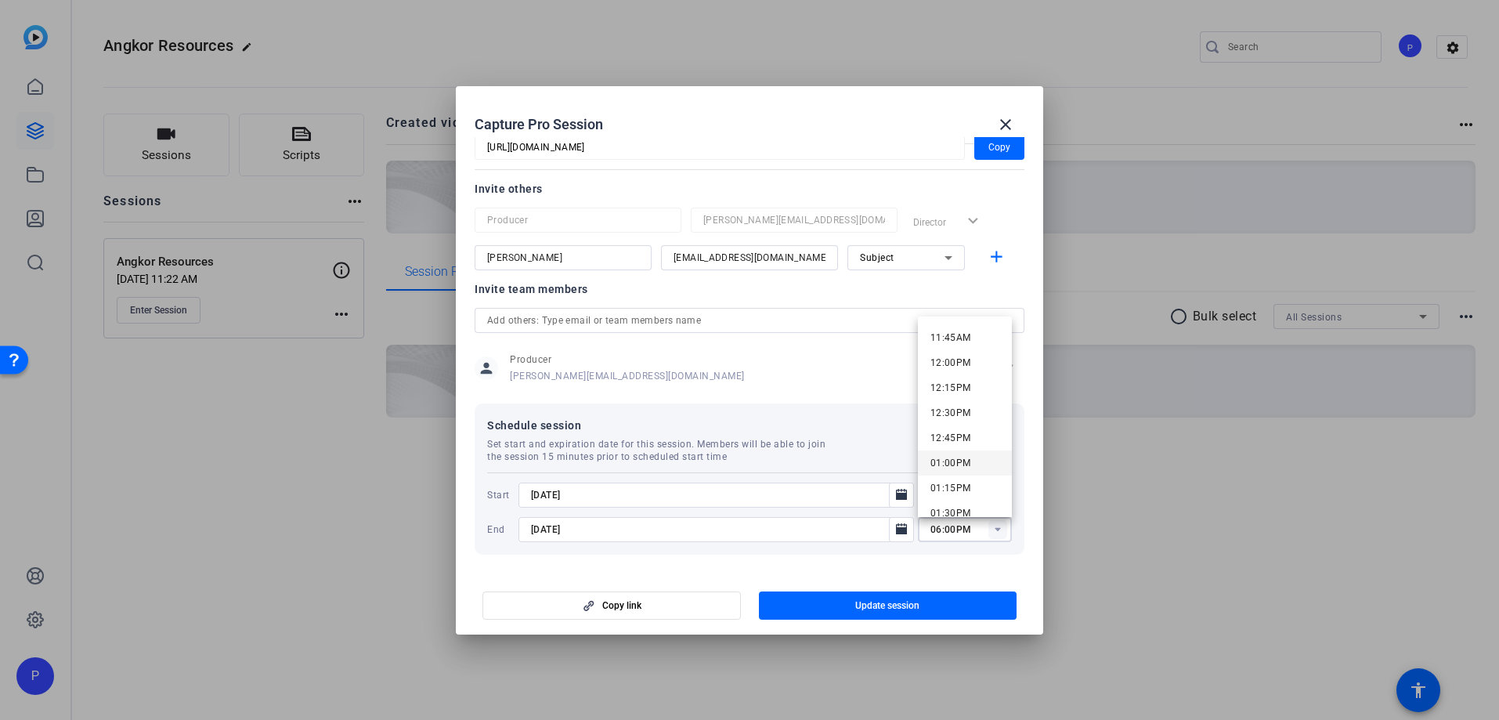
click at [953, 462] on span "01:00PM" at bounding box center [951, 462] width 41 height 11
type input "01:00PM"
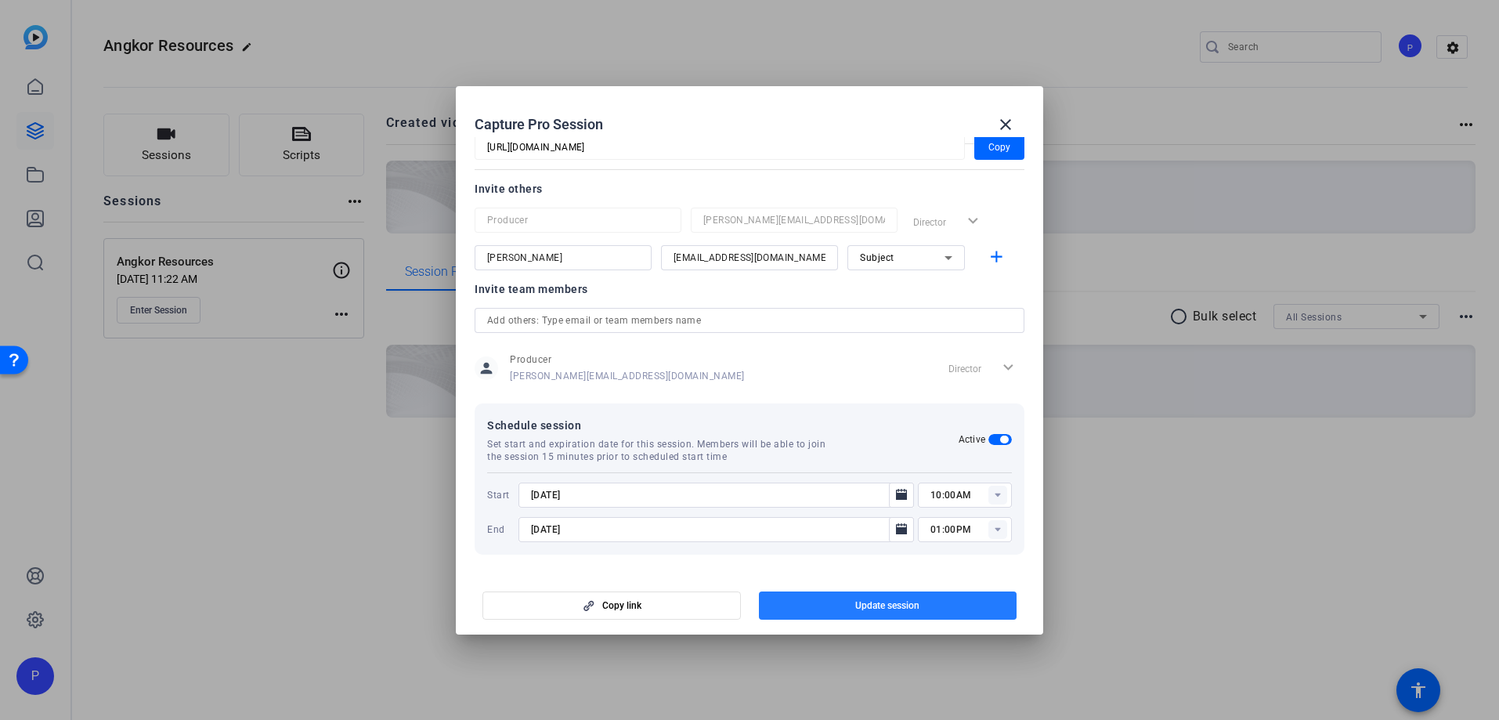
click at [888, 603] on span "Update session" at bounding box center [887, 605] width 64 height 13
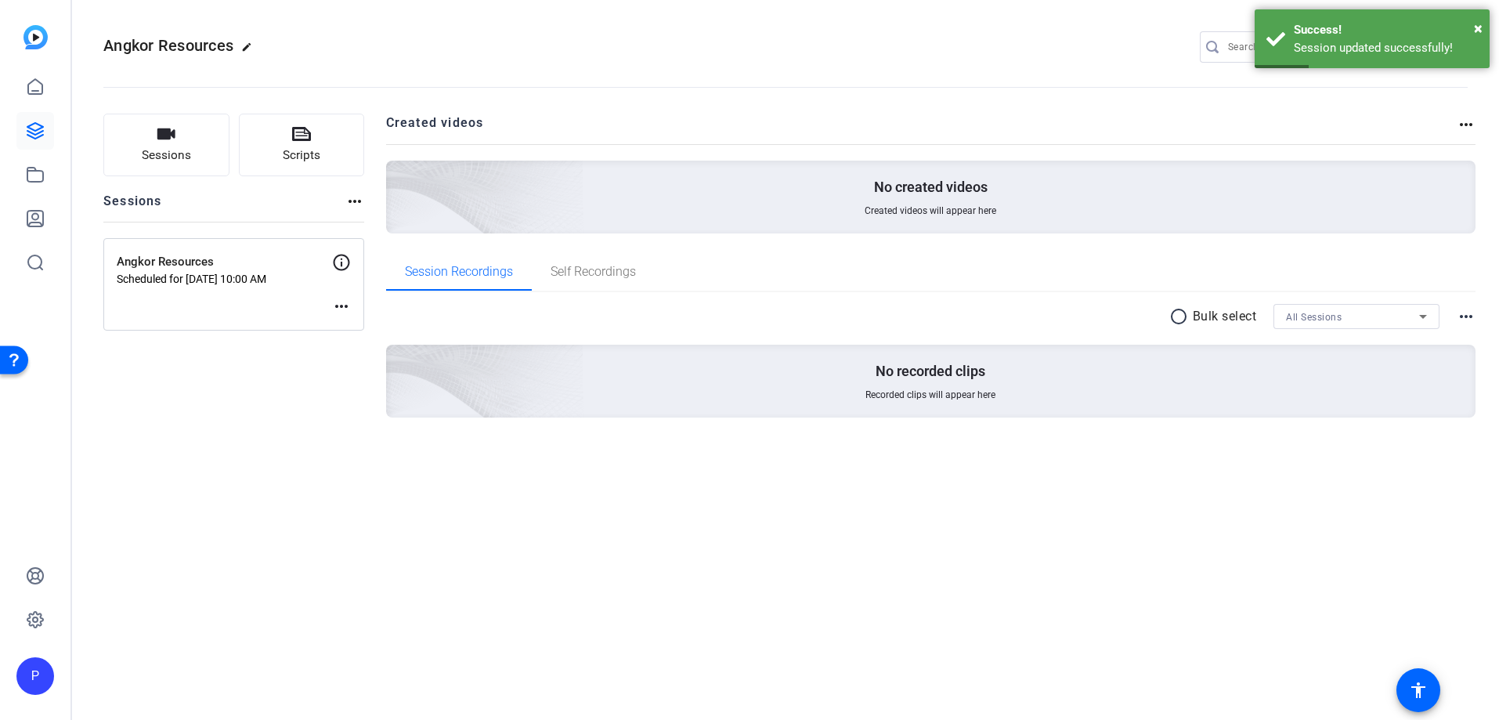
click at [340, 306] on mat-icon "more_horiz" at bounding box center [341, 306] width 19 height 19
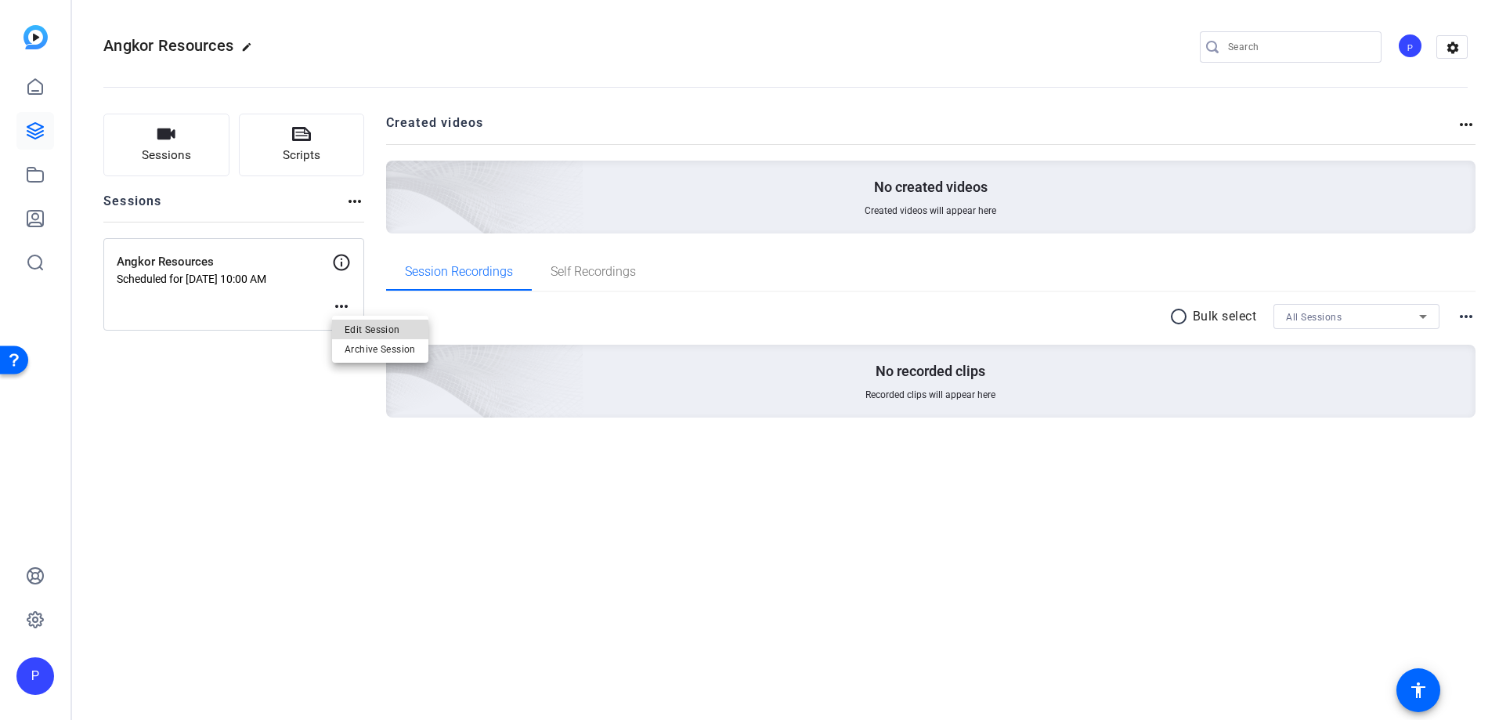
click at [364, 331] on span "Edit Session" at bounding box center [380, 329] width 71 height 19
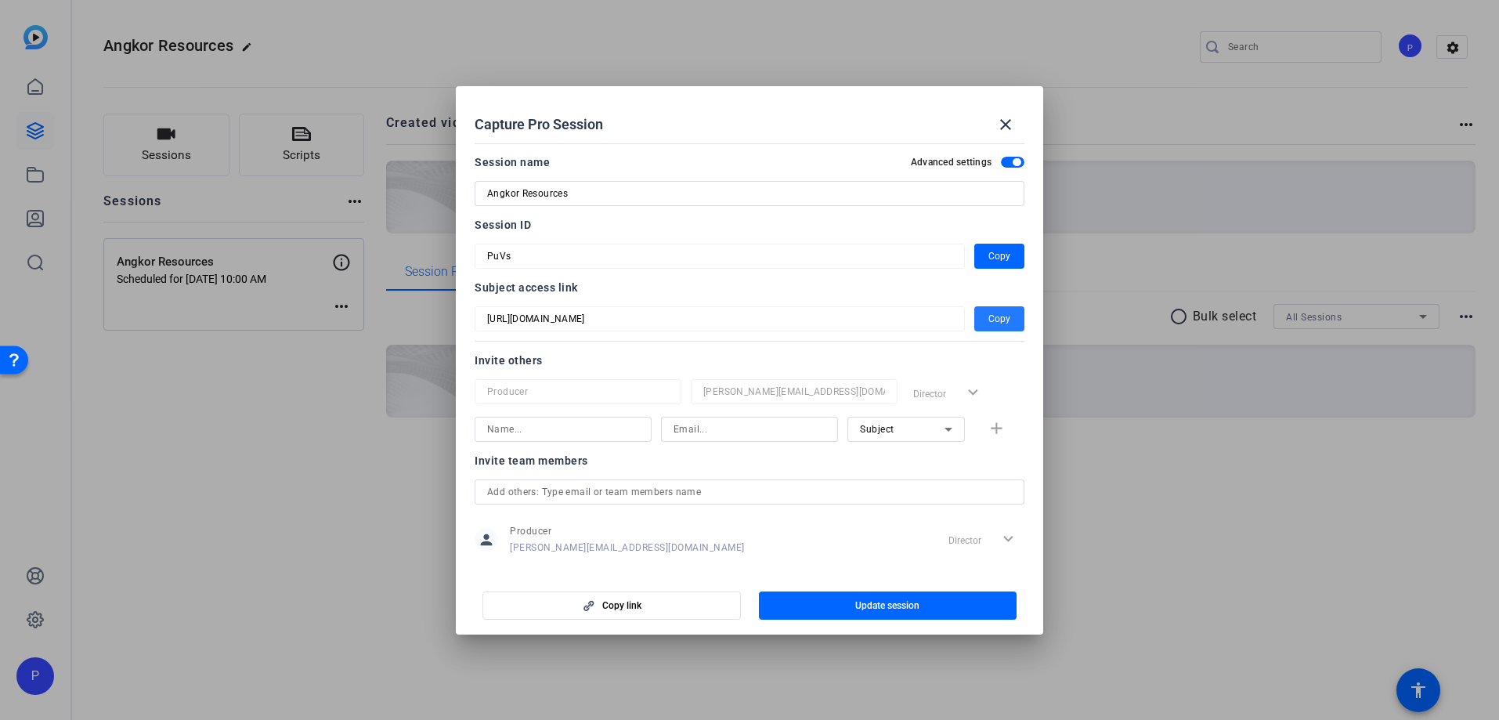
click at [996, 320] on span "Copy" at bounding box center [1000, 318] width 22 height 19
click at [999, 255] on span "Copy" at bounding box center [1000, 256] width 22 height 19
click at [1214, 263] on div at bounding box center [749, 360] width 1499 height 720
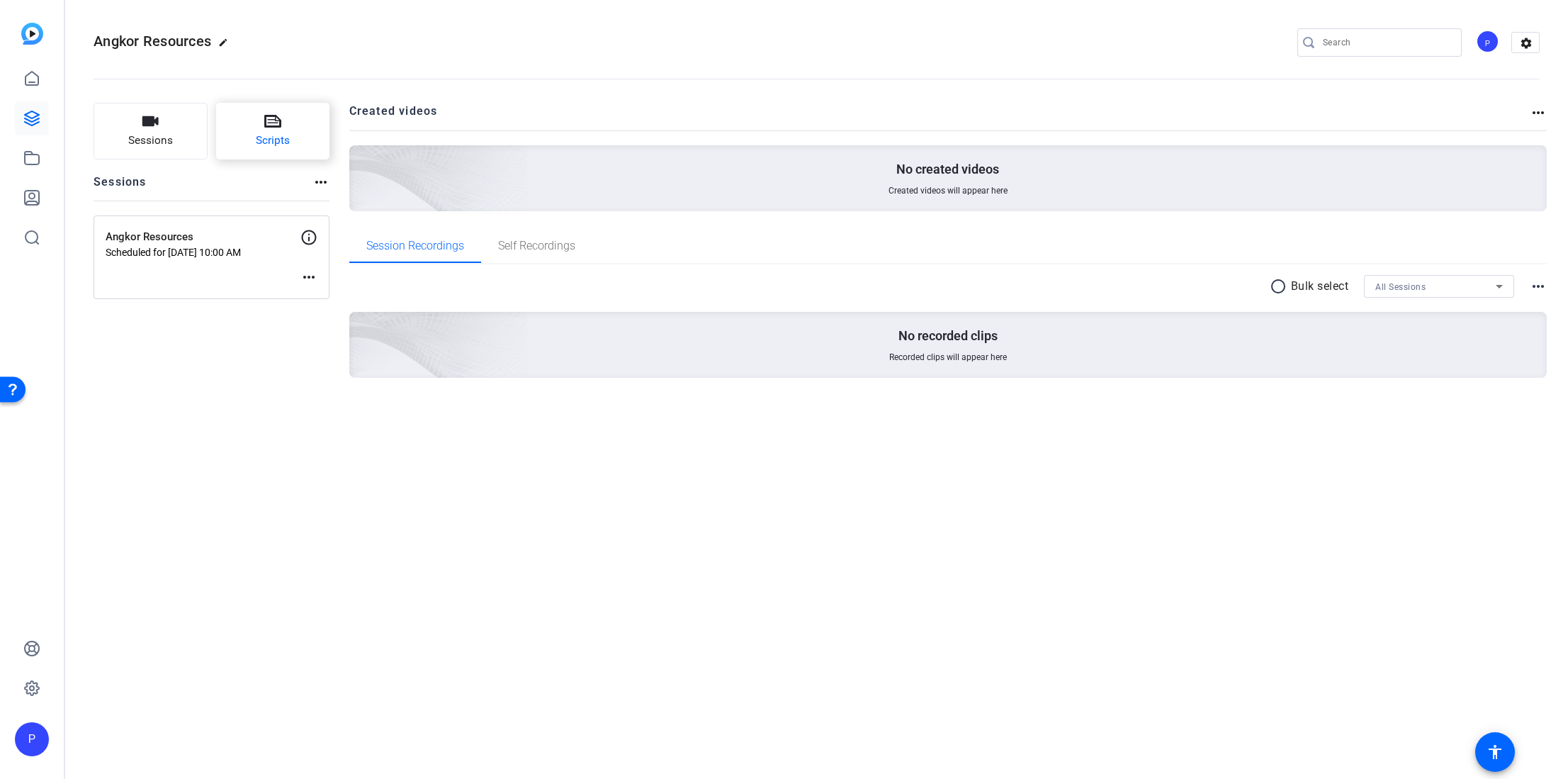
click at [268, 130] on button "Scripts" at bounding box center [273, 131] width 114 height 57
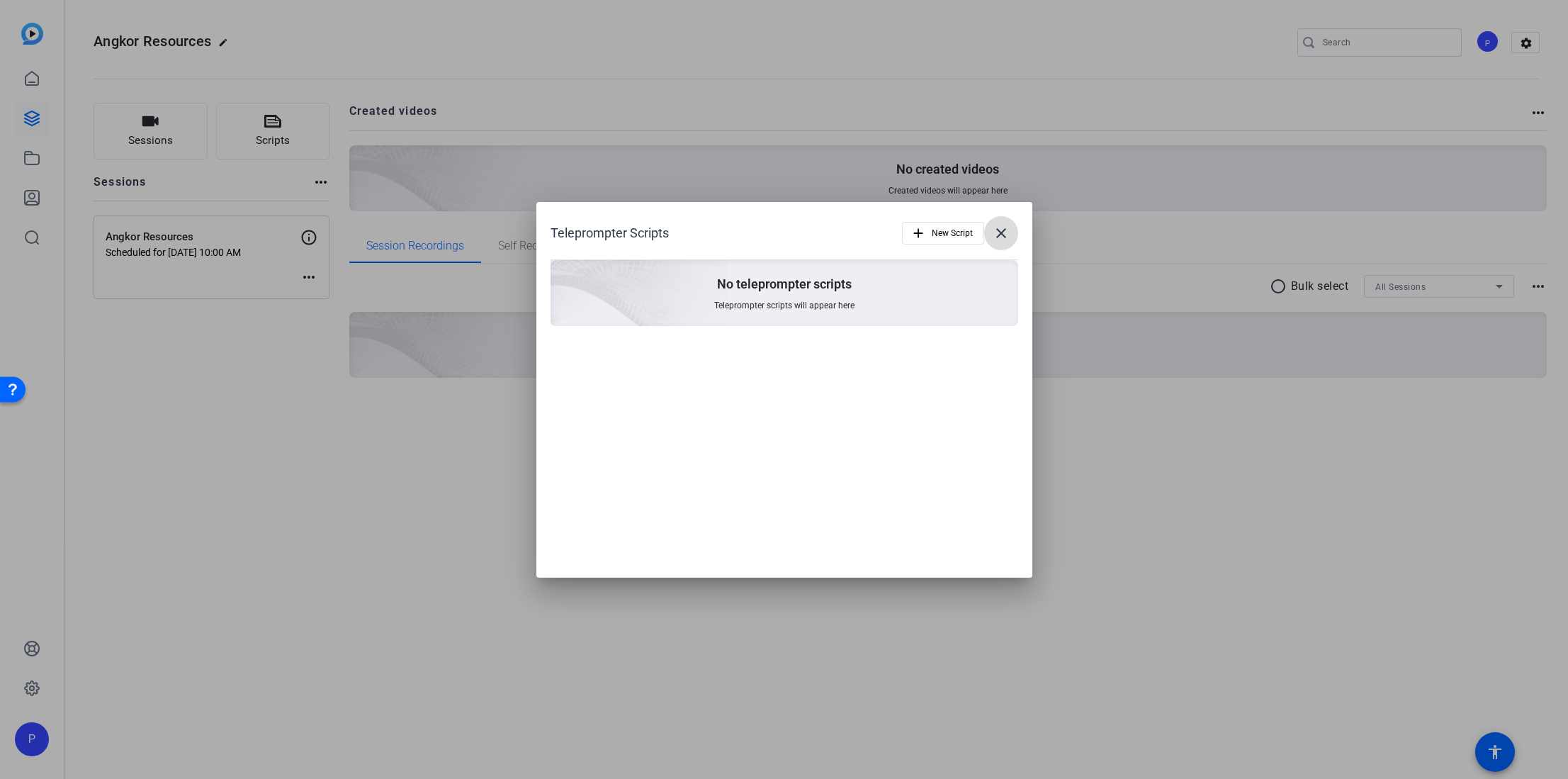
click at [1002, 228] on mat-icon "close" at bounding box center [1001, 233] width 17 height 17
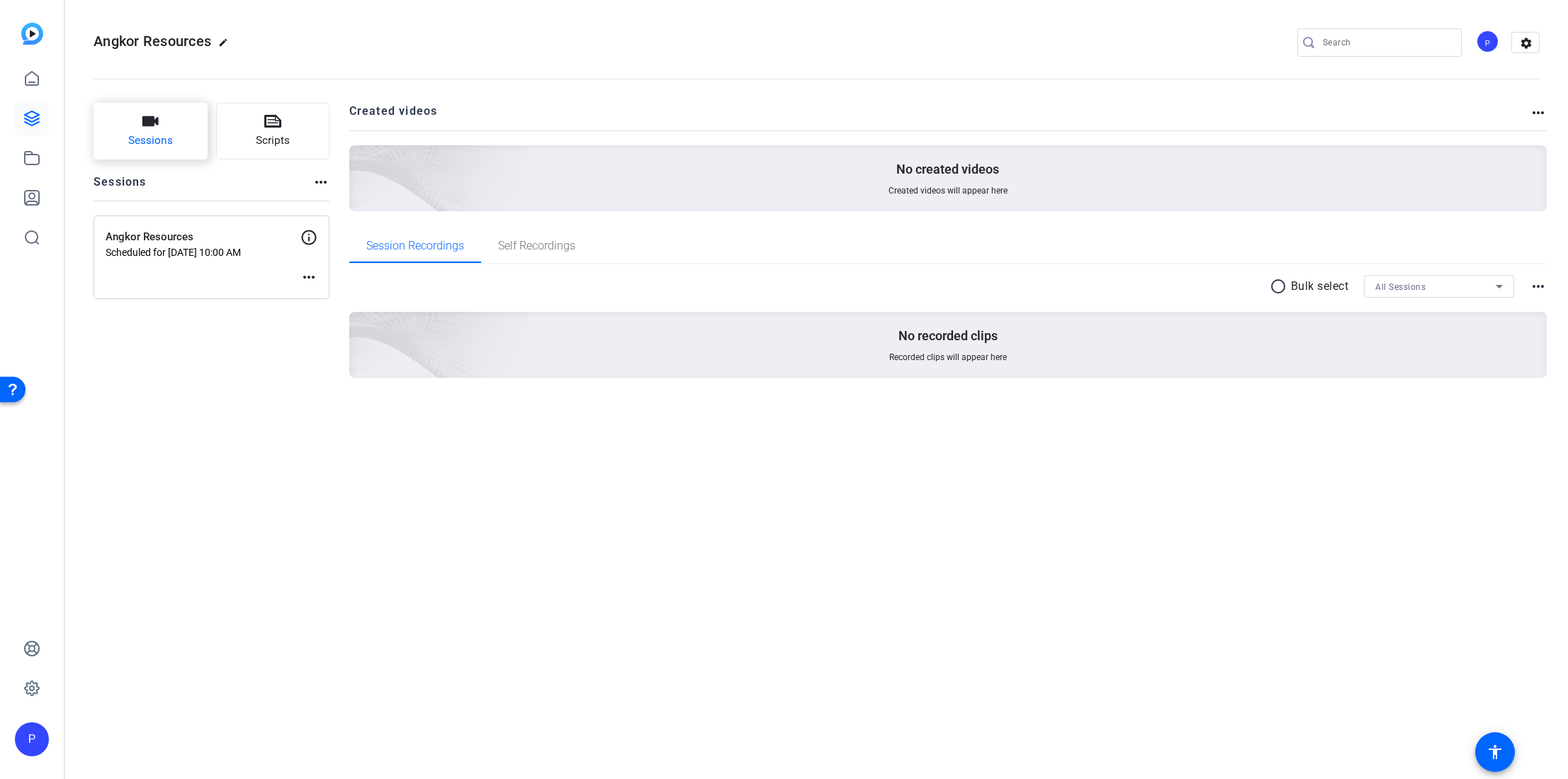
click at [142, 120] on icon "button" at bounding box center [150, 121] width 17 height 17
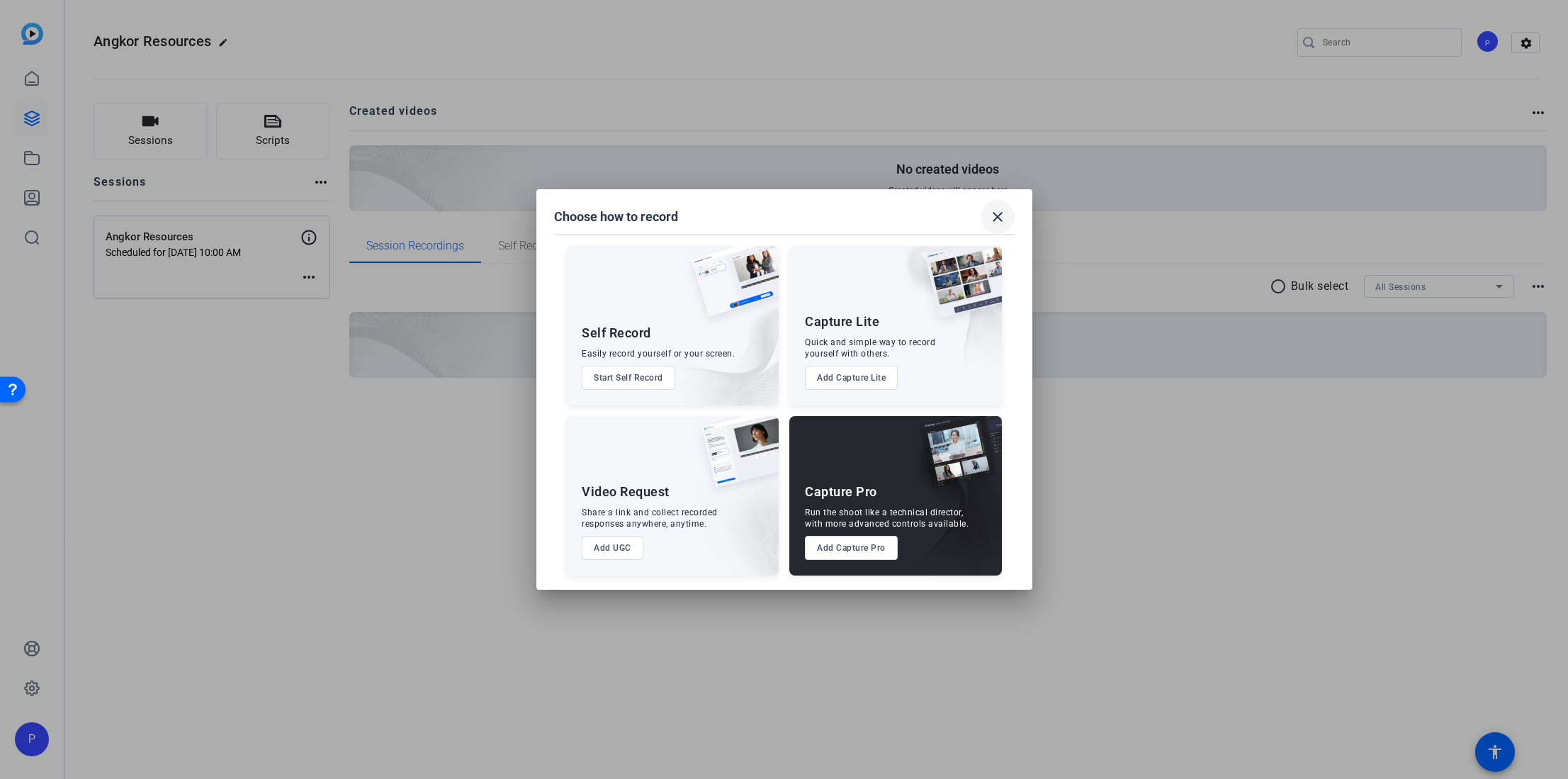
click at [997, 211] on mat-icon "close" at bounding box center [997, 216] width 17 height 17
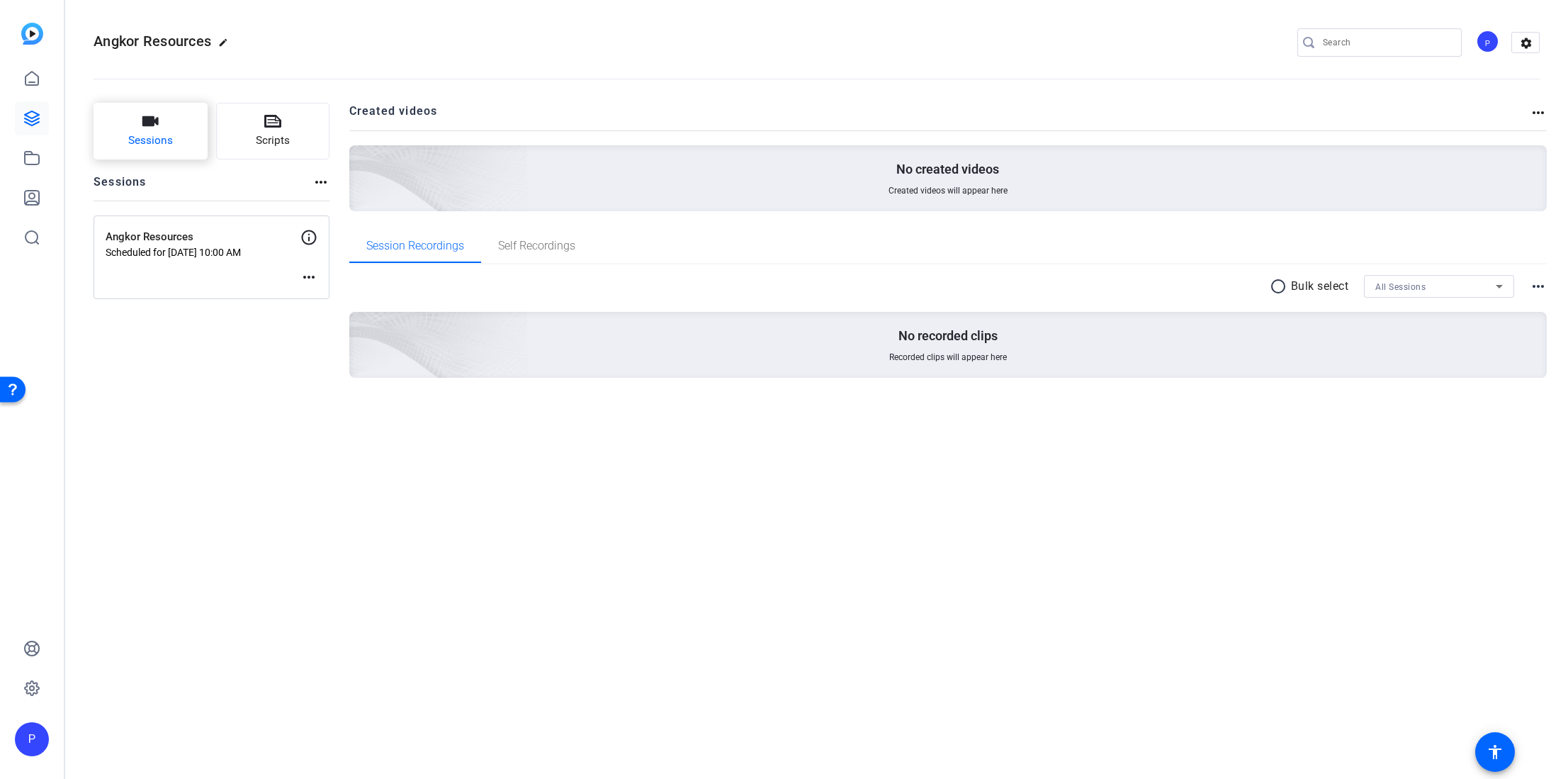
click at [137, 131] on button "Sessions" at bounding box center [150, 131] width 114 height 57
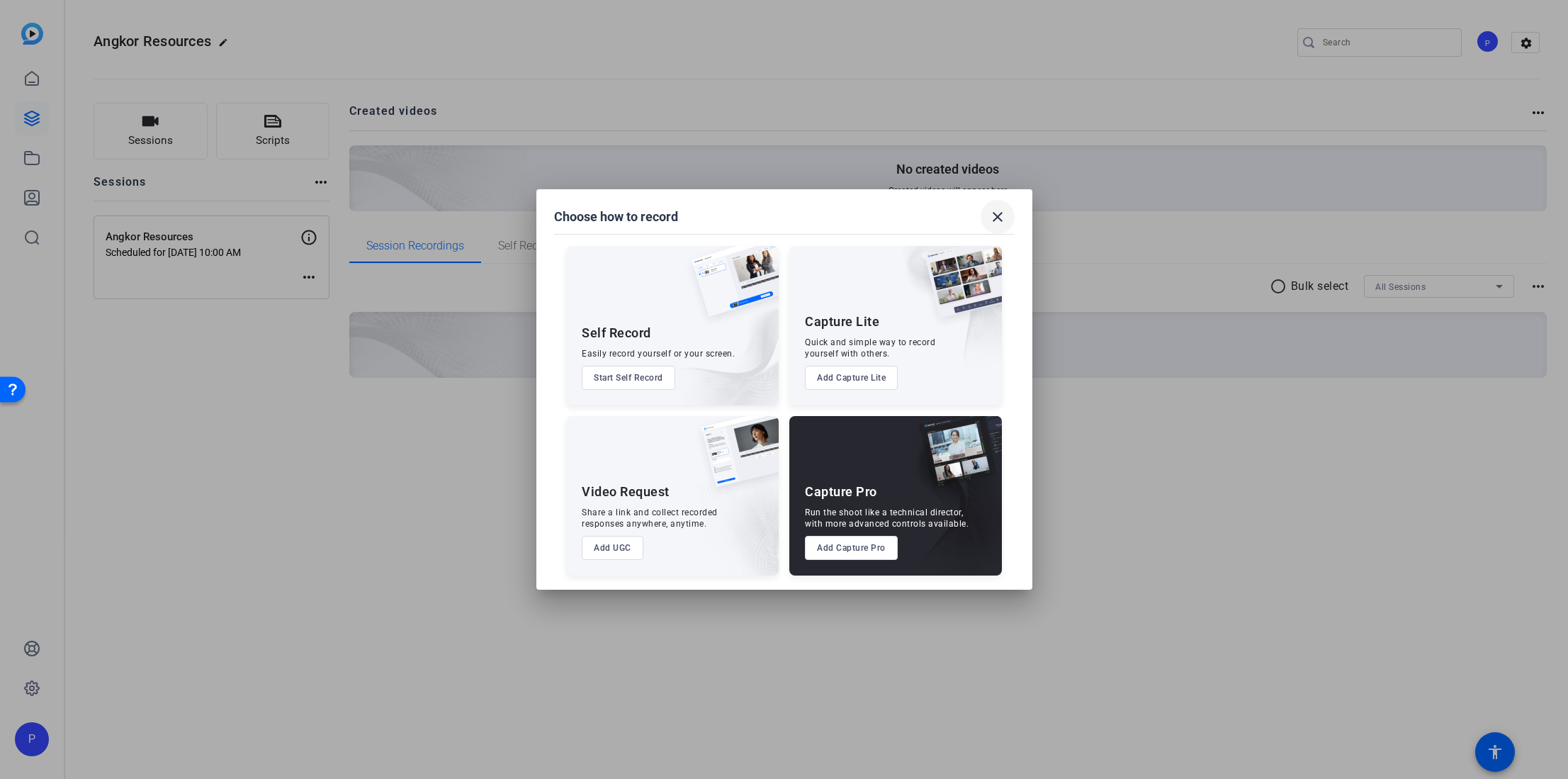
click at [1002, 214] on mat-icon "close" at bounding box center [997, 216] width 17 height 17
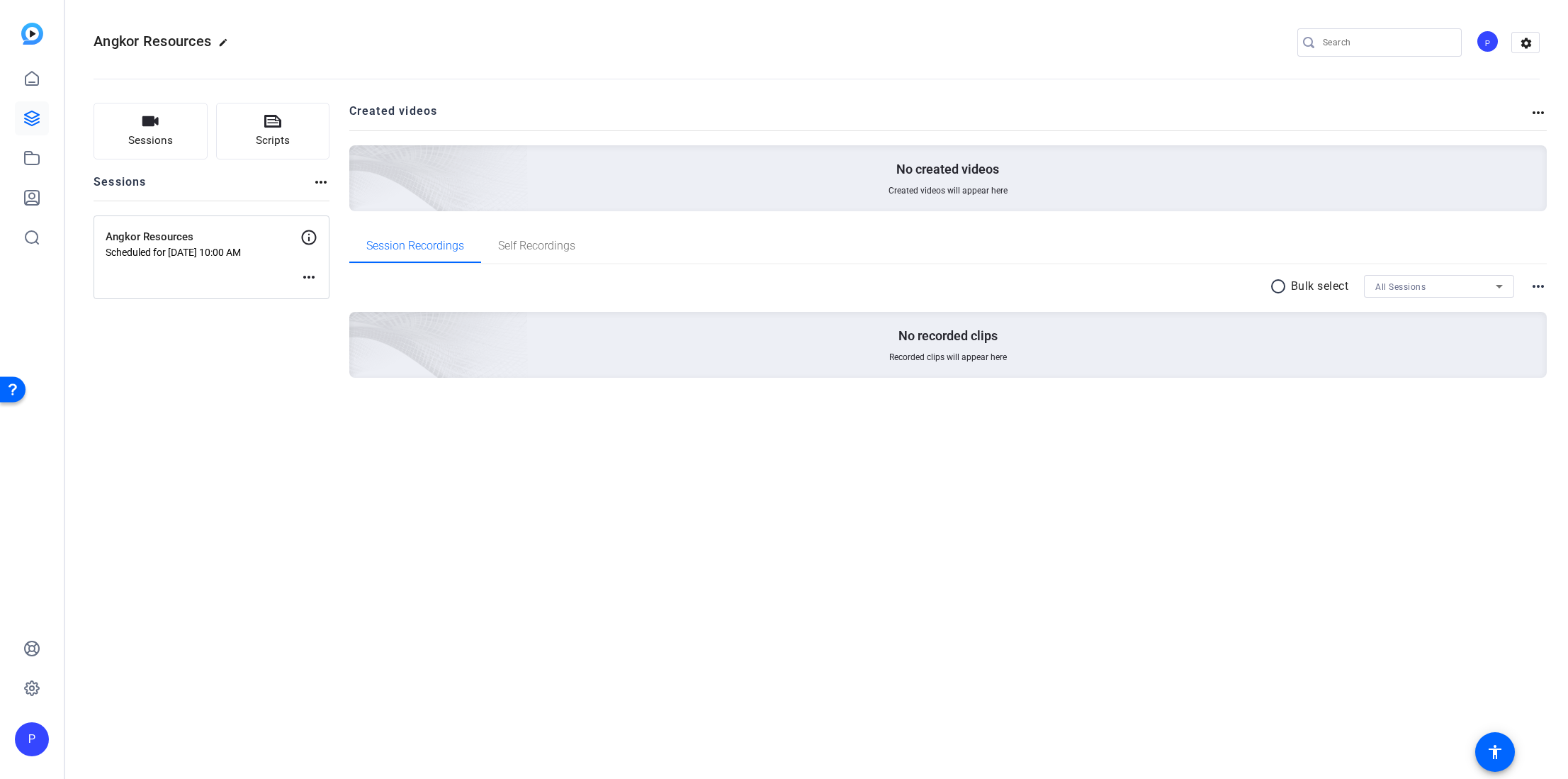
click at [178, 251] on p "Scheduled for [DATE] 10:00 AM" at bounding box center [203, 252] width 194 height 12
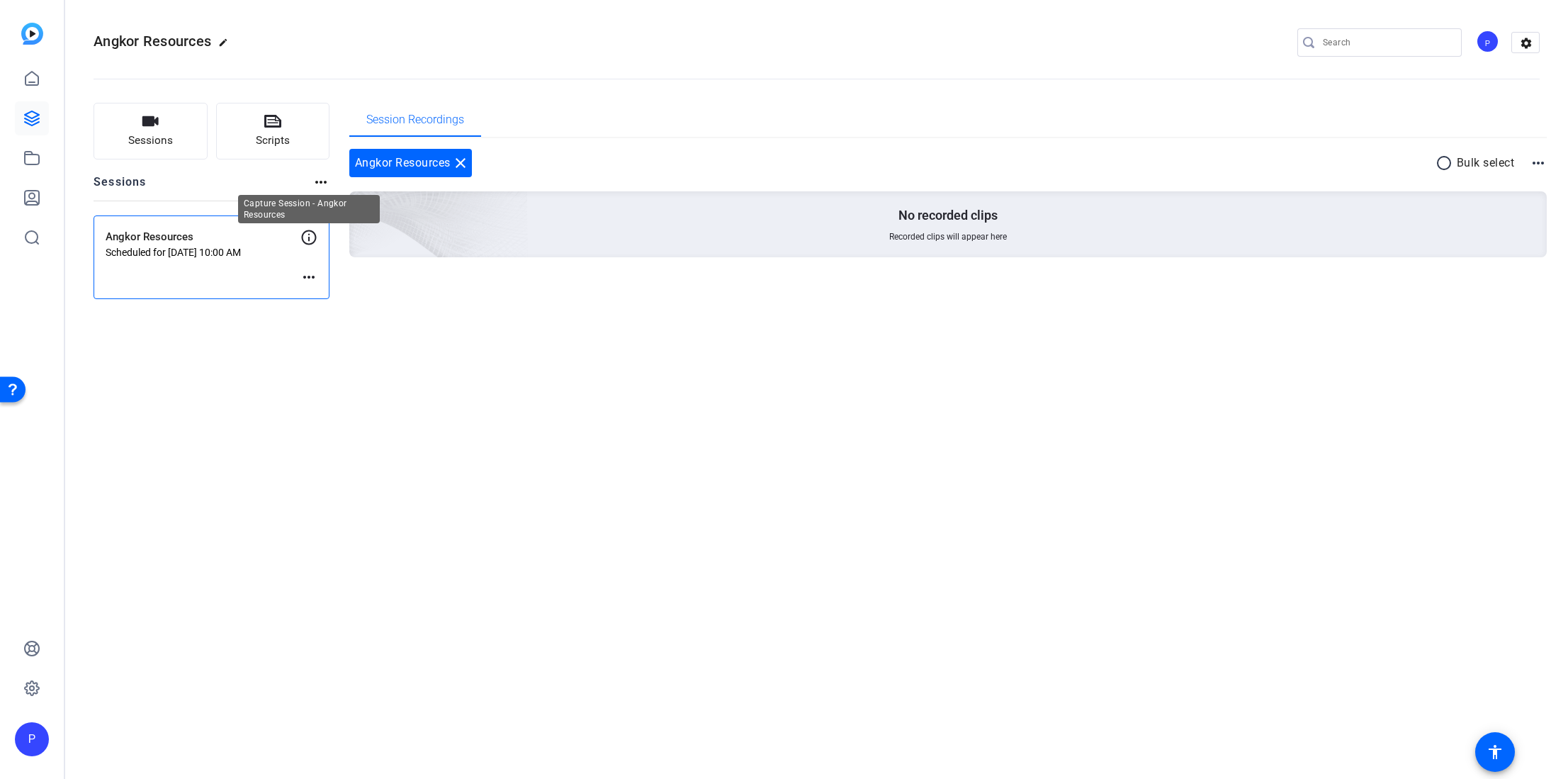
click at [312, 237] on icon at bounding box center [308, 237] width 17 height 17
click at [309, 279] on mat-icon "more_horiz" at bounding box center [308, 277] width 17 height 17
click at [180, 261] on div at bounding box center [784, 389] width 1568 height 779
click at [175, 248] on p "Scheduled for [DATE] 10:00 AM" at bounding box center [203, 252] width 194 height 12
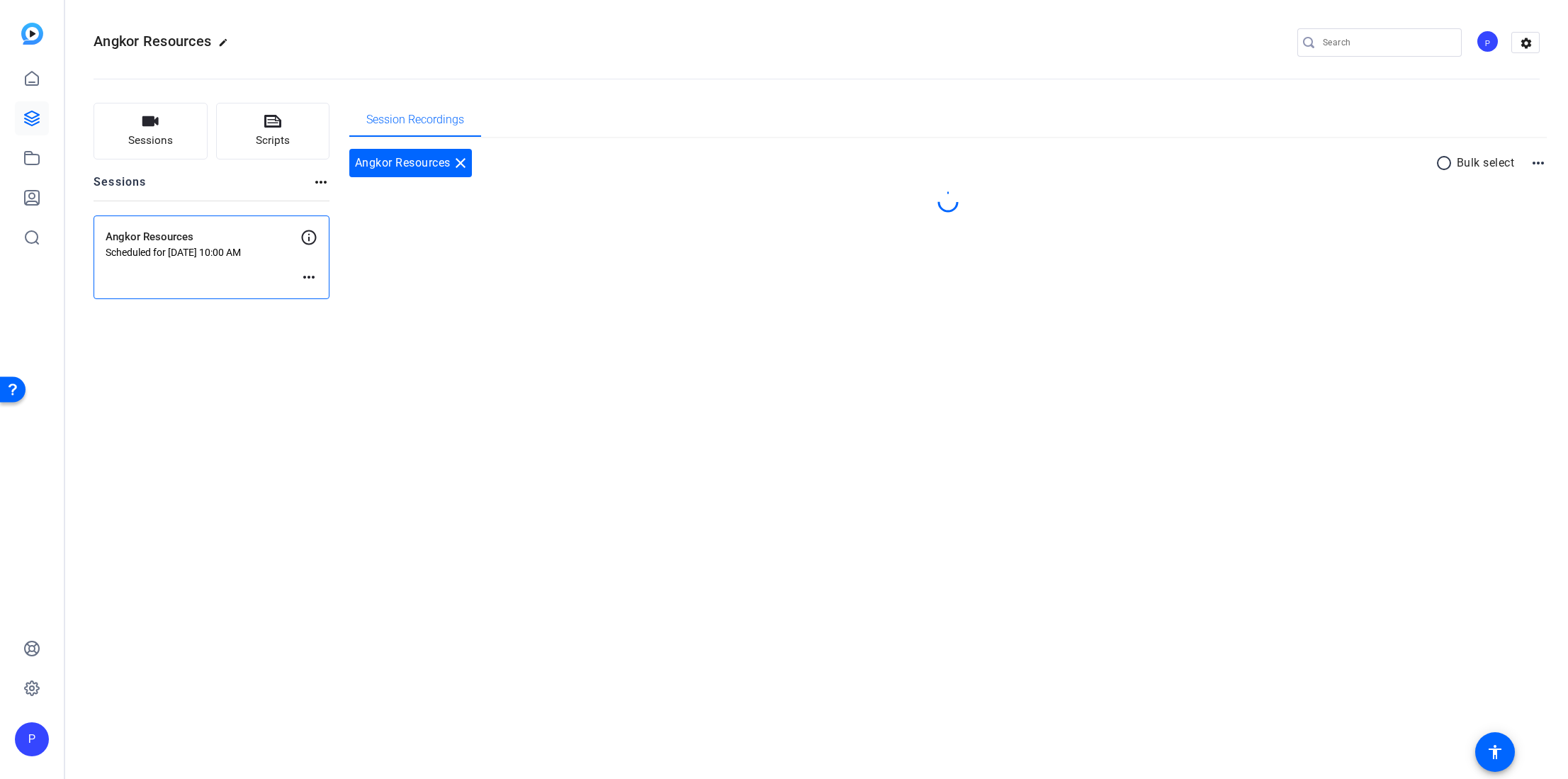
click at [175, 248] on p "Scheduled for [DATE] 10:00 AM" at bounding box center [203, 252] width 194 height 12
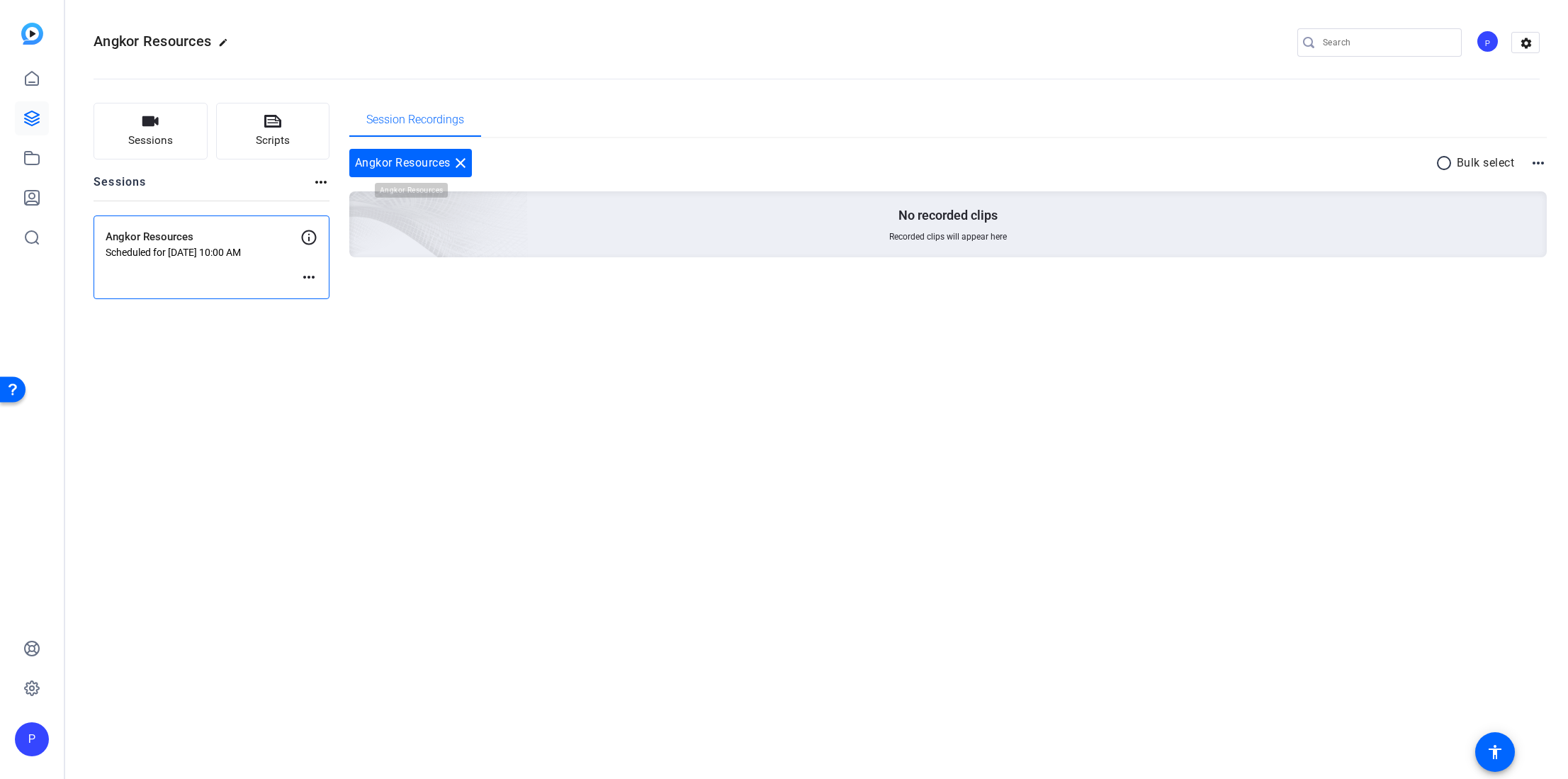
click at [401, 166] on div "Angkor Resources close" at bounding box center [411, 163] width 123 height 28
